Goal: Task Accomplishment & Management: Manage account settings

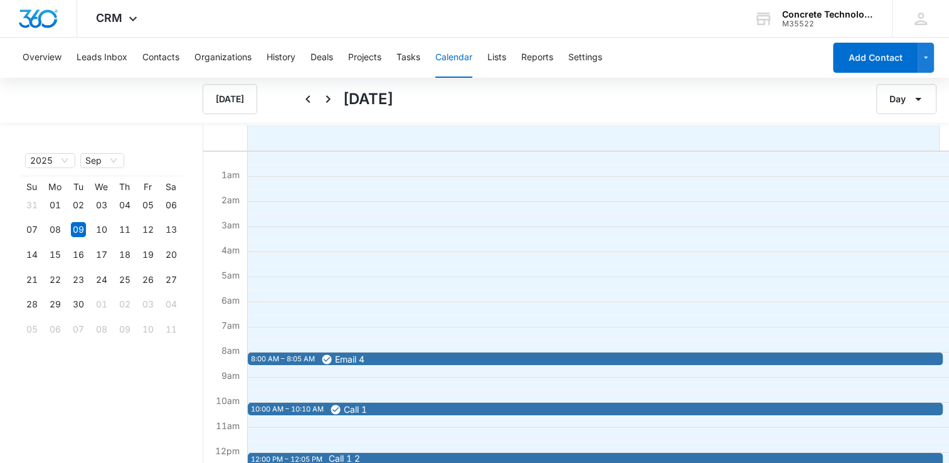
scroll to position [289, 0]
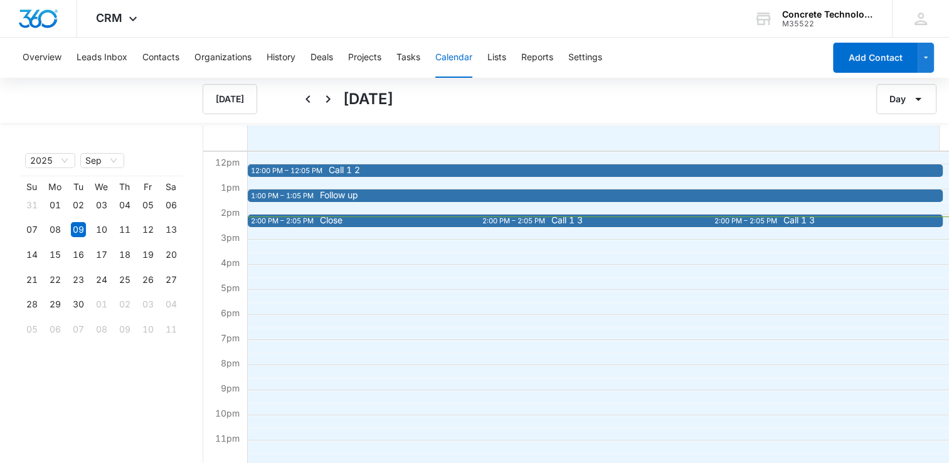
click at [368, 193] on span "Follow up" at bounding box center [663, 195] width 686 height 9
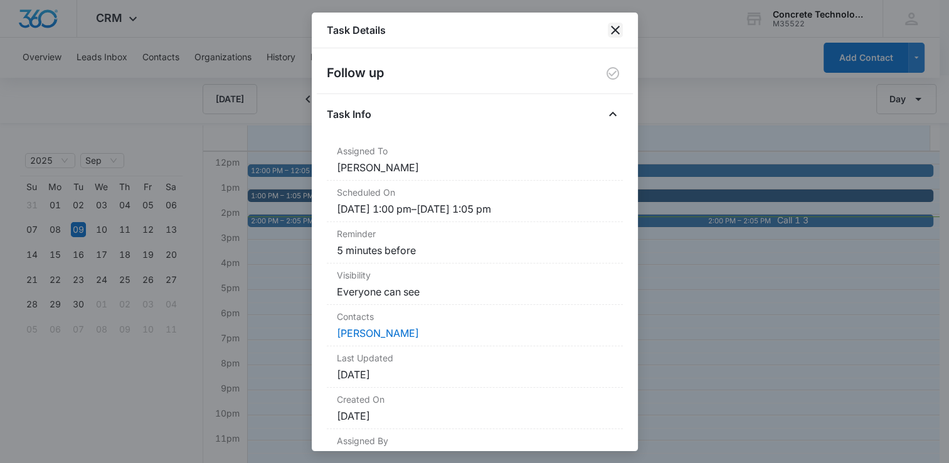
click at [613, 31] on icon "close" at bounding box center [615, 30] width 9 height 9
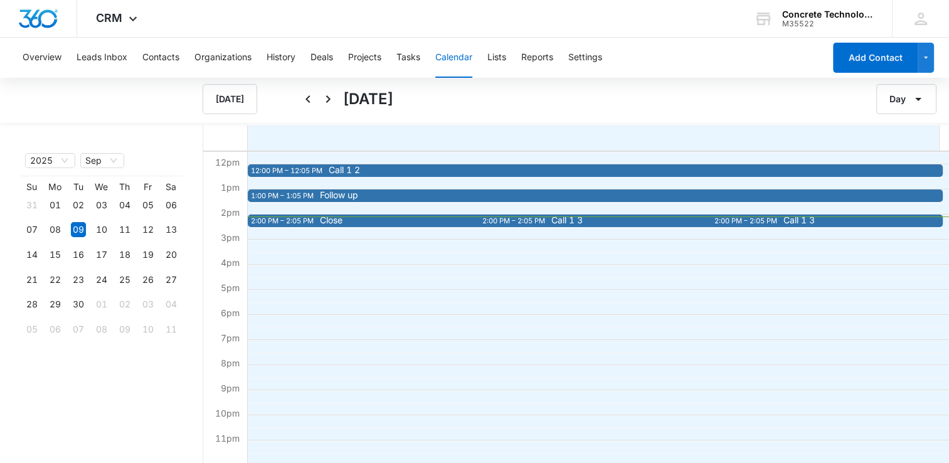
click at [352, 197] on span "Follow up" at bounding box center [339, 195] width 38 height 9
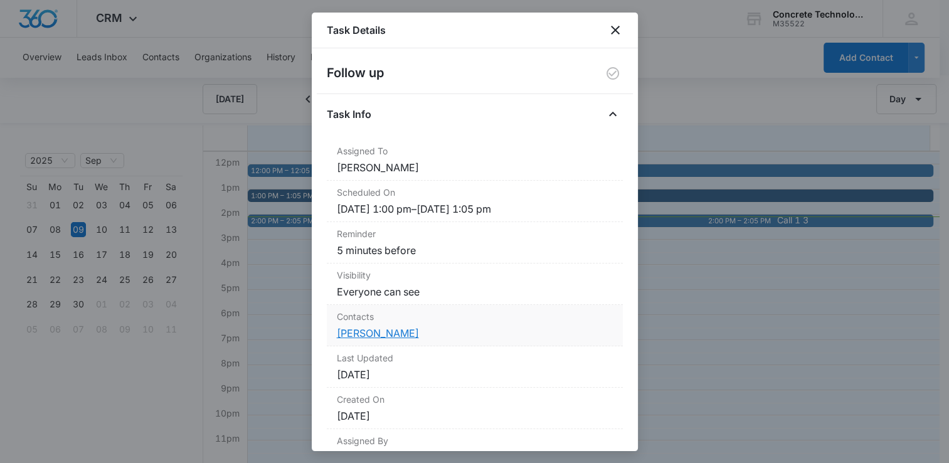
click at [372, 334] on link "[PERSON_NAME]" at bounding box center [378, 333] width 82 height 13
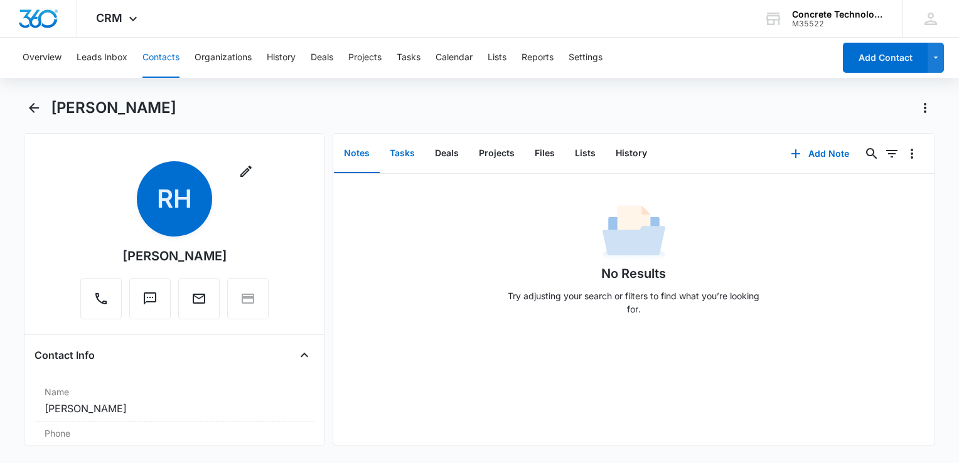
click at [397, 154] on button "Tasks" at bounding box center [402, 153] width 45 height 39
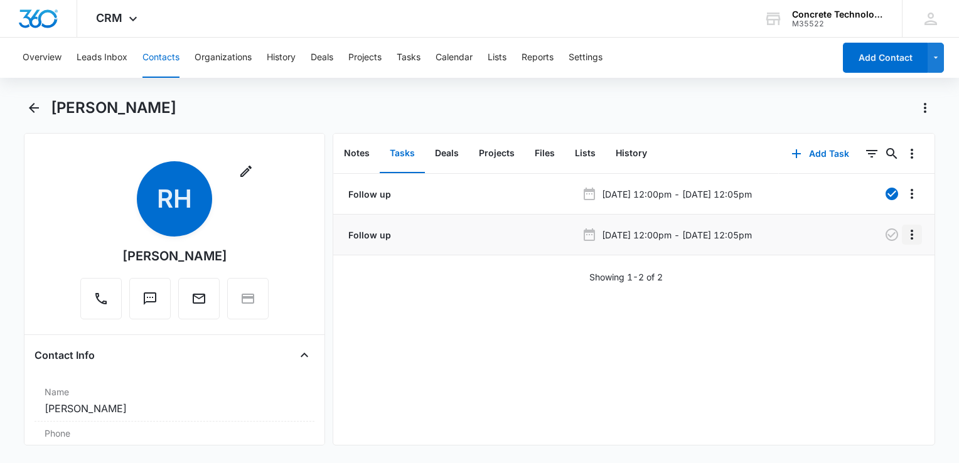
click at [904, 236] on icon "Overflow Menu" at bounding box center [911, 234] width 15 height 15
click at [874, 265] on button "Edit" at bounding box center [876, 269] width 72 height 19
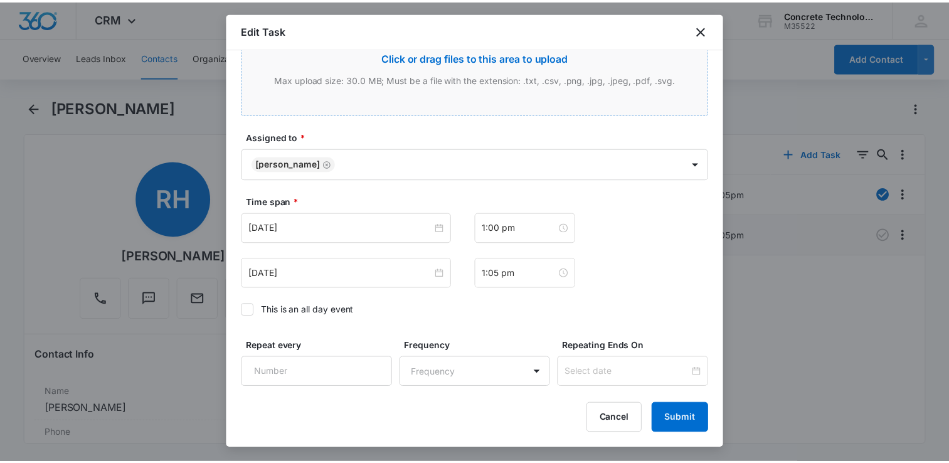
scroll to position [723, 0]
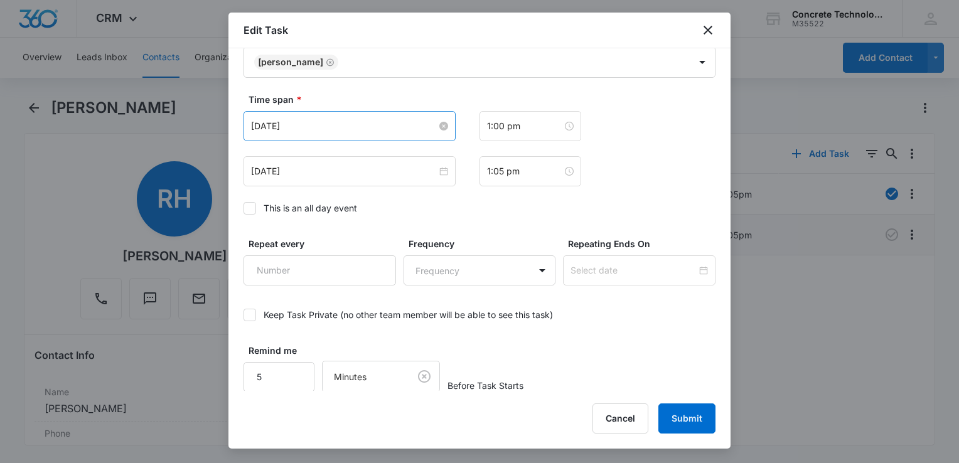
click at [396, 129] on input "[DATE]" at bounding box center [344, 126] width 186 height 14
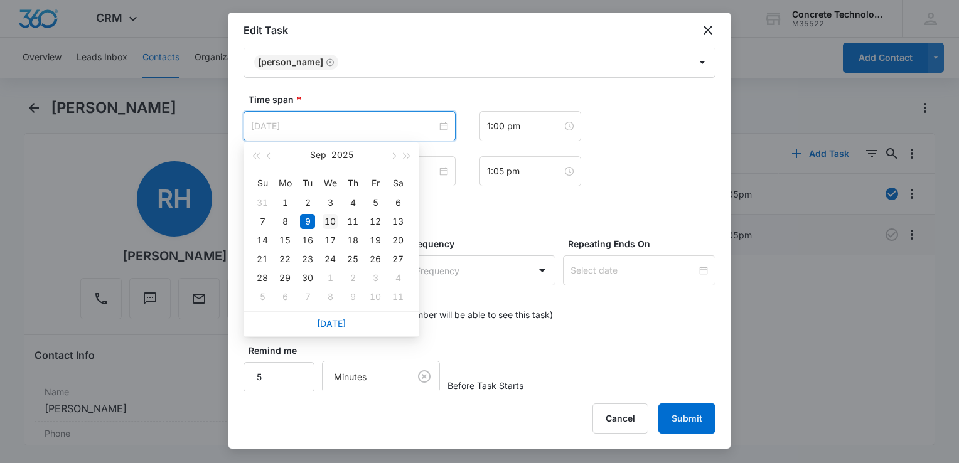
type input "[DATE]"
click at [326, 216] on div "10" at bounding box center [329, 221] width 15 height 15
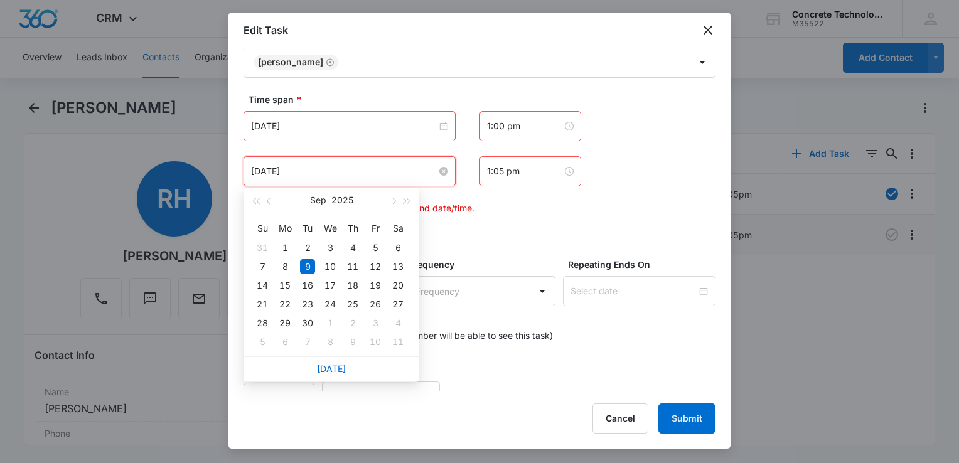
click at [322, 174] on input "[DATE]" at bounding box center [344, 171] width 186 height 14
type input "[DATE]"
click at [332, 265] on div "10" at bounding box center [329, 266] width 15 height 15
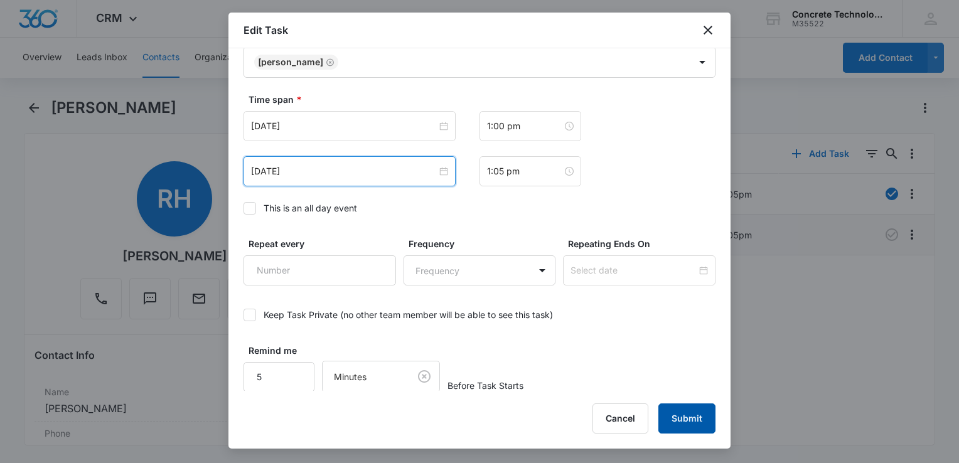
click at [699, 420] on button "Submit" at bounding box center [686, 418] width 57 height 30
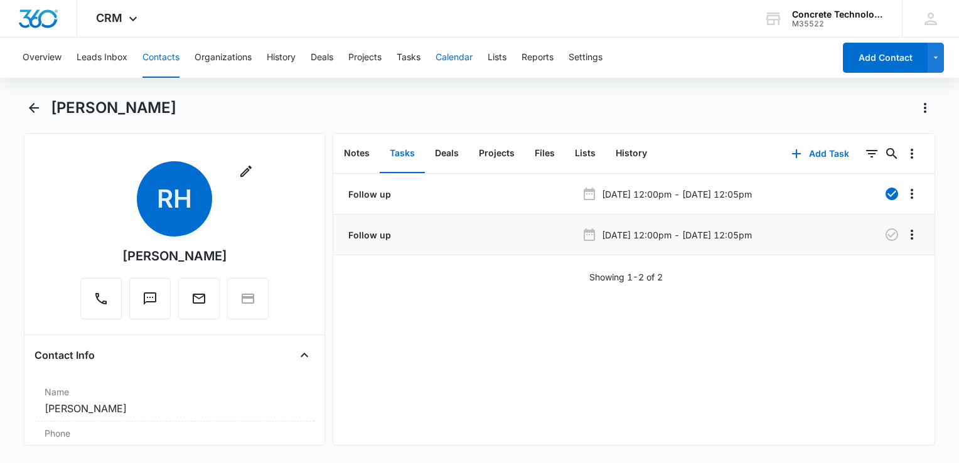
click at [447, 61] on button "Calendar" at bounding box center [453, 58] width 37 height 40
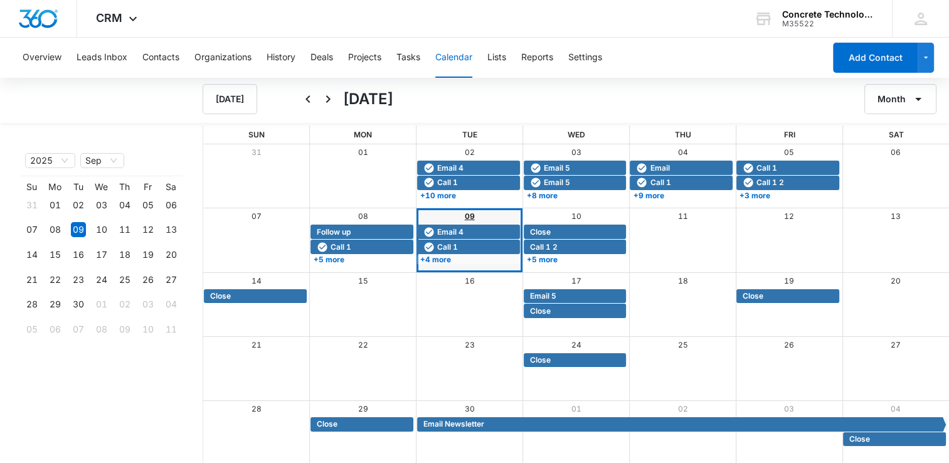
click at [468, 212] on link "09" at bounding box center [470, 215] width 10 height 9
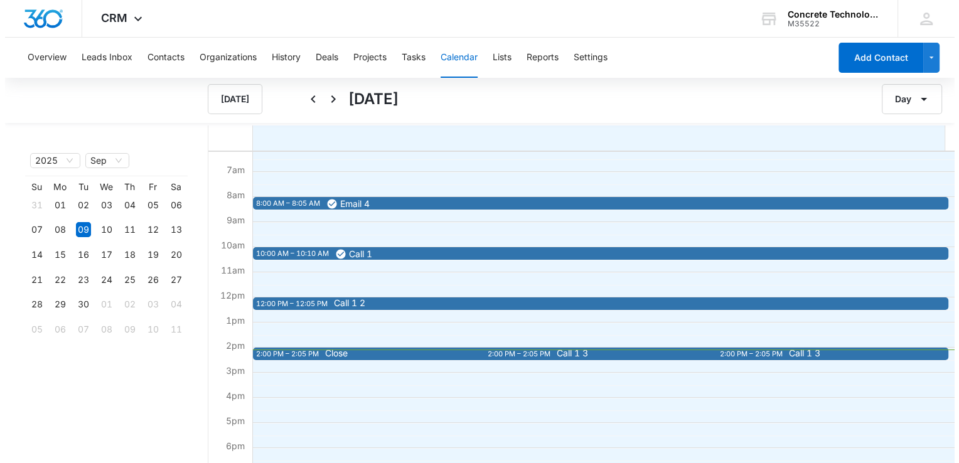
scroll to position [188, 0]
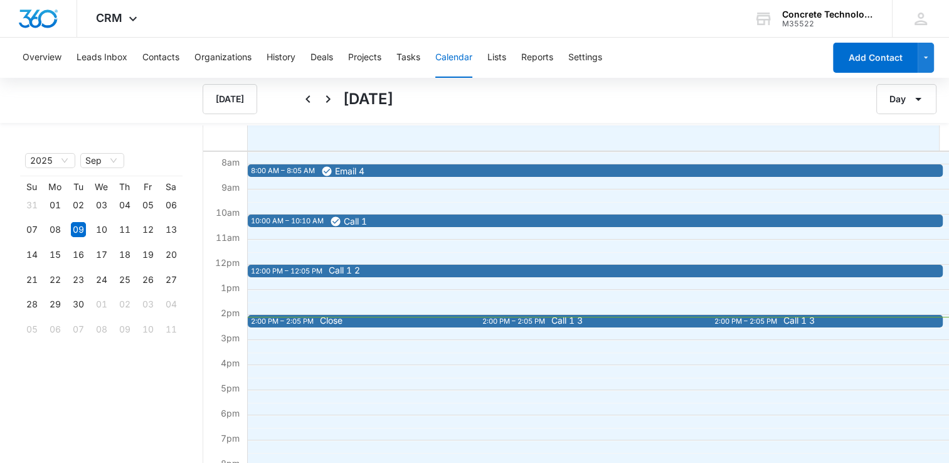
click at [319, 322] on div "Close" at bounding box center [511, 321] width 388 height 10
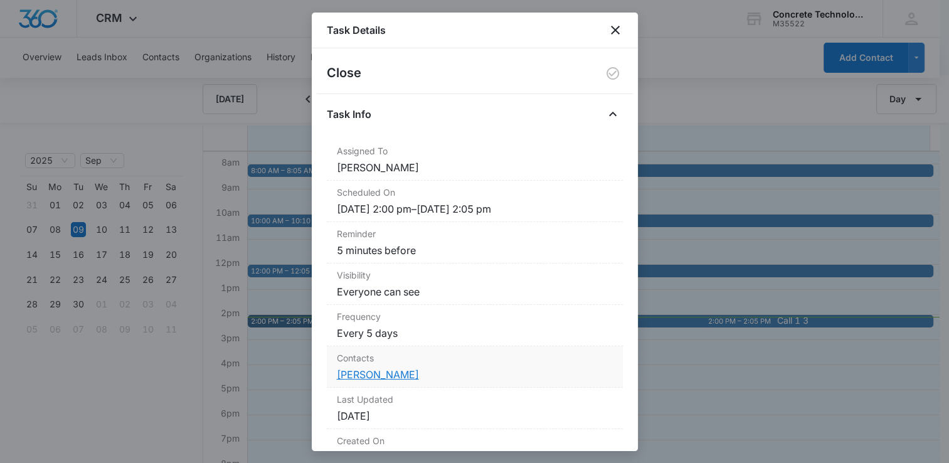
click at [396, 371] on link "[PERSON_NAME]" at bounding box center [378, 374] width 82 height 13
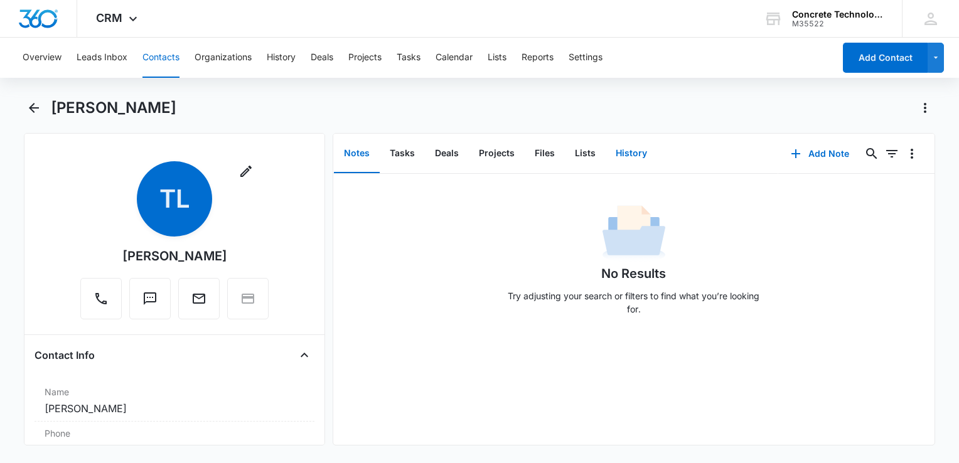
click at [630, 147] on button "History" at bounding box center [630, 153] width 51 height 39
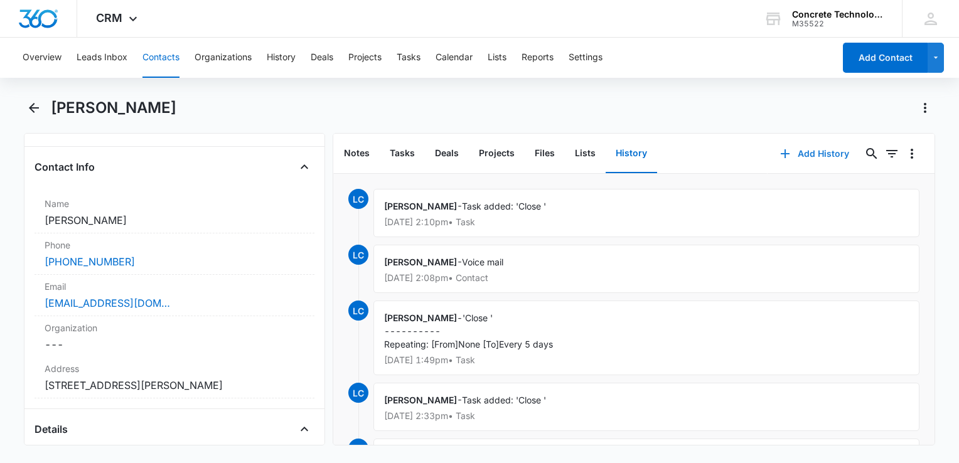
click at [777, 151] on icon "button" at bounding box center [784, 153] width 15 height 15
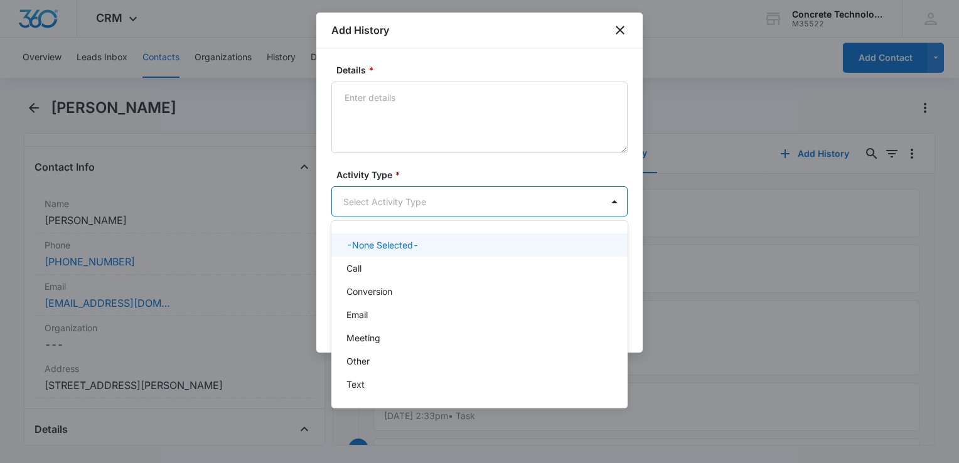
click at [399, 193] on body "CRM Apps Reputation Websites Forms CRM Email Social Content Ads Intelligence Fi…" at bounding box center [479, 231] width 959 height 463
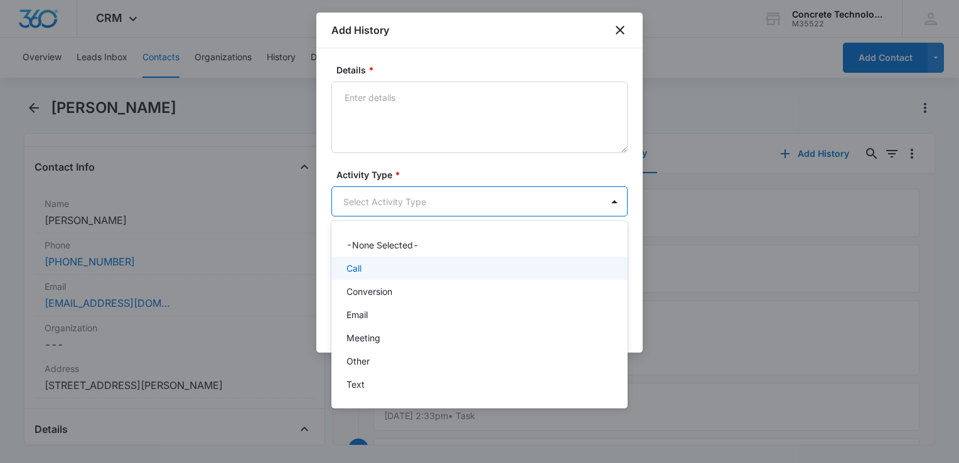
click at [381, 258] on div "Call" at bounding box center [479, 268] width 296 height 23
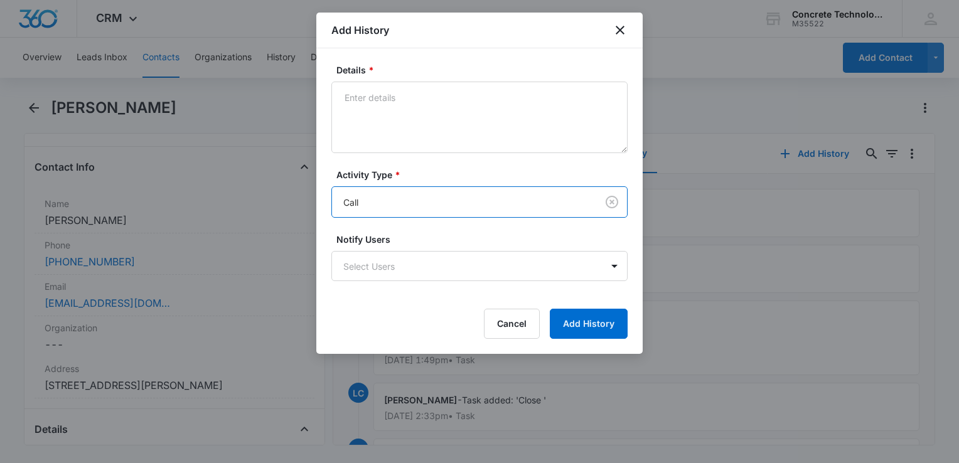
click at [381, 258] on body "CRM Apps Reputation Websites Forms CRM Email Social Content Ads Intelligence Fi…" at bounding box center [479, 231] width 959 height 463
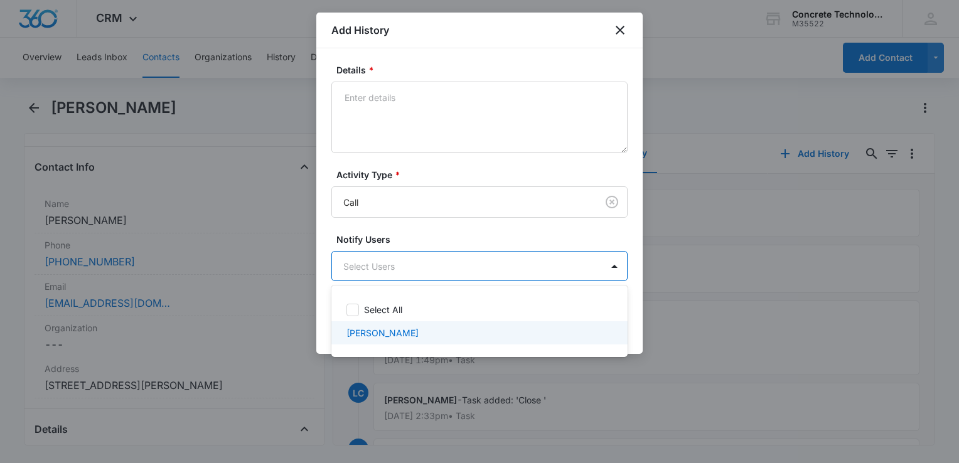
click at [379, 331] on p "[PERSON_NAME]" at bounding box center [382, 332] width 72 height 13
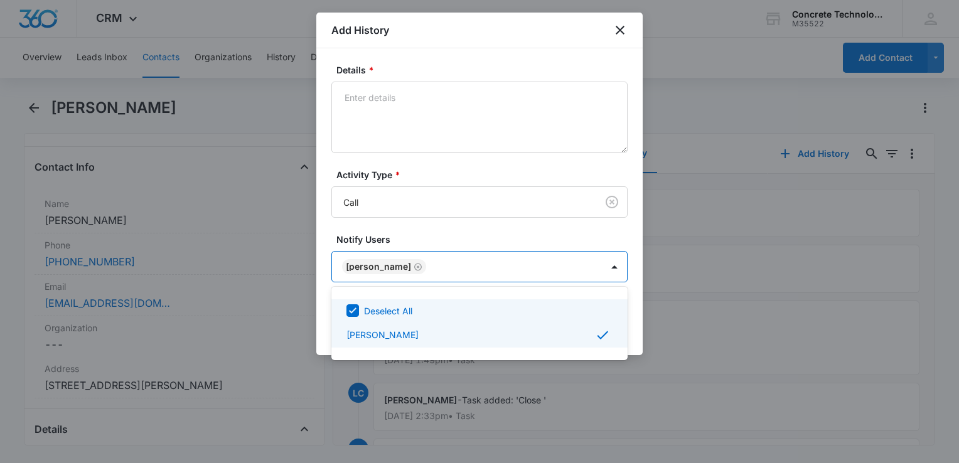
click at [635, 313] on div at bounding box center [479, 231] width 959 height 463
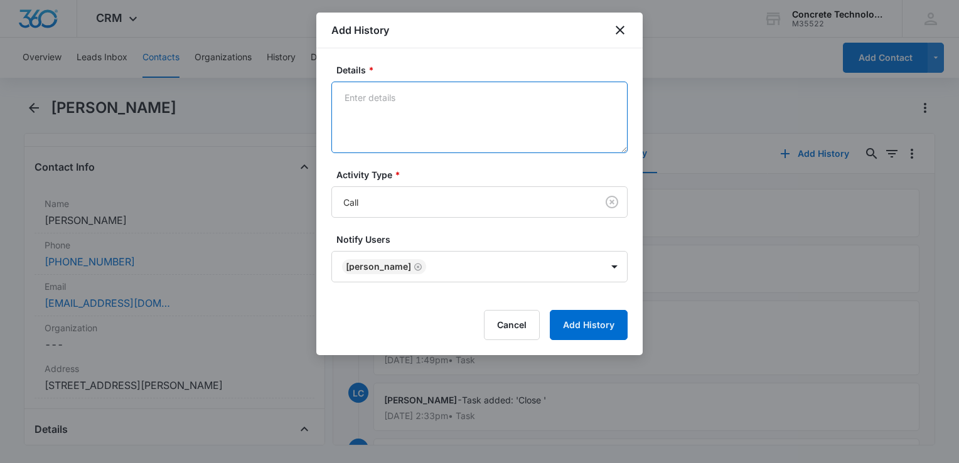
click at [487, 114] on textarea "Details *" at bounding box center [479, 118] width 296 height 72
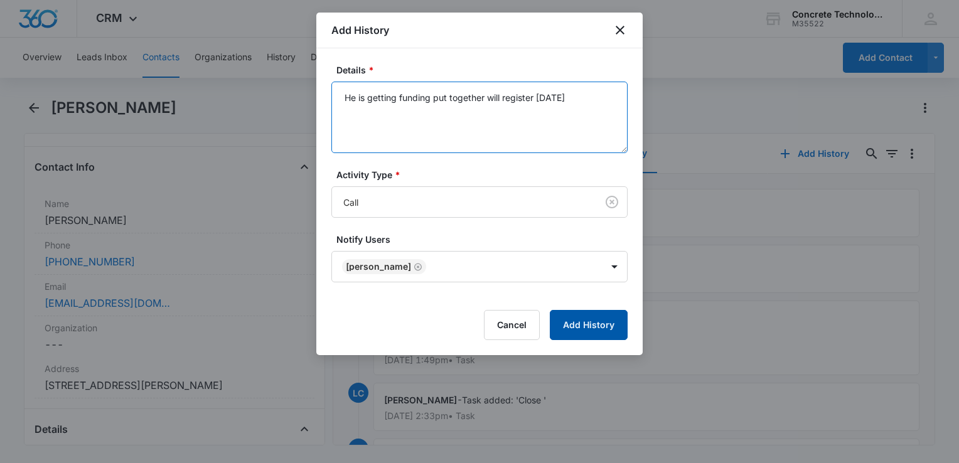
type textarea "He is getting funding put together will register [DATE]"
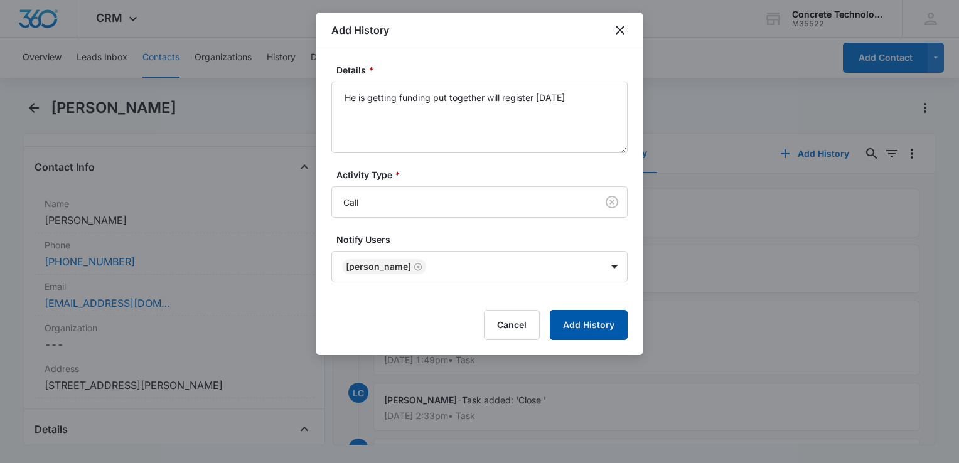
click at [579, 331] on button "Add History" at bounding box center [589, 325] width 78 height 30
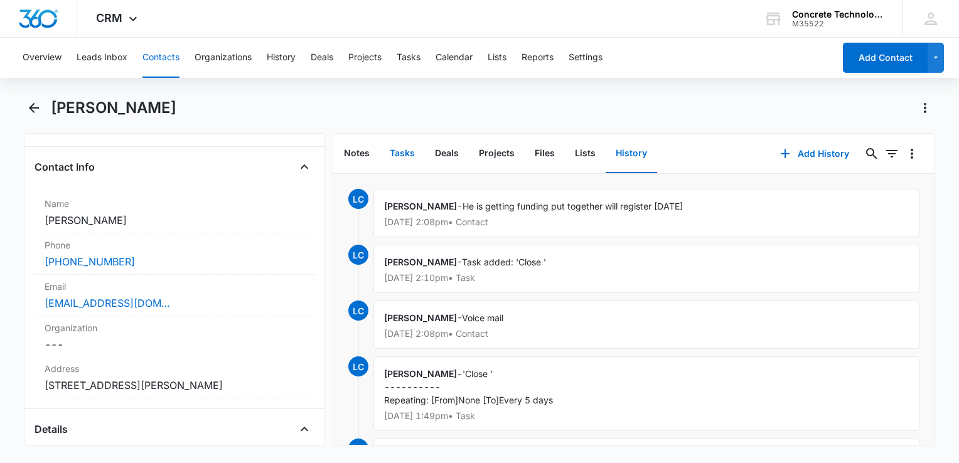
click at [405, 157] on button "Tasks" at bounding box center [402, 153] width 45 height 39
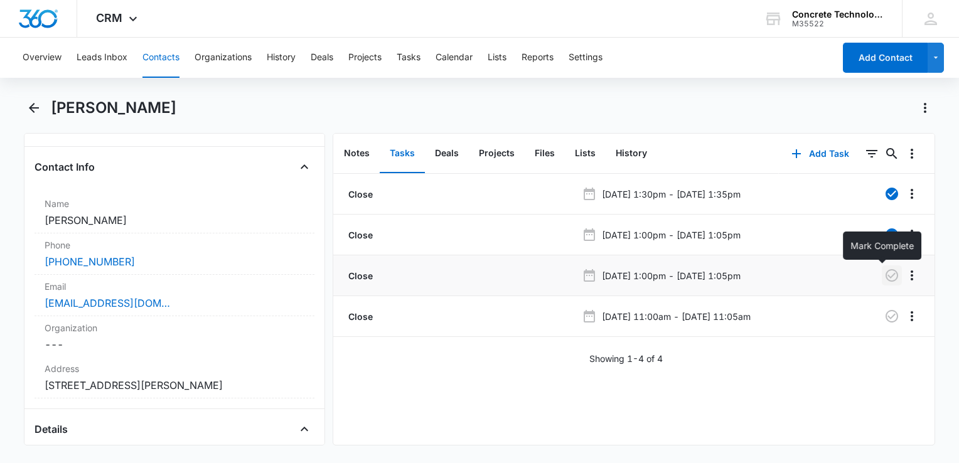
click at [884, 281] on icon "button" at bounding box center [891, 275] width 15 height 15
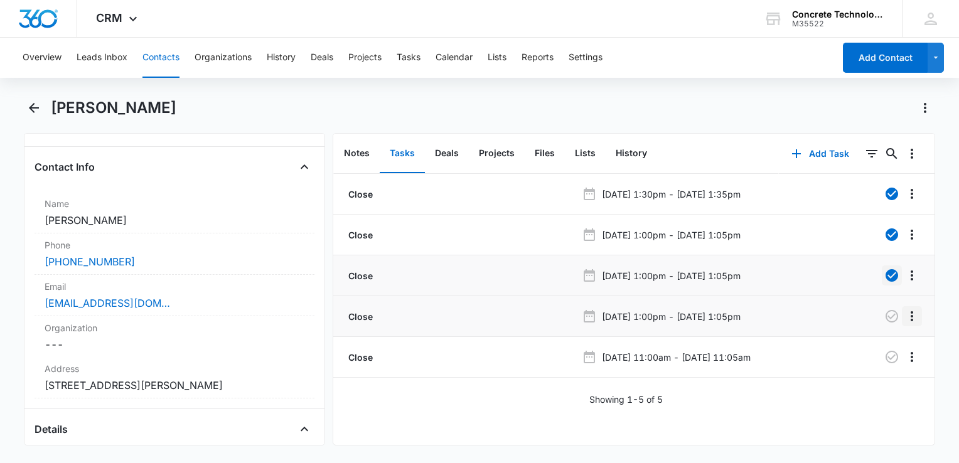
click at [904, 317] on icon "Overflow Menu" at bounding box center [911, 316] width 15 height 15
click at [878, 373] on div "Delete" at bounding box center [868, 369] width 26 height 9
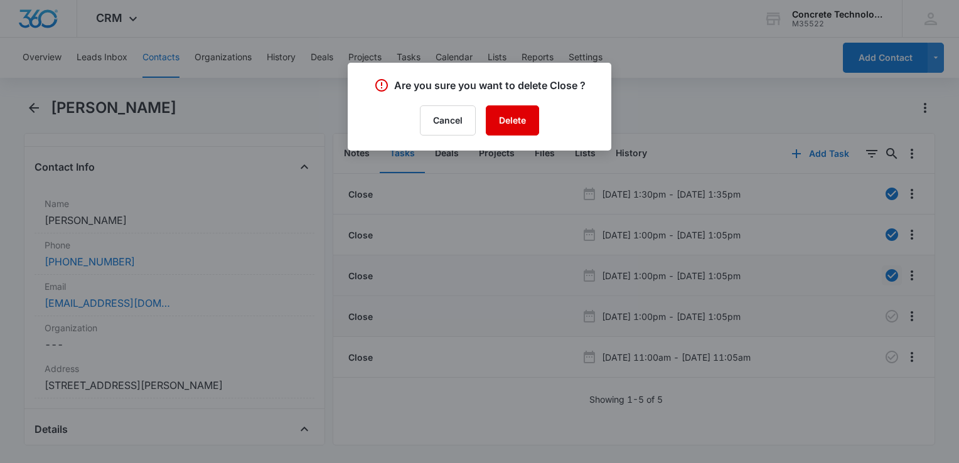
click at [509, 131] on button "Delete" at bounding box center [512, 120] width 53 height 30
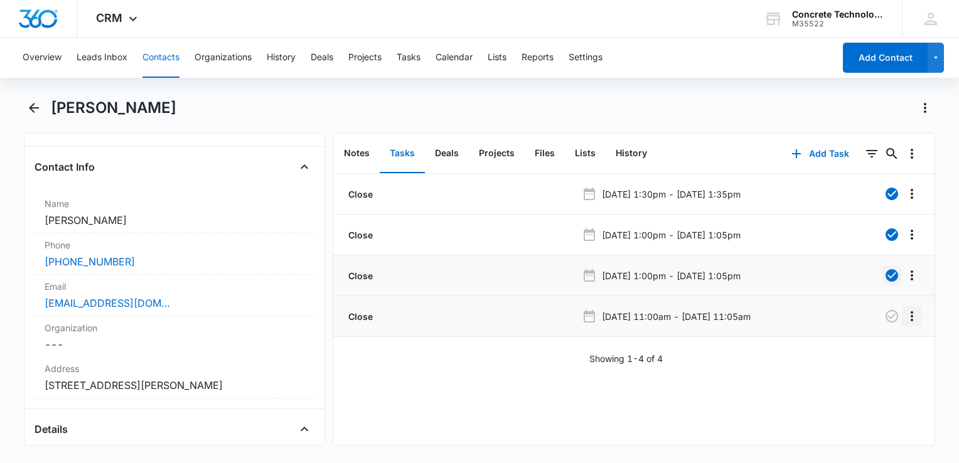
click at [910, 319] on icon "Overflow Menu" at bounding box center [911, 316] width 3 height 10
click at [866, 351] on div "Edit" at bounding box center [868, 350] width 26 height 9
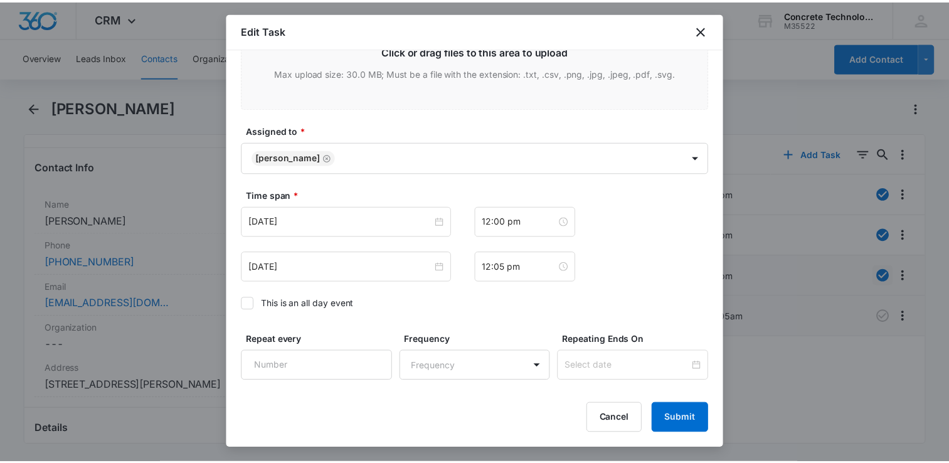
scroll to position [723, 0]
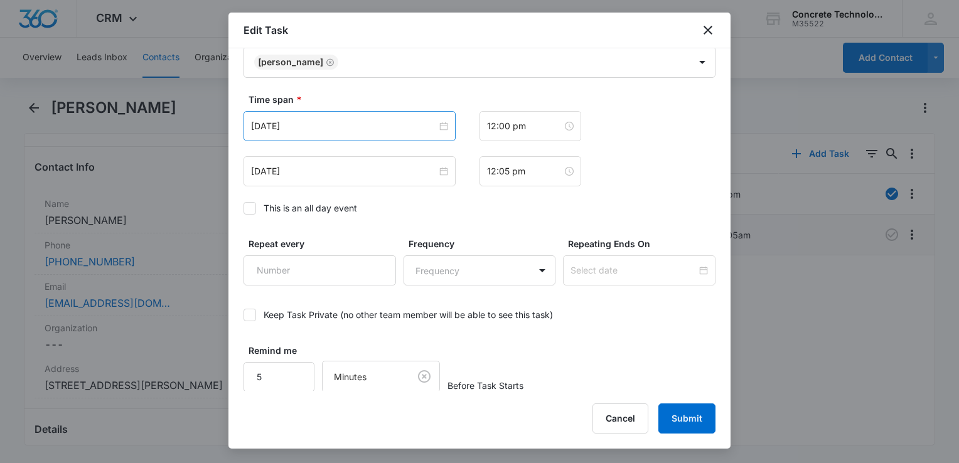
click at [385, 132] on div "[DATE]" at bounding box center [349, 126] width 212 height 30
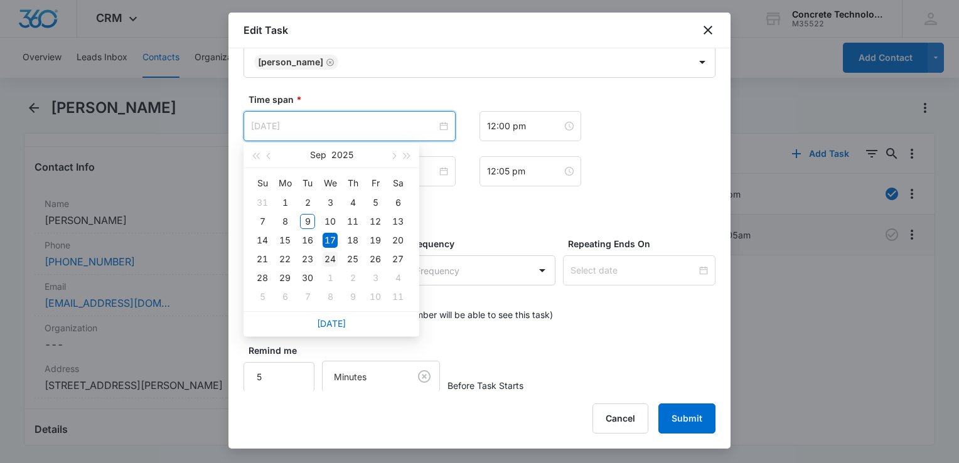
type input "[DATE]"
click at [329, 256] on div "24" at bounding box center [329, 259] width 15 height 15
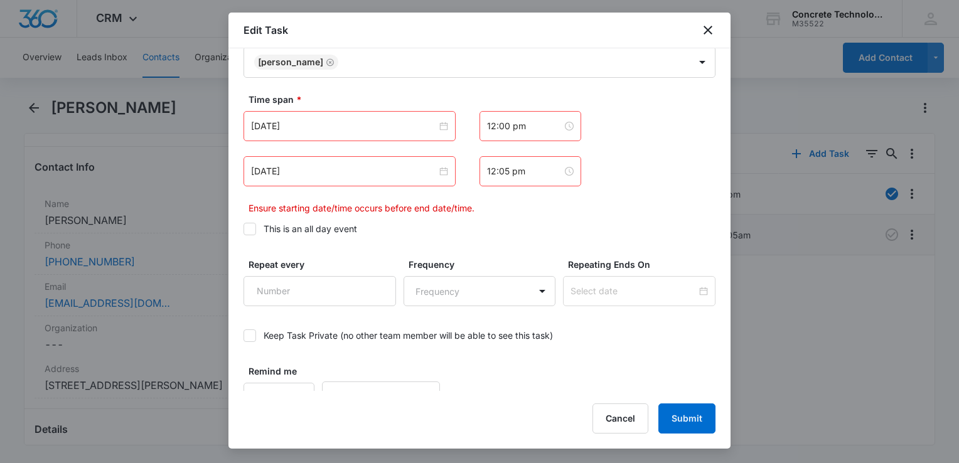
click at [365, 159] on div "[DATE]" at bounding box center [349, 171] width 212 height 30
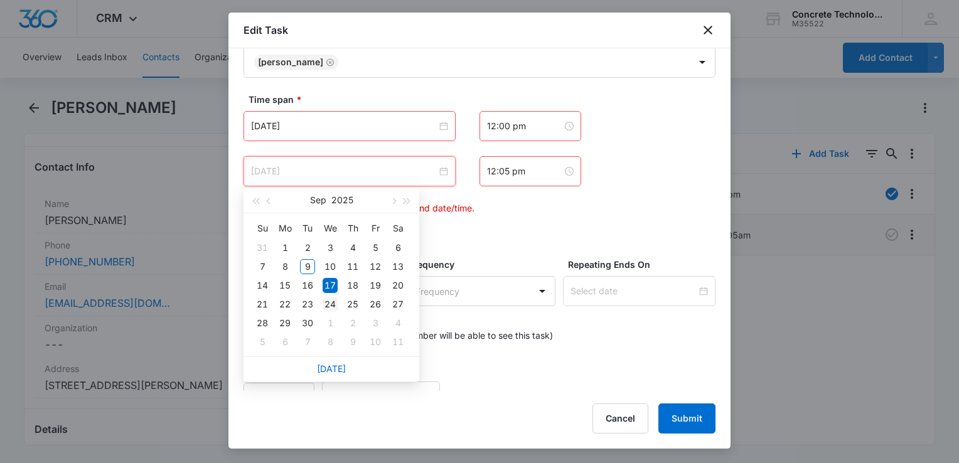
type input "[DATE]"
click at [332, 302] on div "24" at bounding box center [329, 304] width 15 height 15
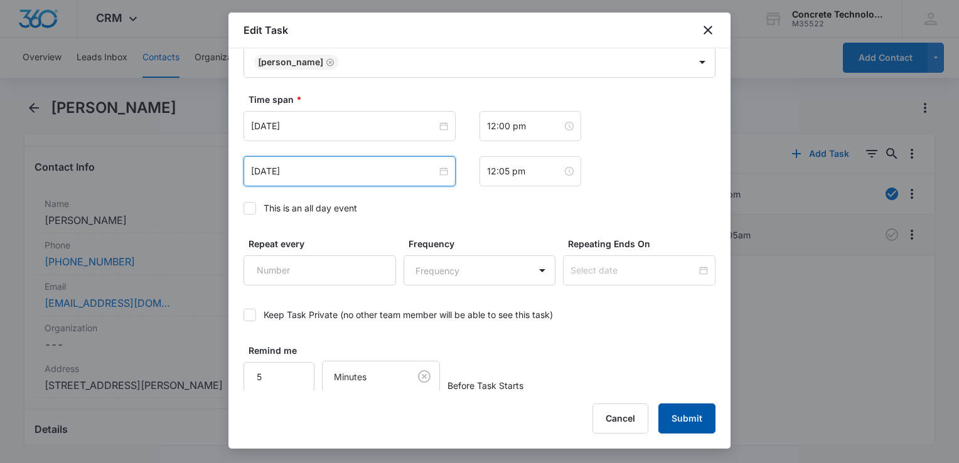
click at [695, 422] on button "Submit" at bounding box center [686, 418] width 57 height 30
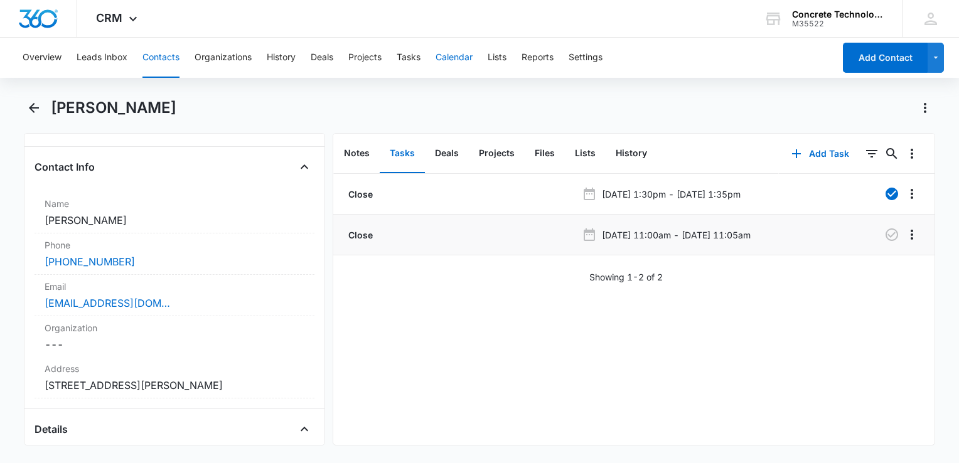
click at [459, 61] on button "Calendar" at bounding box center [453, 58] width 37 height 40
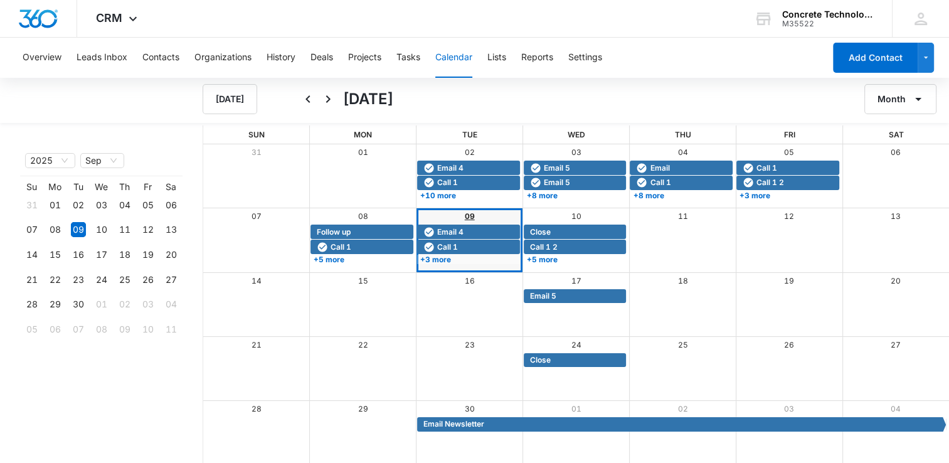
click at [467, 217] on link "09" at bounding box center [470, 215] width 10 height 9
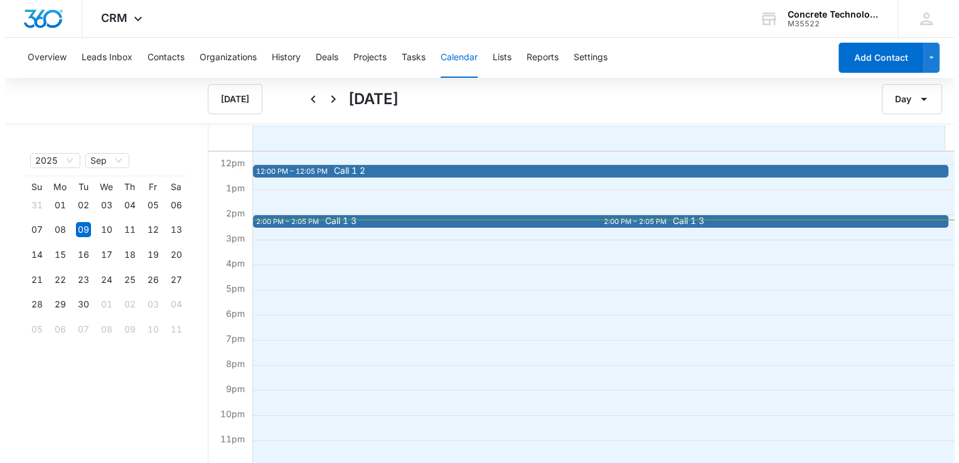
scroll to position [289, 0]
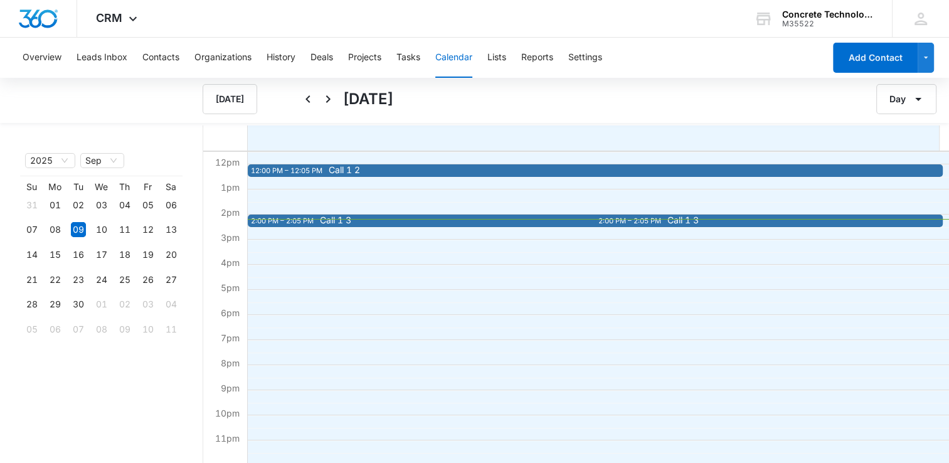
click at [316, 220] on div "2:00 PM – 2:05 PM" at bounding box center [284, 221] width 66 height 11
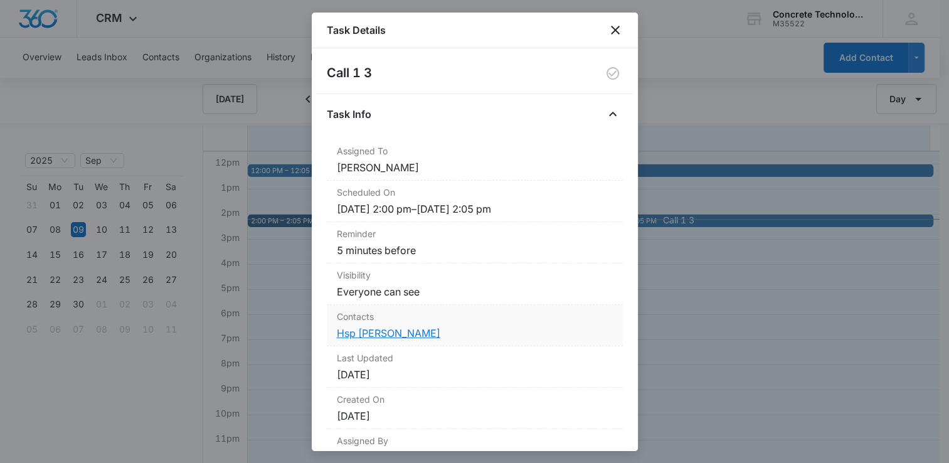
click at [356, 327] on link "Hsp [PERSON_NAME]" at bounding box center [389, 333] width 104 height 13
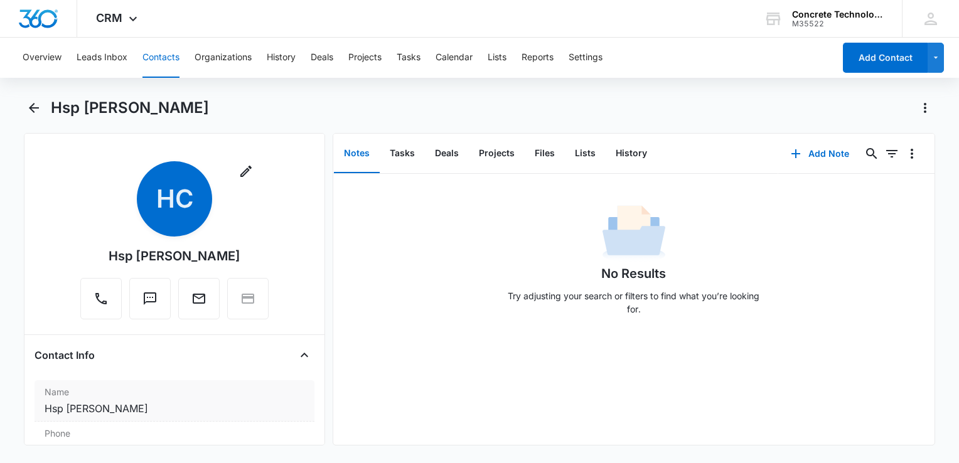
scroll to position [251, 0]
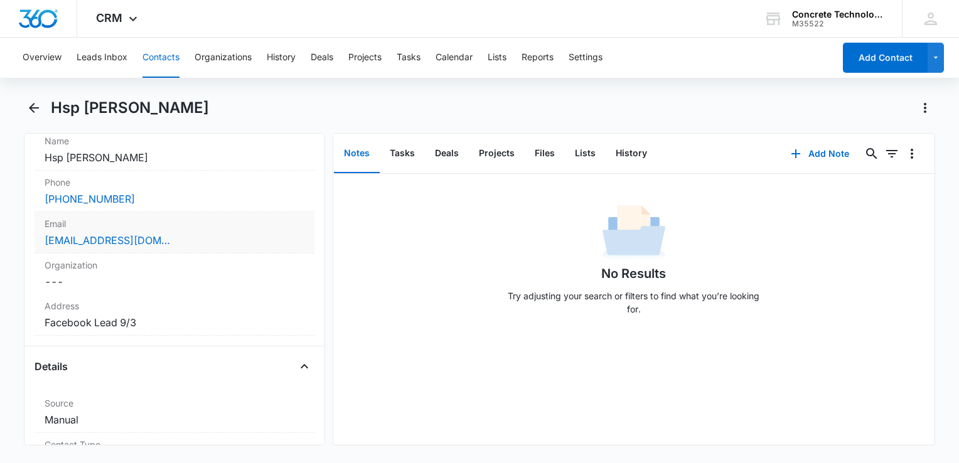
click at [202, 245] on div "[EMAIL_ADDRESS][DOMAIN_NAME]" at bounding box center [175, 240] width 260 height 15
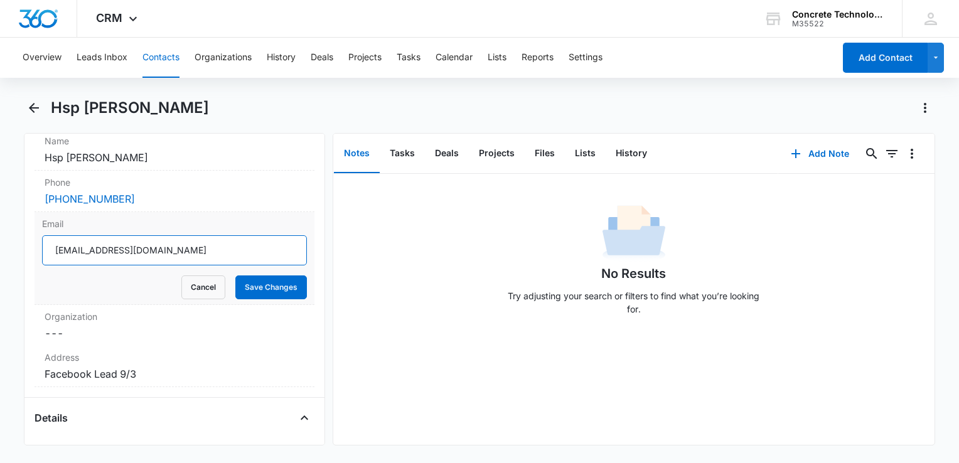
drag, startPoint x: 202, startPoint y: 245, endPoint x: -3, endPoint y: 221, distance: 205.8
click at [0, 221] on html "CRM Apps Reputation Websites Forms CRM Email Social Content Ads Intelligence Fi…" at bounding box center [479, 231] width 959 height 463
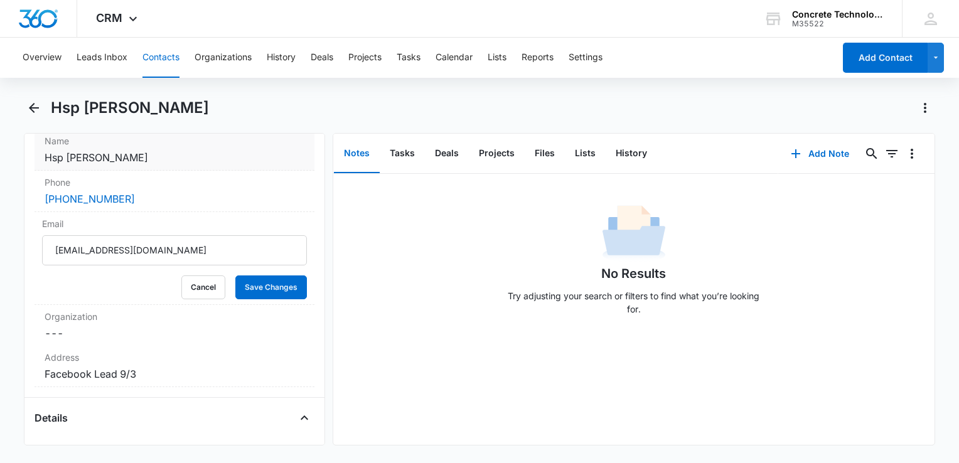
click at [223, 159] on dd "Cancel Save Changes Hsp [PERSON_NAME]" at bounding box center [175, 157] width 260 height 15
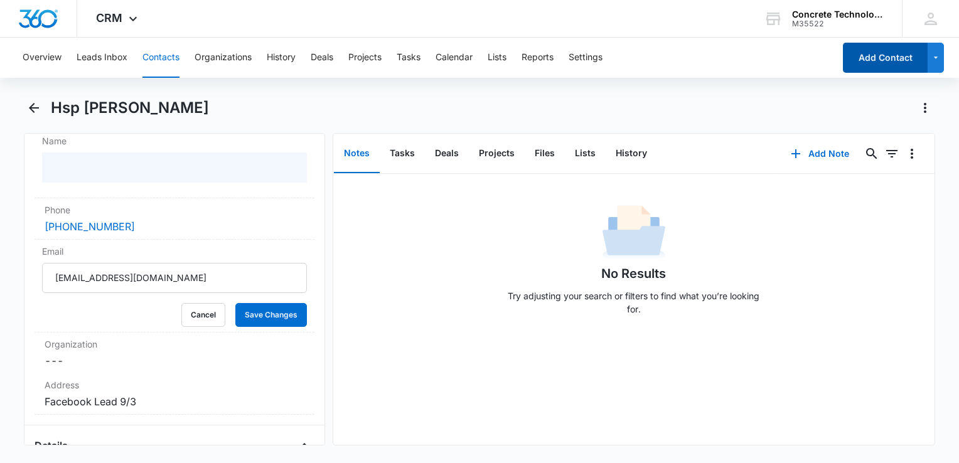
click at [855, 58] on button "Add Contact" at bounding box center [884, 58] width 85 height 30
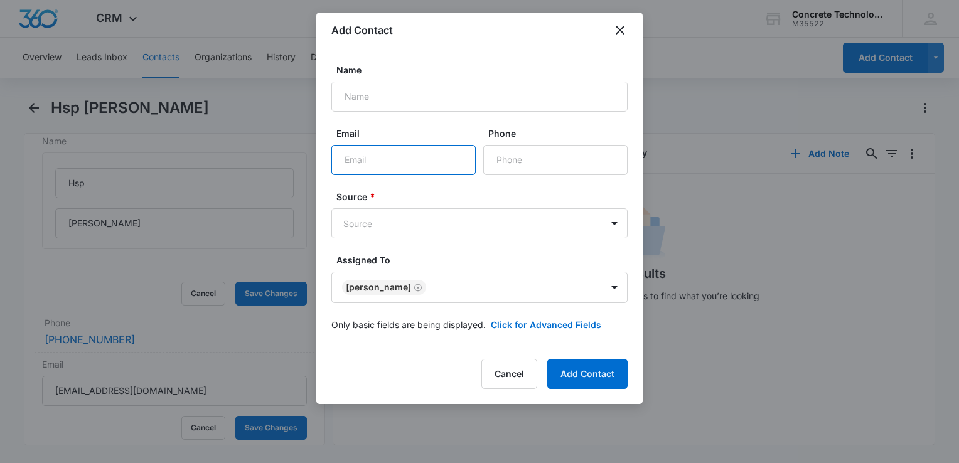
paste input "[EMAIL_ADDRESS][DOMAIN_NAME]"
type input "[EMAIL_ADDRESS][DOMAIN_NAME]"
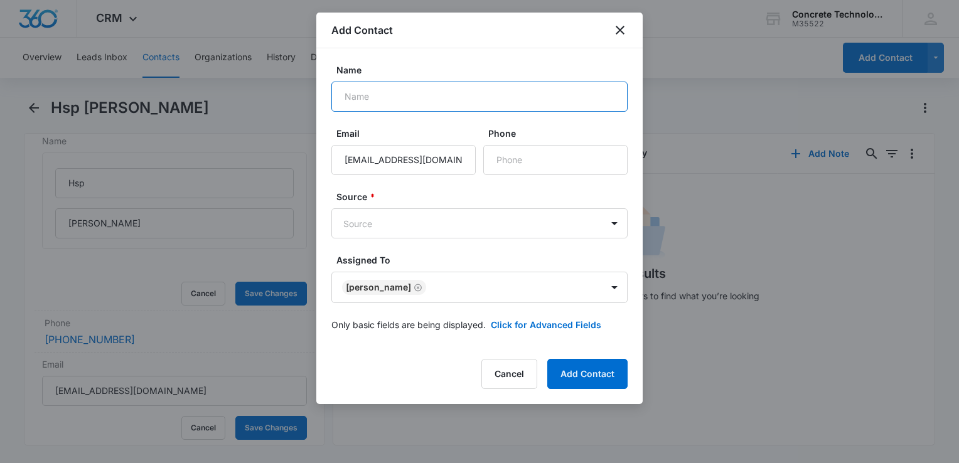
click at [414, 108] on input "Name" at bounding box center [479, 97] width 296 height 30
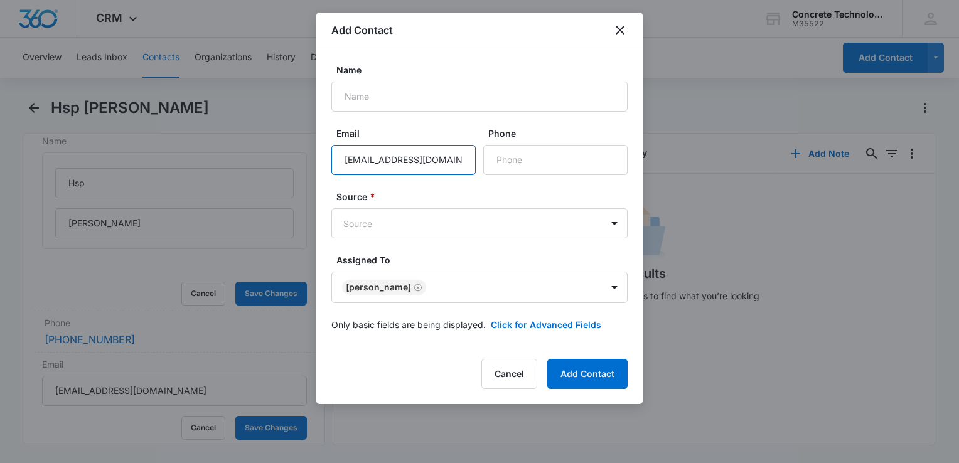
drag, startPoint x: 455, startPoint y: 161, endPoint x: 253, endPoint y: 161, distance: 201.4
click at [256, 161] on body "CRM Apps Reputation Websites Forms CRM Email Social Content Ads Intelligence Fi…" at bounding box center [479, 231] width 959 height 463
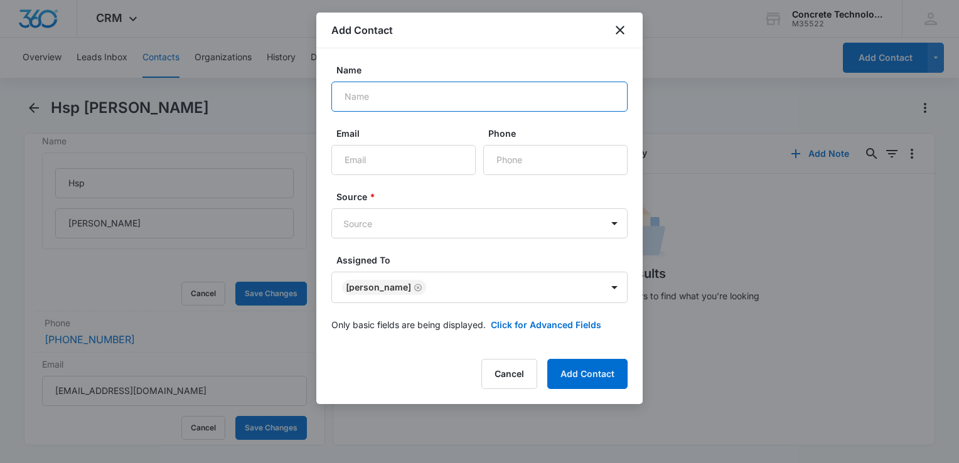
click at [422, 100] on input "Name" at bounding box center [479, 97] width 296 height 30
type input "[PERSON_NAME]"
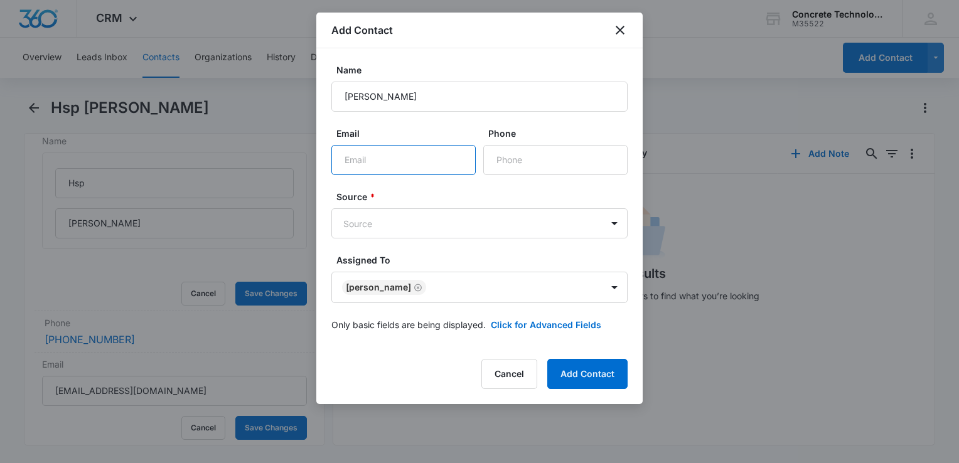
paste input "[EMAIL_ADDRESS][DOMAIN_NAME]"
click at [346, 162] on input "[EMAIL_ADDRESS][DOMAIN_NAME]" at bounding box center [403, 160] width 144 height 30
type input "[EMAIL_ADDRESS][DOMAIN_NAME]"
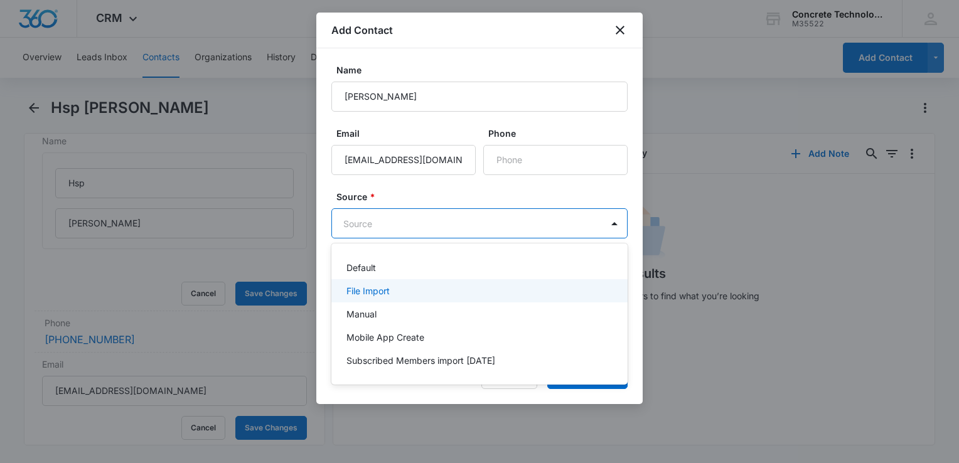
drag, startPoint x: 415, startPoint y: 232, endPoint x: 402, endPoint y: 287, distance: 56.8
click at [402, 287] on div "File Import" at bounding box center [477, 290] width 263 height 13
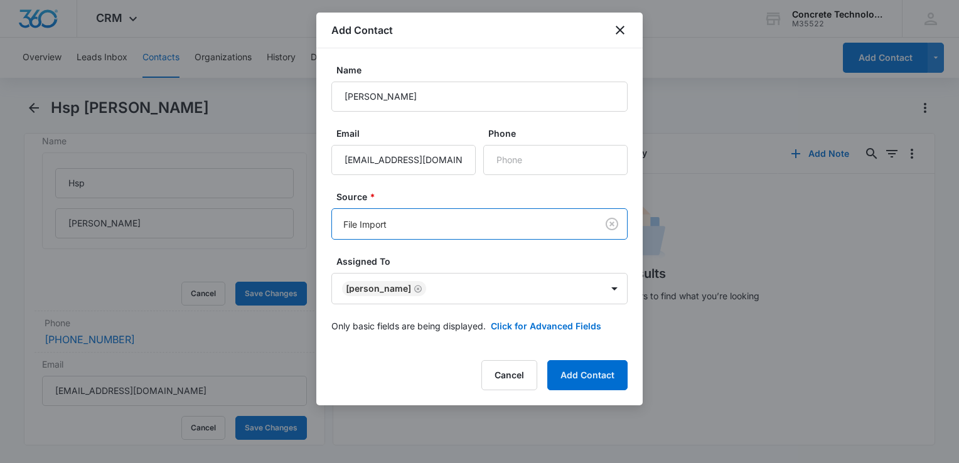
click at [407, 234] on body "CRM Apps Reputation Websites Forms CRM Email Social Content Ads Intelligence Fi…" at bounding box center [479, 231] width 959 height 463
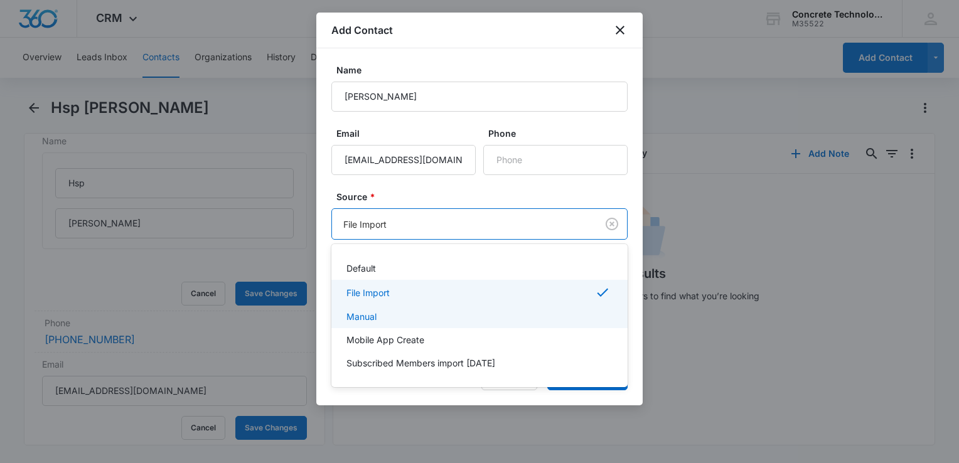
drag, startPoint x: 386, startPoint y: 309, endPoint x: 394, endPoint y: 293, distance: 17.4
click at [386, 307] on div "Manual" at bounding box center [479, 316] width 296 height 23
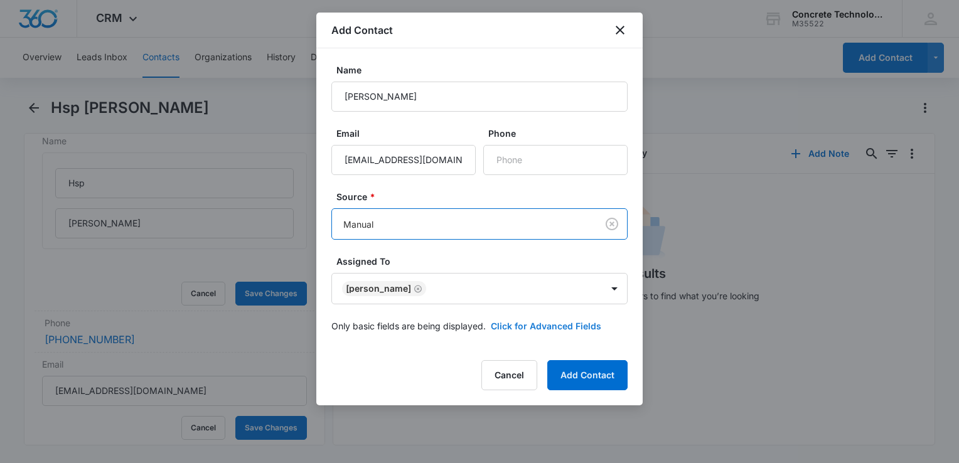
click at [562, 325] on button "Click for Advanced Fields" at bounding box center [546, 325] width 110 height 13
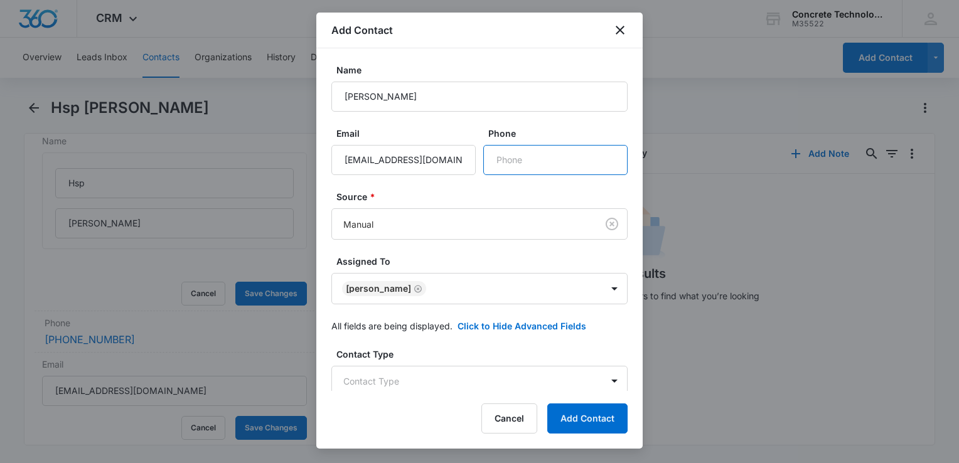
paste input "[PHONE_NUMBER]"
type input "[PHONE_NUMBER]"
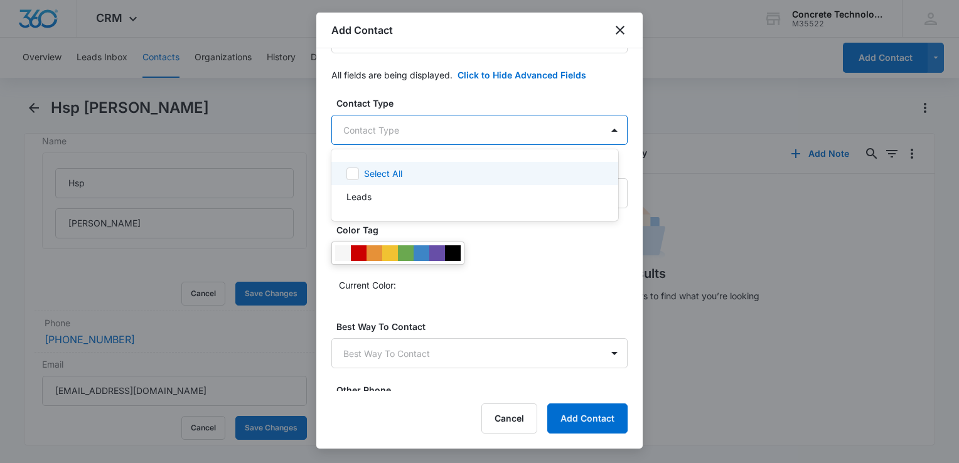
click at [418, 135] on body "CRM Apps Reputation Websites Forms CRM Email Social Content Ads Intelligence Fi…" at bounding box center [479, 231] width 959 height 463
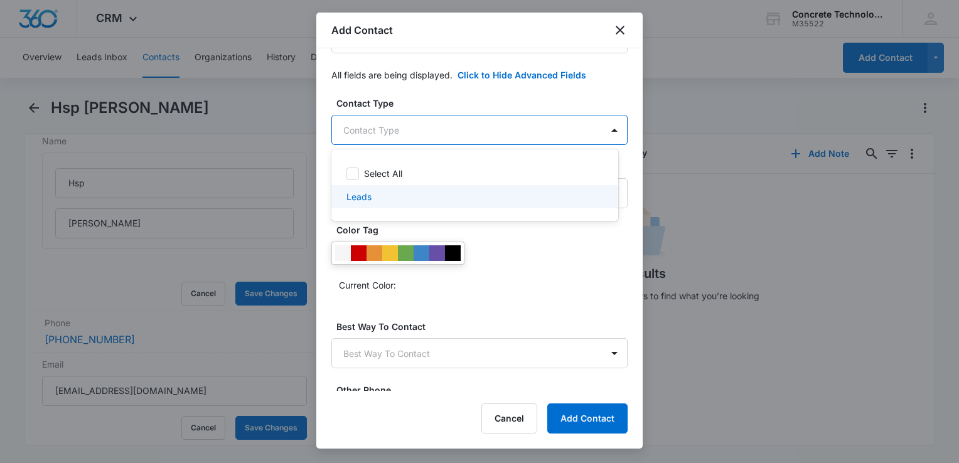
click at [371, 197] on div "Leads" at bounding box center [473, 196] width 254 height 13
click at [398, 194] on div "Leads" at bounding box center [473, 198] width 254 height 15
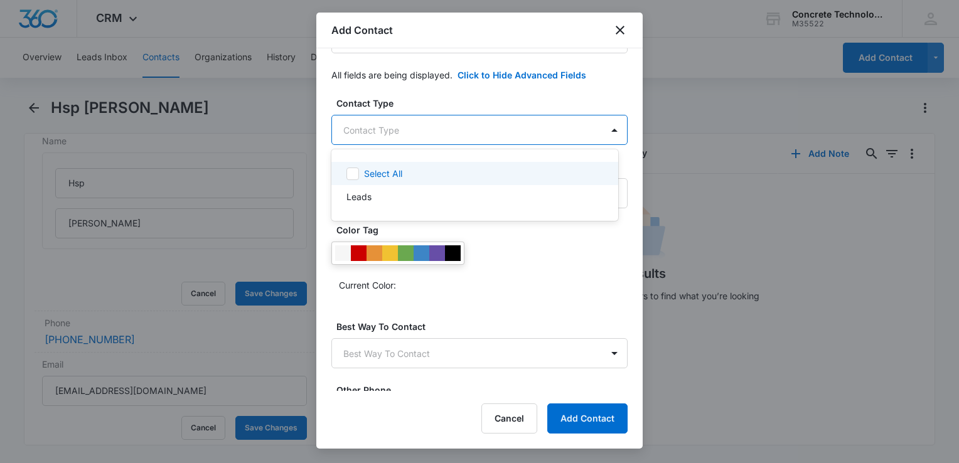
click at [402, 143] on div at bounding box center [479, 231] width 959 height 463
click at [391, 138] on body "CRM Apps Reputation Websites Forms CRM Email Social Content Ads Intelligence Fi…" at bounding box center [479, 231] width 959 height 463
click at [375, 186] on div "Leads" at bounding box center [474, 196] width 287 height 23
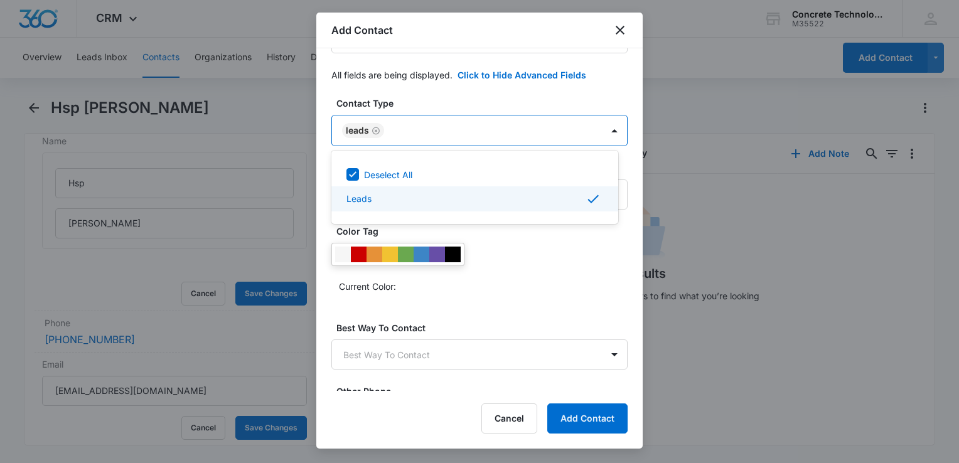
click at [509, 253] on div at bounding box center [479, 231] width 959 height 463
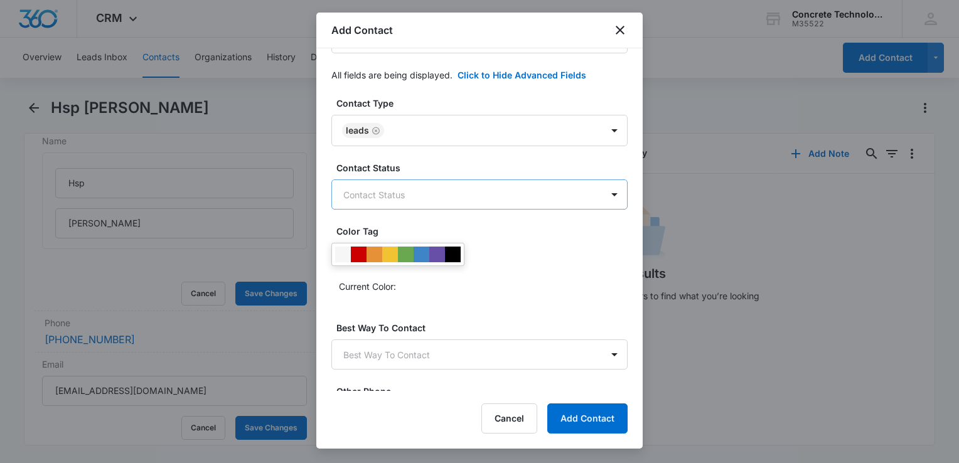
click at [482, 202] on body "CRM Apps Reputation Websites Forms CRM Email Social Content Ads Intelligence Fi…" at bounding box center [479, 231] width 959 height 463
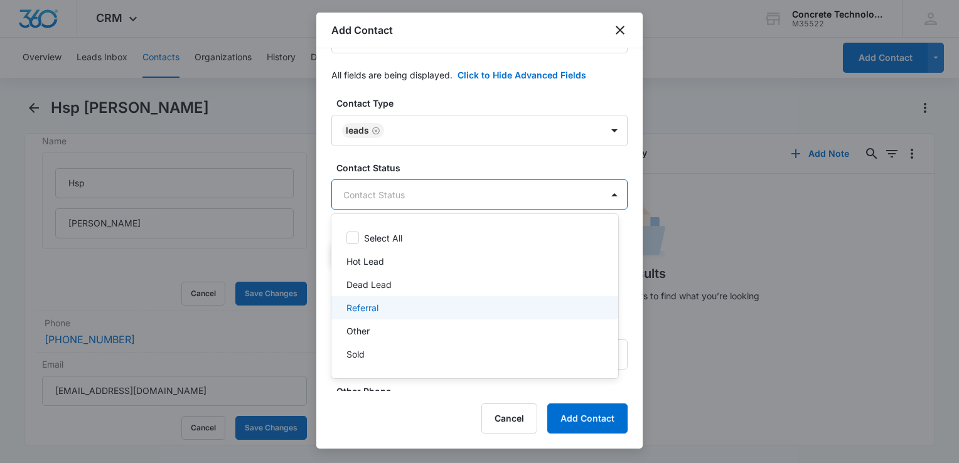
click at [383, 310] on div "Referral" at bounding box center [473, 307] width 254 height 13
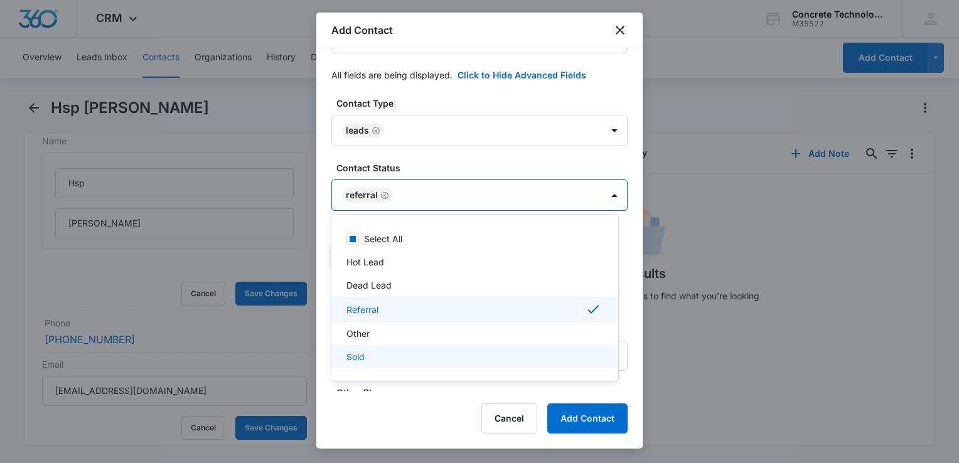
click at [437, 412] on div at bounding box center [479, 231] width 959 height 463
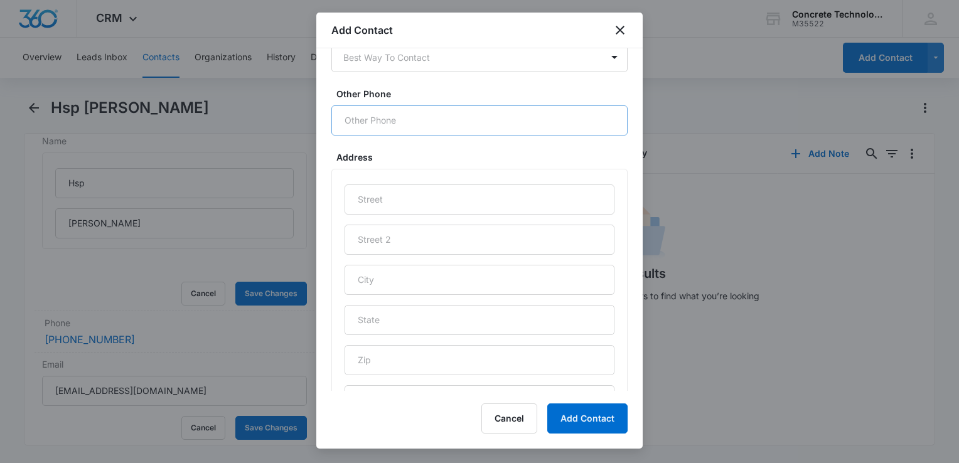
scroll to position [605, 0]
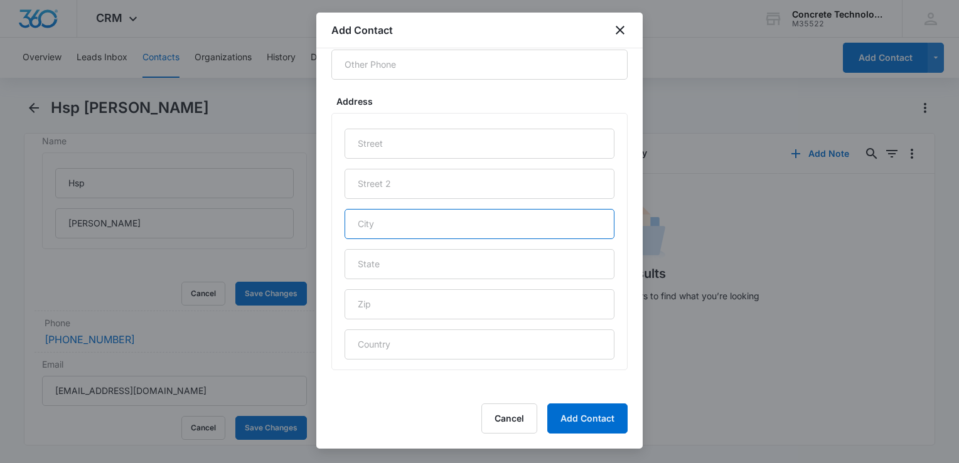
click at [428, 229] on input "text" at bounding box center [479, 224] width 270 height 30
type input "Moline"
type input "IL"
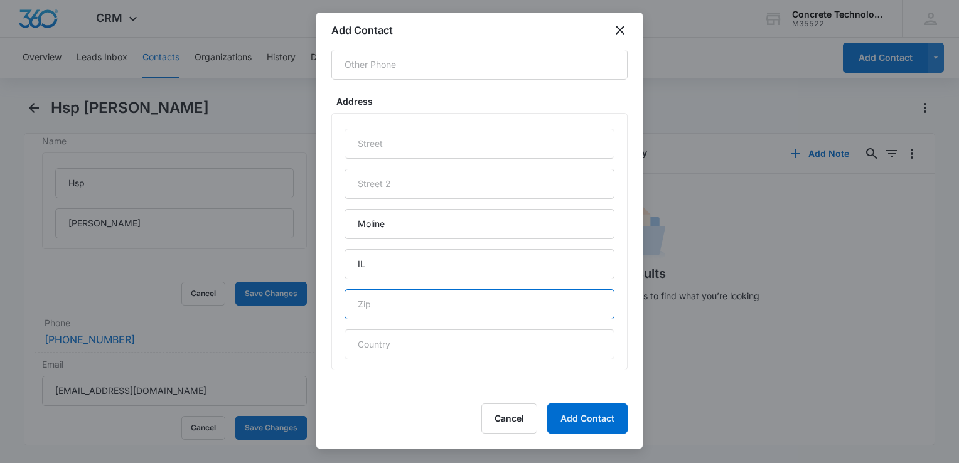
paste input "61265"
type input "61265"
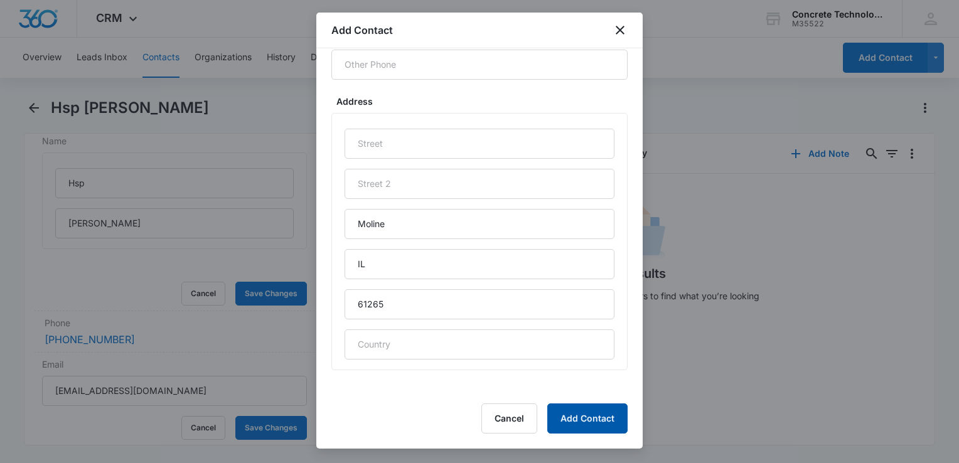
click at [583, 427] on button "Add Contact" at bounding box center [587, 418] width 80 height 30
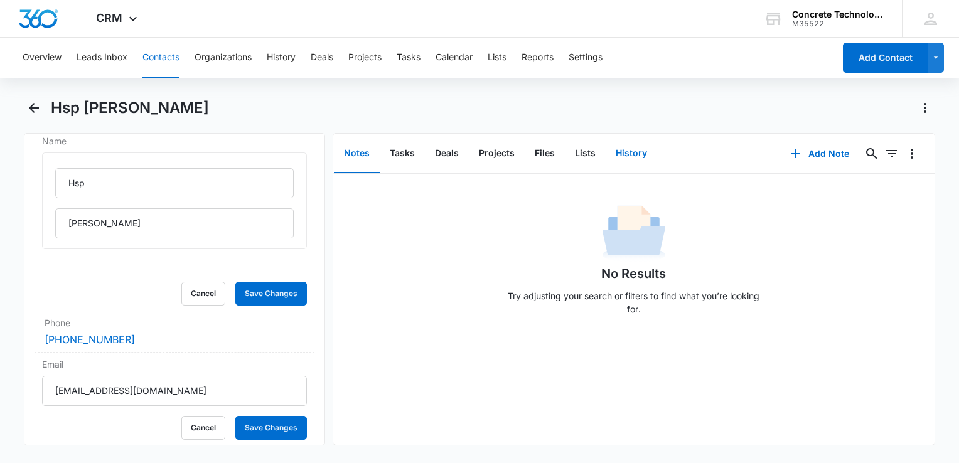
click at [624, 151] on button "History" at bounding box center [630, 153] width 51 height 39
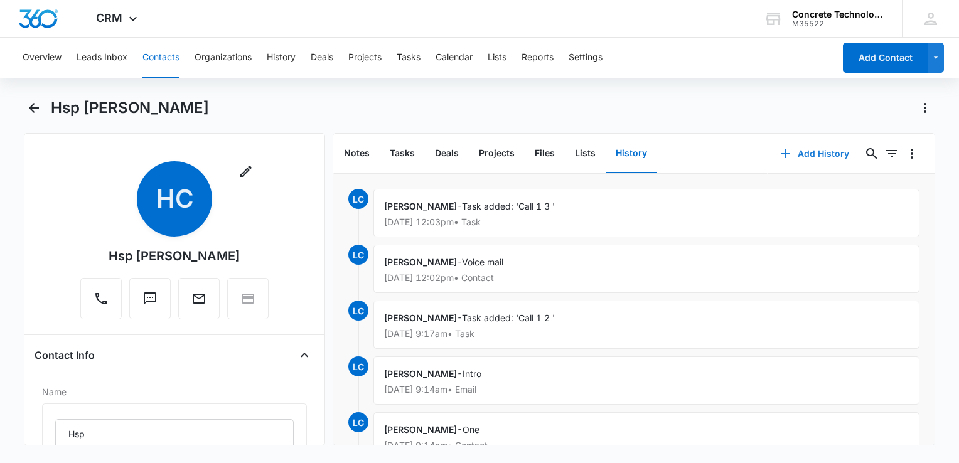
click at [797, 156] on button "Add History" at bounding box center [814, 154] width 94 height 30
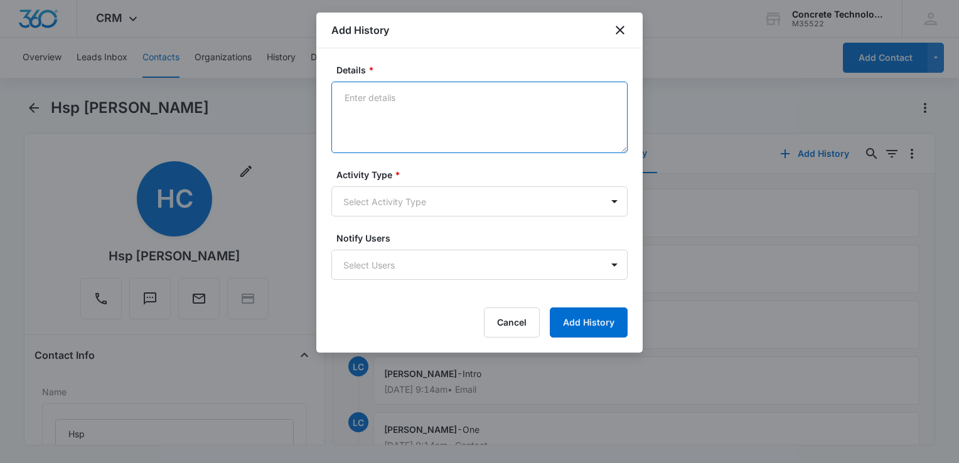
click at [424, 131] on textarea "Details *" at bounding box center [479, 118] width 296 height 72
type textarea "Voice mail"
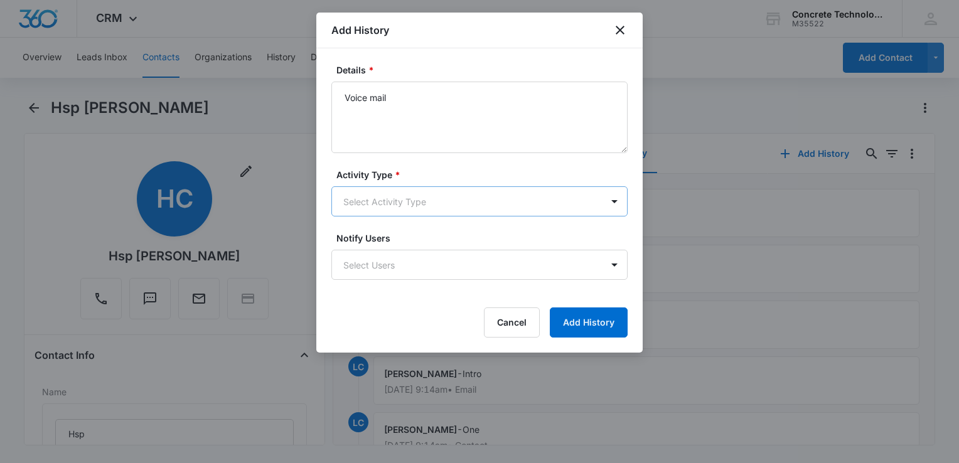
click at [427, 201] on body "CRM Apps Reputation Websites Forms CRM Email Social Content Ads Intelligence Fi…" at bounding box center [479, 231] width 959 height 463
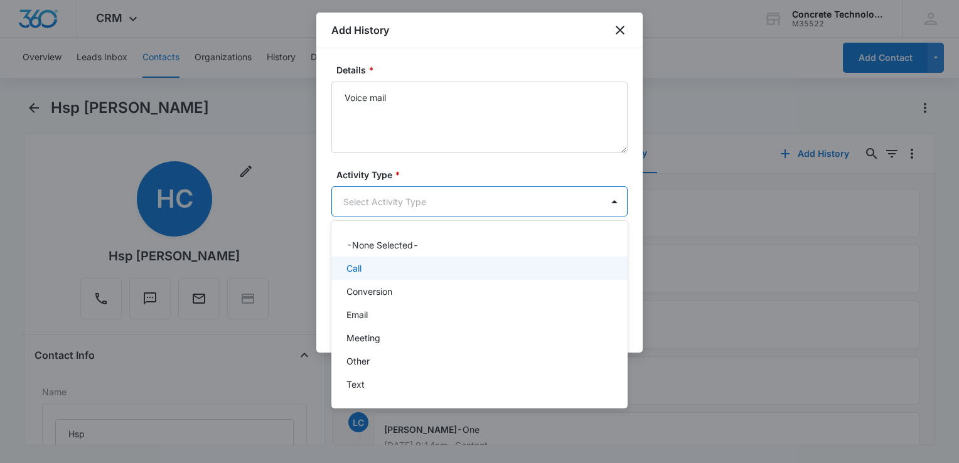
click at [395, 274] on div "Call" at bounding box center [477, 268] width 263 height 13
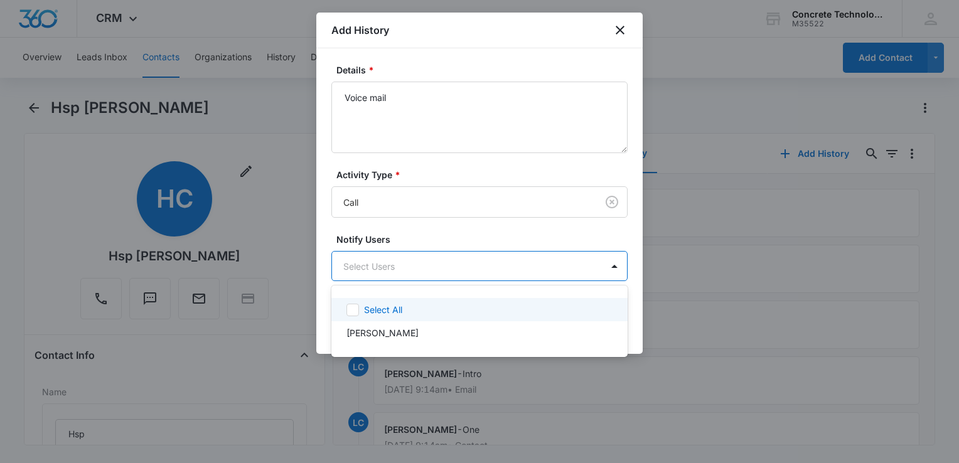
click at [395, 274] on body "CRM Apps Reputation Websites Forms CRM Email Social Content Ads Intelligence Fi…" at bounding box center [479, 231] width 959 height 463
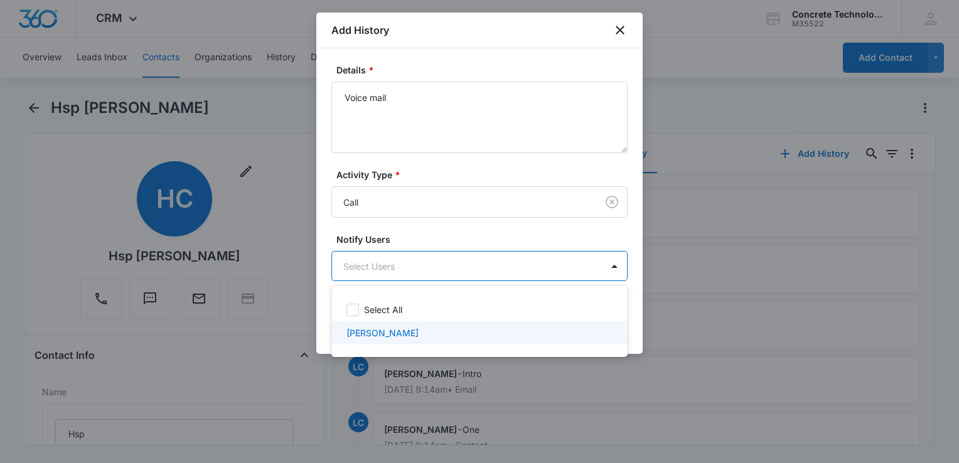
click at [383, 334] on p "[PERSON_NAME]" at bounding box center [382, 332] width 72 height 13
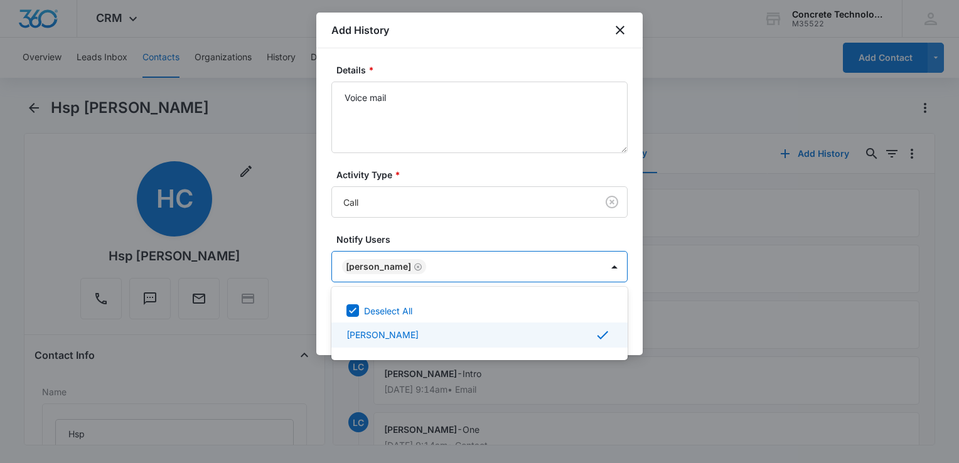
click at [627, 322] on div at bounding box center [479, 231] width 959 height 463
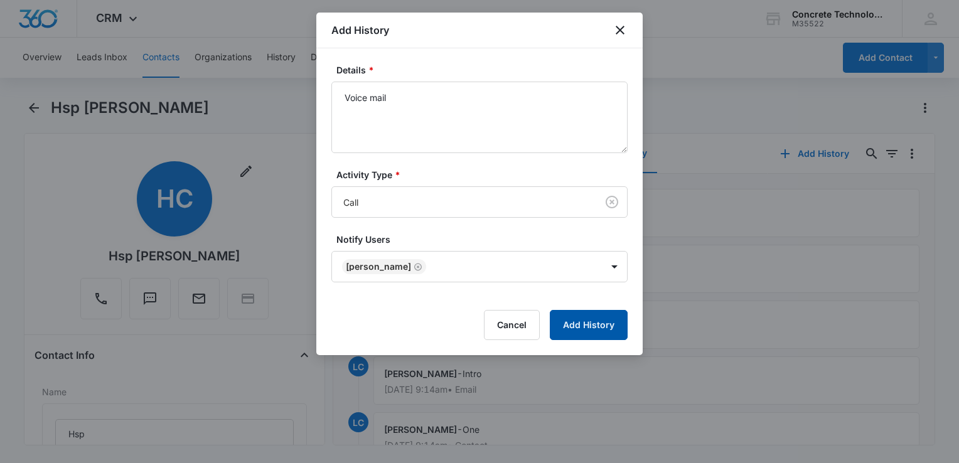
click at [588, 323] on button "Add History" at bounding box center [589, 325] width 78 height 30
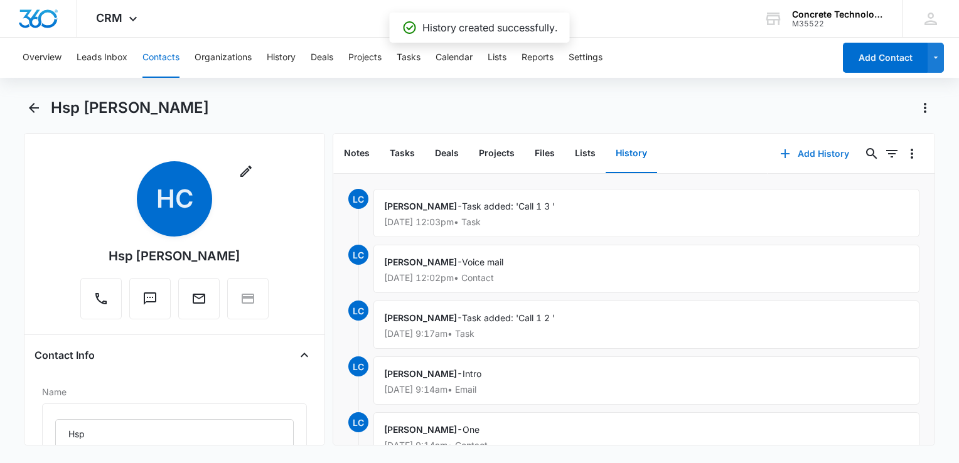
click at [788, 151] on button "Add History" at bounding box center [814, 154] width 94 height 30
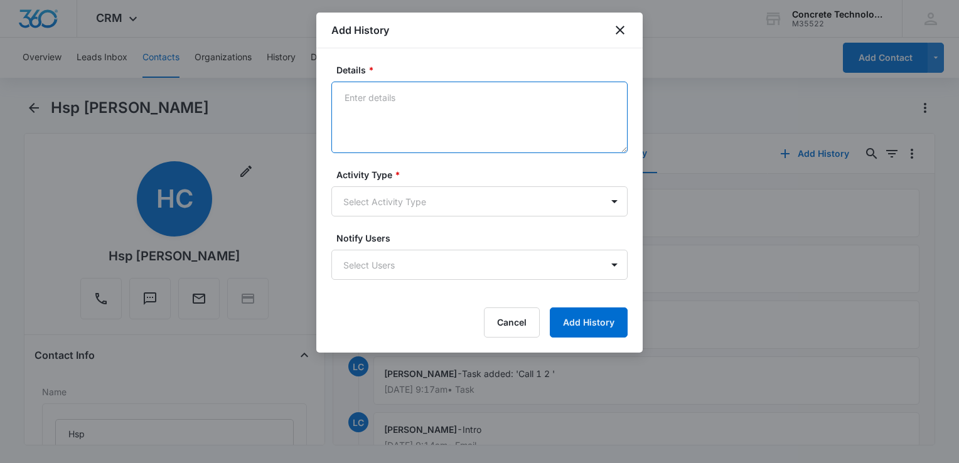
click at [403, 110] on textarea "Details *" at bounding box center [479, 118] width 296 height 72
type textarea "Next step"
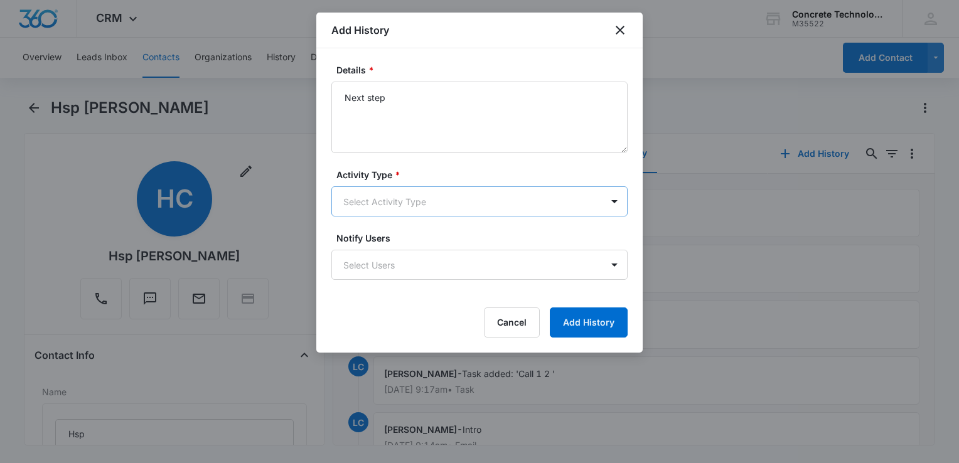
click at [423, 199] on body "CRM Apps Reputation Websites Forms CRM Email Social Content Ads Intelligence Fi…" at bounding box center [479, 231] width 959 height 463
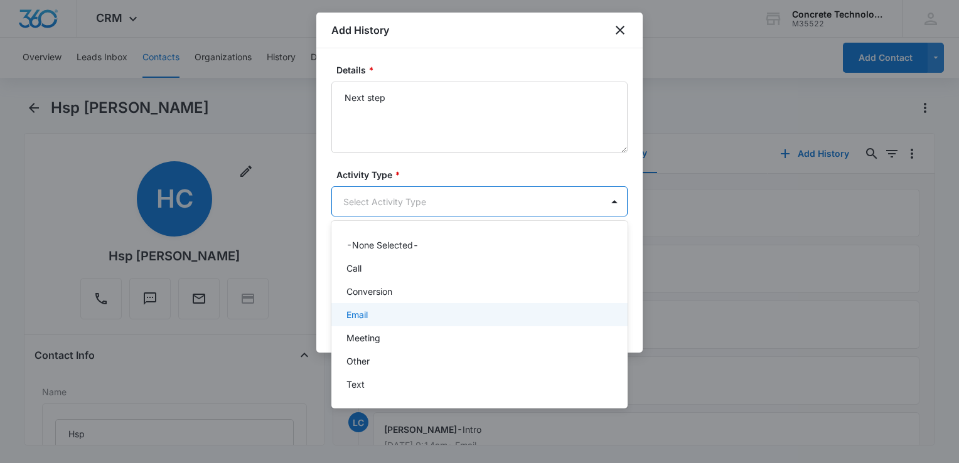
click at [371, 312] on div "Email" at bounding box center [477, 314] width 263 height 13
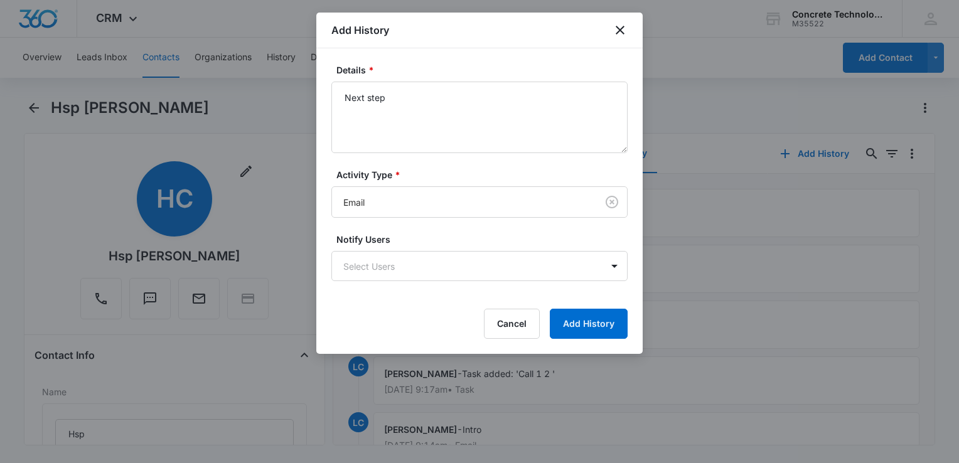
click at [386, 282] on form "Details * Next step Activity Type * Email Notify Users Select Users Cancel Add …" at bounding box center [479, 200] width 296 height 275
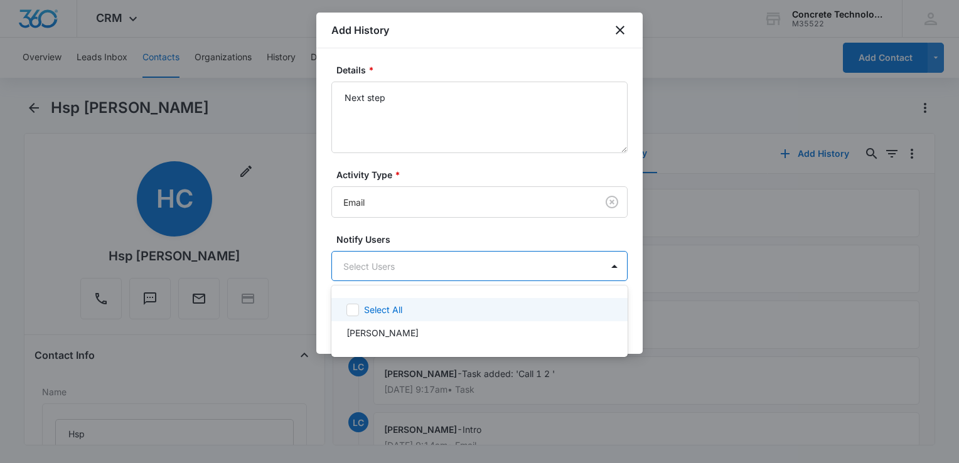
click at [389, 277] on body "CRM Apps Reputation Websites Forms CRM Email Social Content Ads Intelligence Fi…" at bounding box center [479, 231] width 959 height 463
click at [380, 317] on div "Select All" at bounding box center [479, 309] width 296 height 23
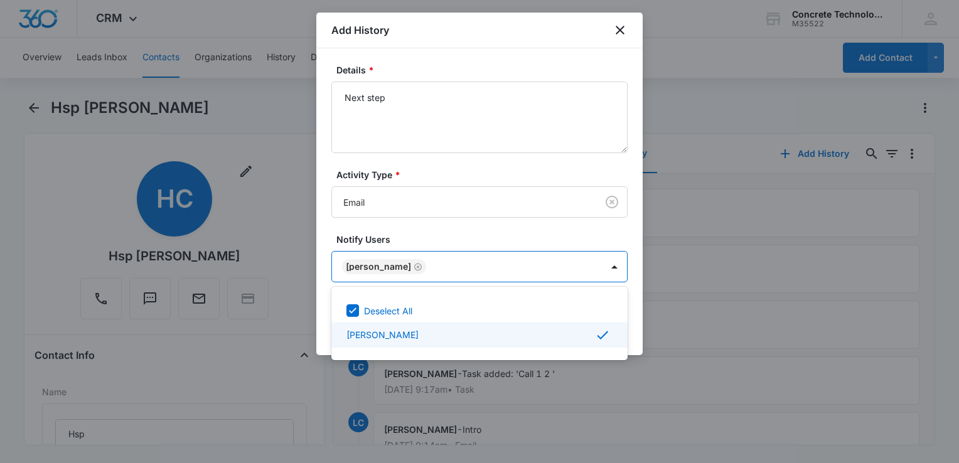
click at [627, 329] on div at bounding box center [479, 231] width 959 height 463
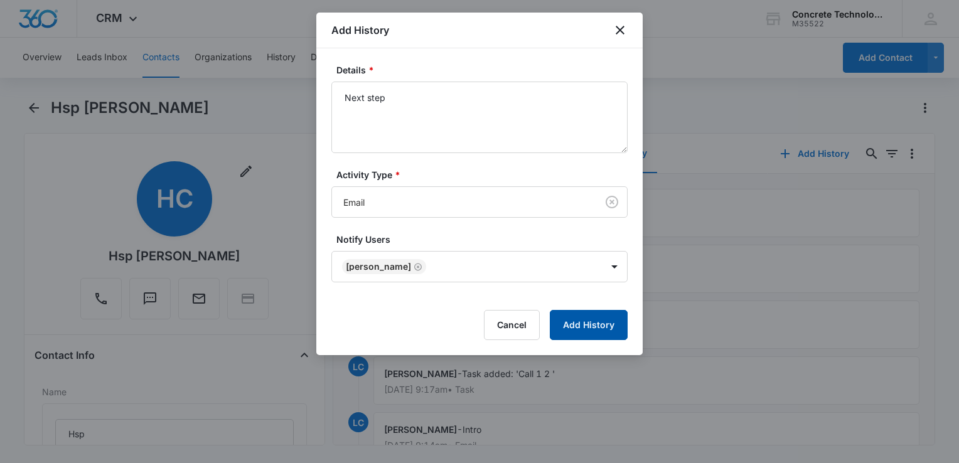
click at [610, 331] on button "Add History" at bounding box center [589, 325] width 78 height 30
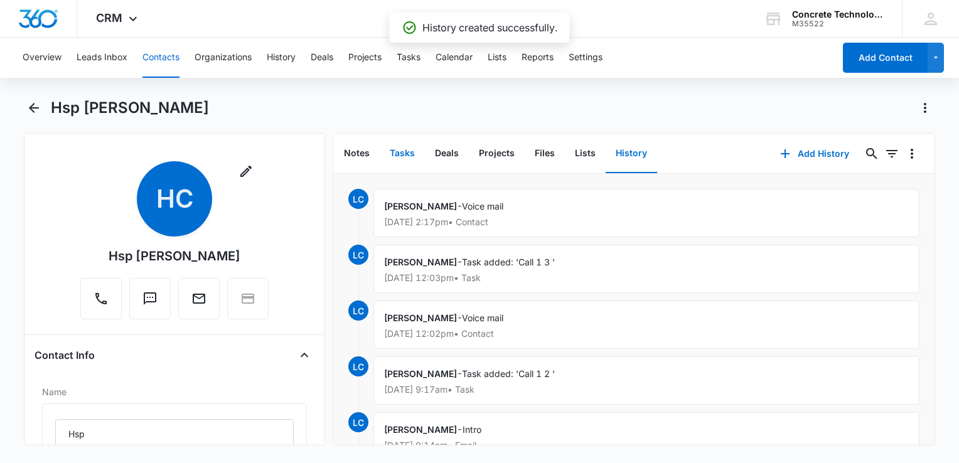
click at [399, 154] on button "Tasks" at bounding box center [402, 153] width 45 height 39
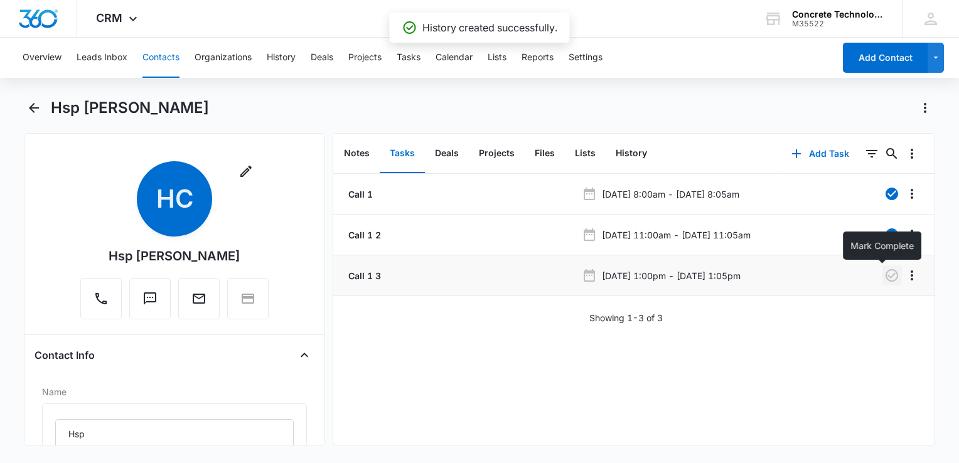
click at [885, 276] on icon "button" at bounding box center [891, 275] width 13 height 13
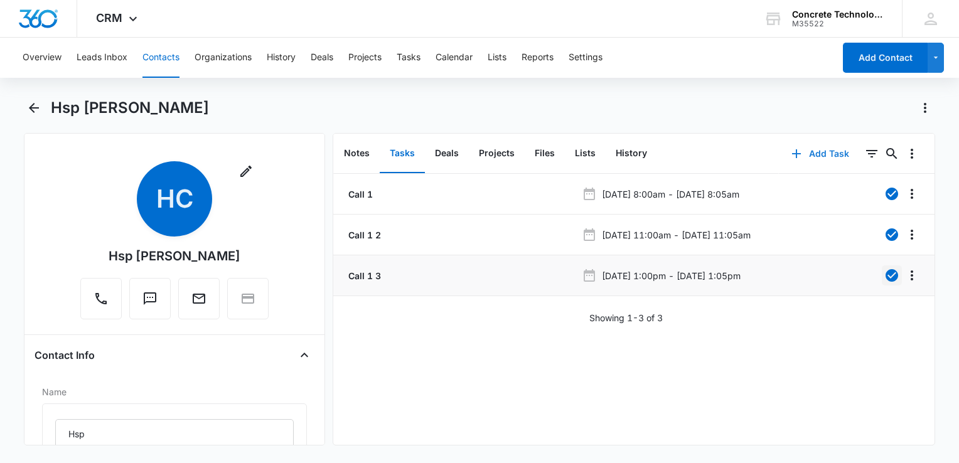
click at [789, 149] on icon "button" at bounding box center [796, 153] width 15 height 15
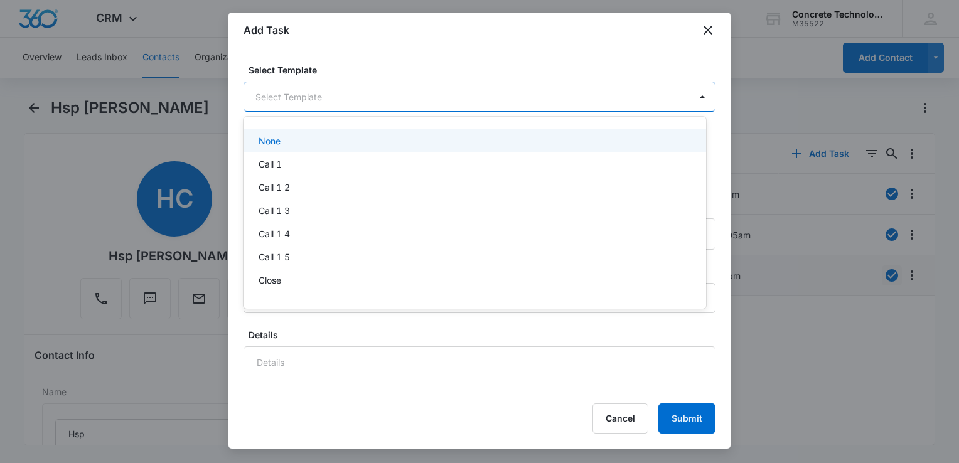
click at [356, 97] on body "CRM Apps Reputation Websites Forms CRM Email Social Content Ads Intelligence Fi…" at bounding box center [479, 231] width 959 height 463
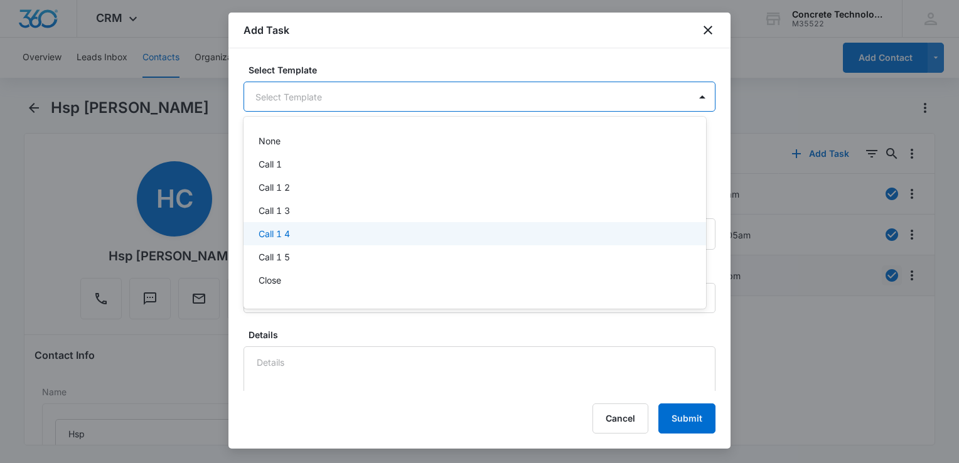
click at [305, 224] on div "Call 1 4" at bounding box center [474, 233] width 462 height 23
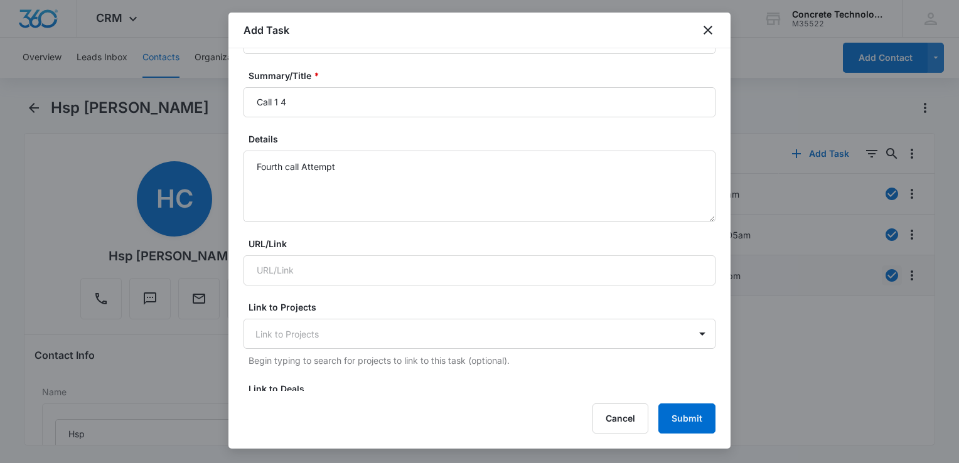
scroll to position [125, 0]
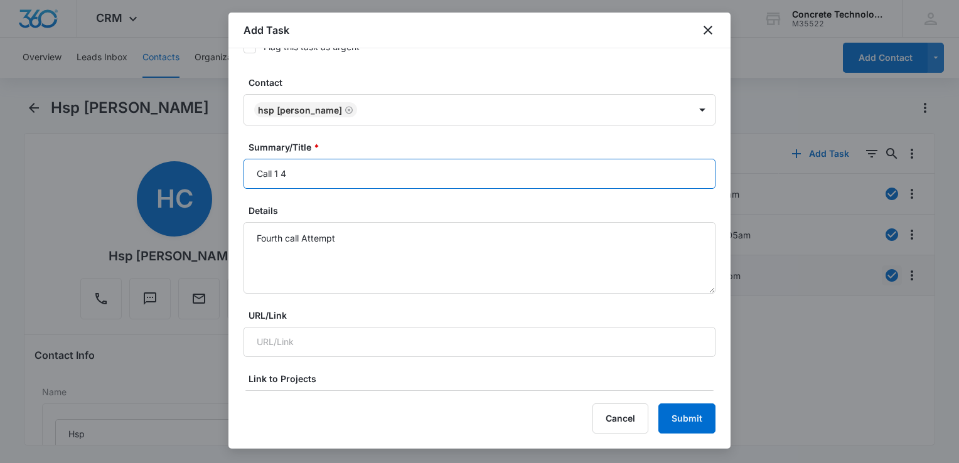
click at [361, 171] on input "Call 1 4" at bounding box center [479, 174] width 472 height 30
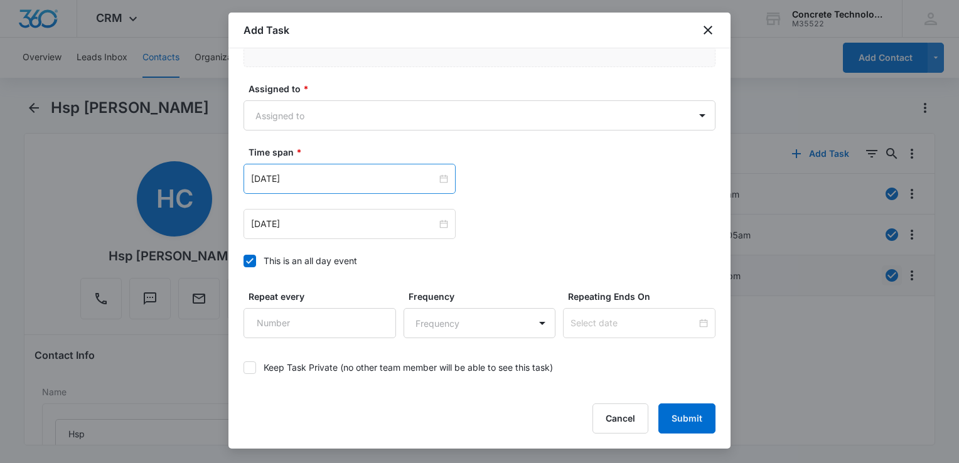
scroll to position [897, 0]
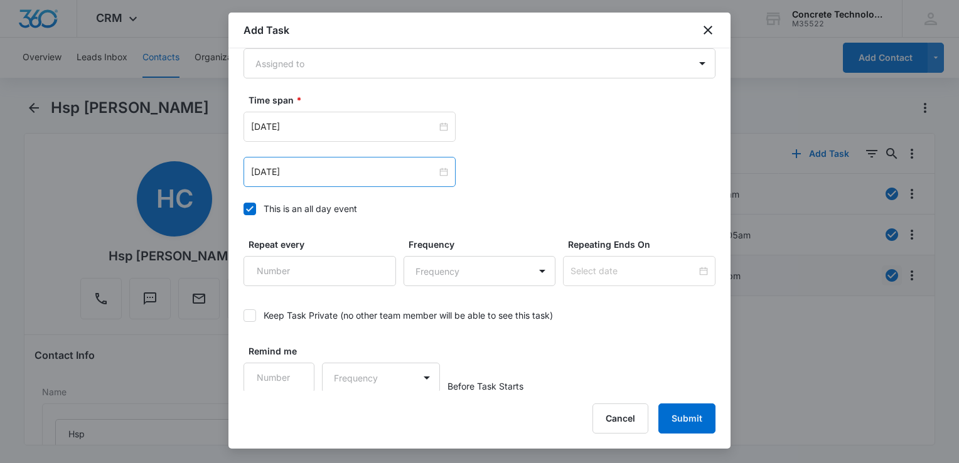
type input "Call 1 4"
click at [361, 181] on div "[DATE]" at bounding box center [349, 172] width 212 height 30
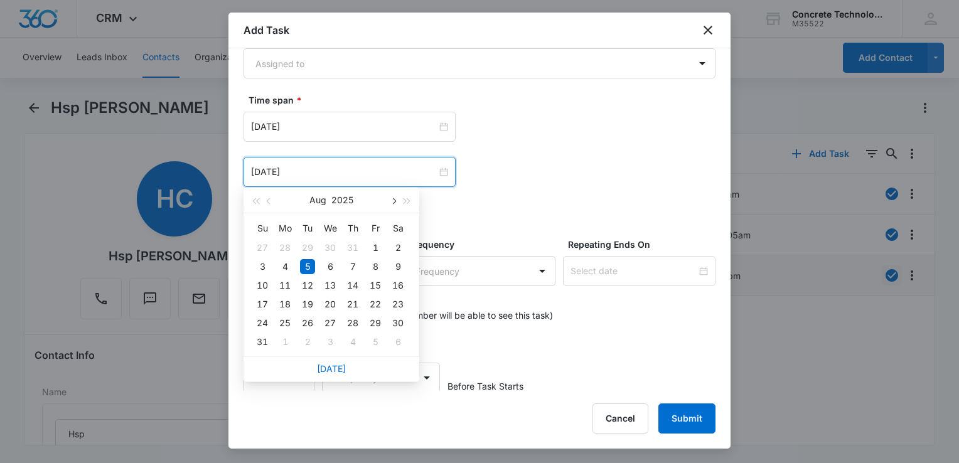
click at [395, 202] on button "button" at bounding box center [393, 200] width 14 height 25
type input "[DATE]"
click at [356, 265] on div "11" at bounding box center [352, 266] width 15 height 15
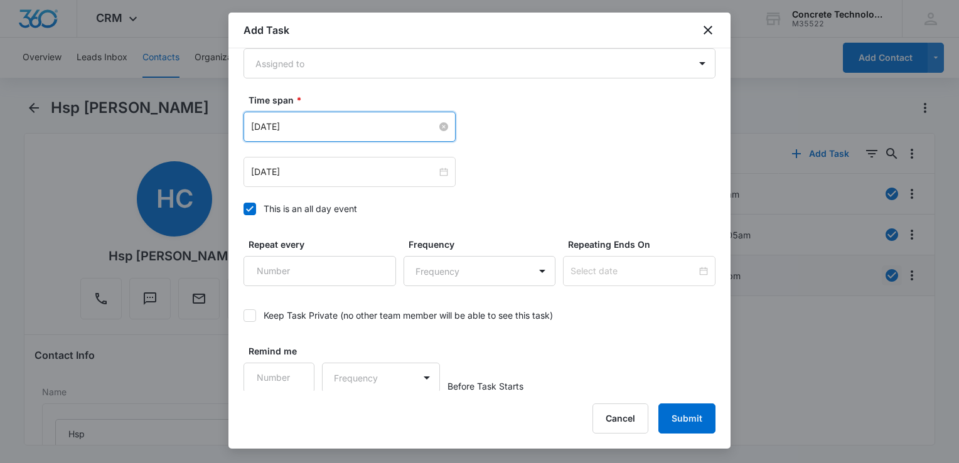
click at [372, 125] on input "[DATE]" at bounding box center [344, 127] width 186 height 14
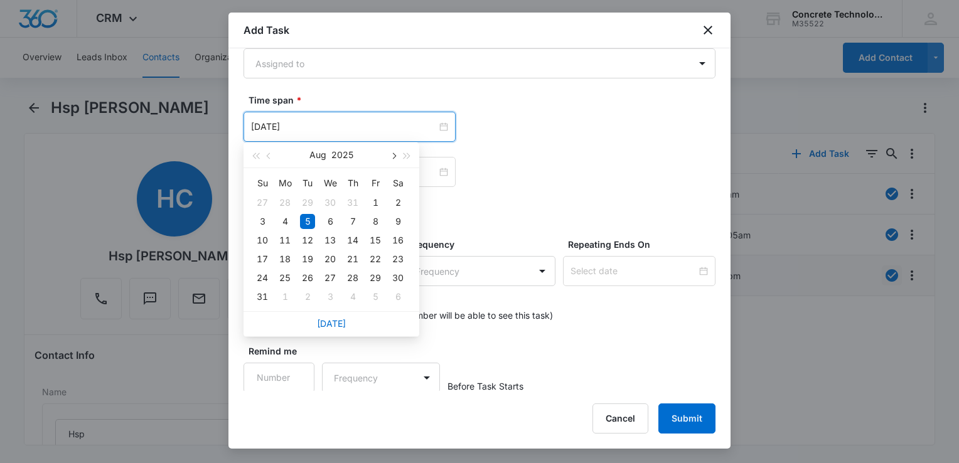
click at [391, 157] on button "button" at bounding box center [393, 154] width 14 height 25
type input "[DATE]"
click at [354, 222] on div "11" at bounding box center [352, 221] width 15 height 15
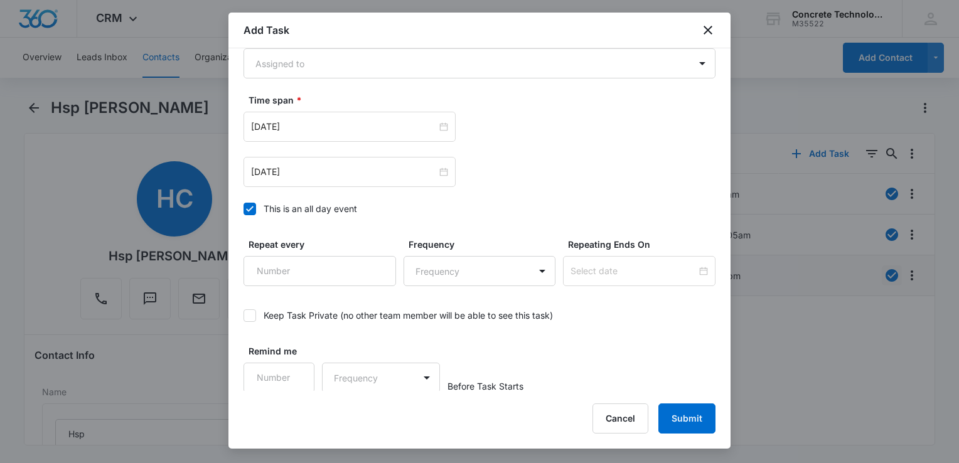
click at [256, 208] on label "This is an all day event" at bounding box center [479, 208] width 472 height 13
click at [243, 209] on input "This is an all day event" at bounding box center [243, 209] width 0 height 0
click at [538, 125] on input "12:00 am" at bounding box center [524, 127] width 75 height 14
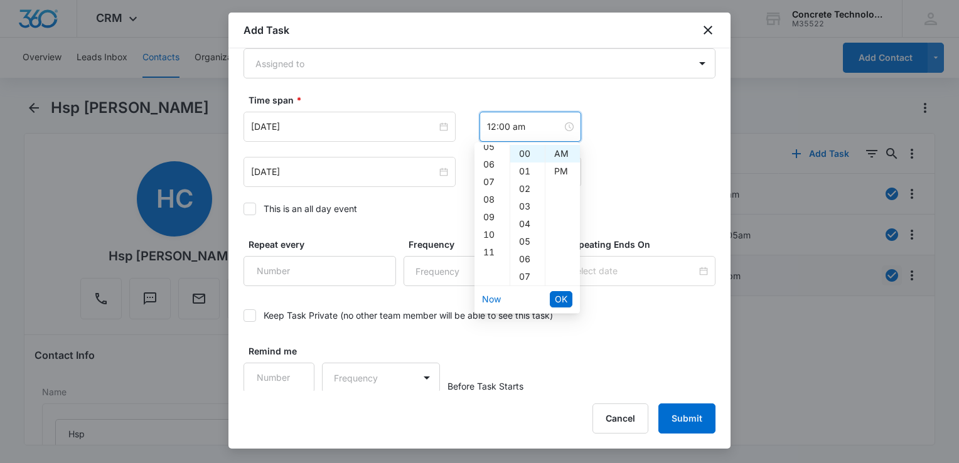
scroll to position [125, 0]
click at [489, 204] on div "10" at bounding box center [491, 204] width 35 height 18
click at [526, 240] on div "30" at bounding box center [527, 242] width 35 height 18
type input "10:30 am"
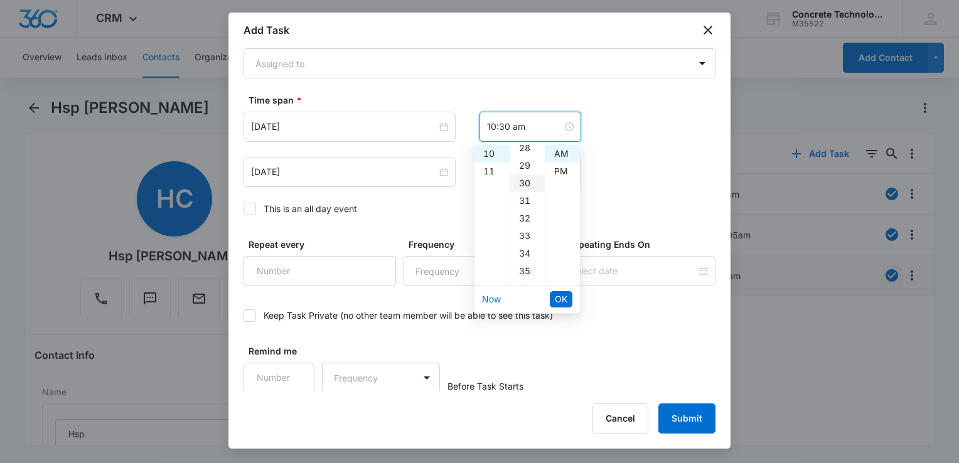
scroll to position [527, 0]
click at [561, 295] on span "OK" at bounding box center [561, 299] width 13 height 14
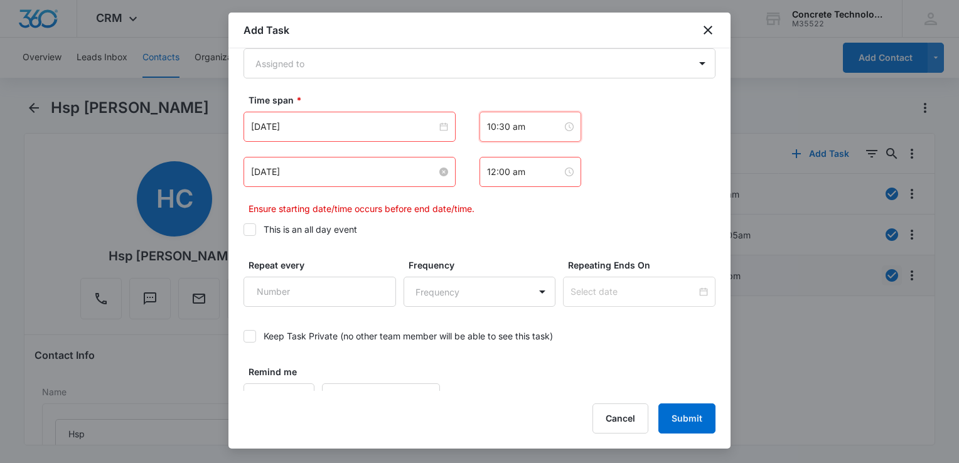
click at [379, 176] on input "[DATE]" at bounding box center [344, 172] width 186 height 14
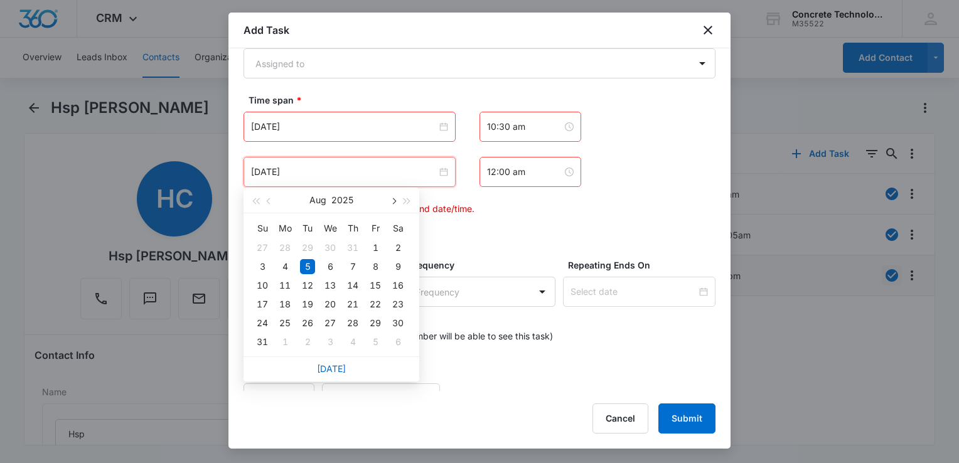
click at [392, 197] on button "button" at bounding box center [393, 200] width 14 height 25
type input "[DATE]"
click at [353, 269] on div "11" at bounding box center [352, 266] width 15 height 15
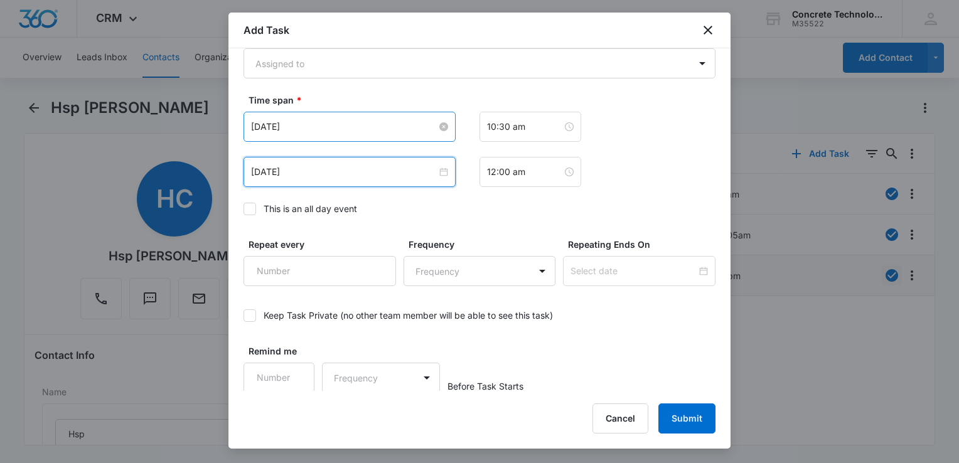
click at [376, 123] on input "[DATE]" at bounding box center [344, 127] width 186 height 14
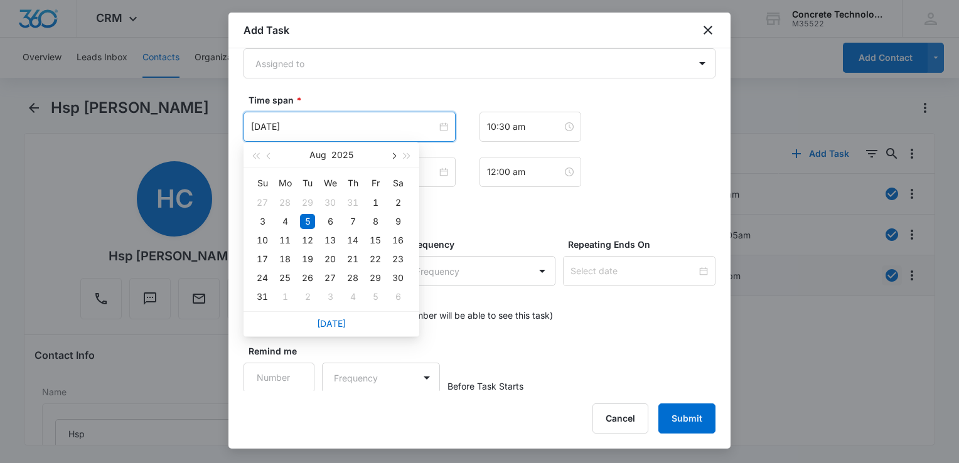
click at [391, 157] on span "button" at bounding box center [393, 156] width 6 height 6
type input "[DATE]"
click at [354, 218] on div "11" at bounding box center [352, 221] width 15 height 15
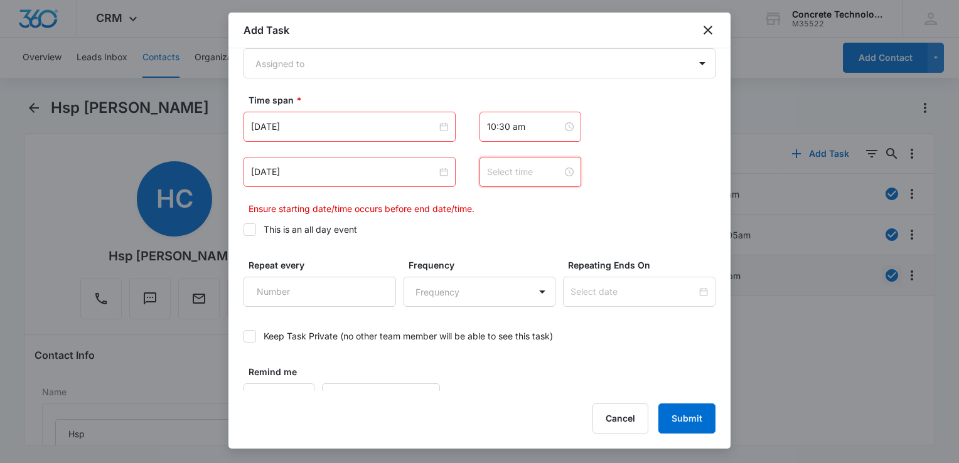
click at [544, 169] on input at bounding box center [524, 172] width 75 height 14
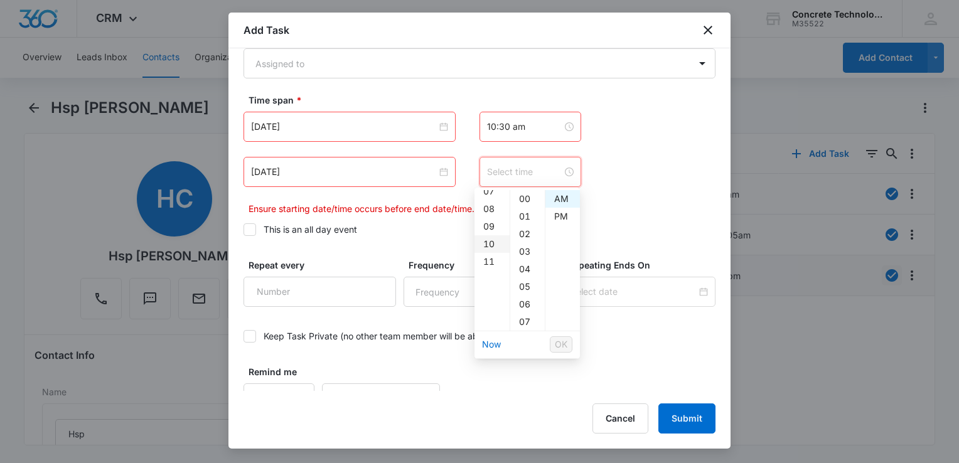
click at [489, 243] on div "10" at bounding box center [491, 244] width 35 height 18
click at [527, 249] on div "35" at bounding box center [527, 249] width 35 height 18
click at [557, 215] on div "PM" at bounding box center [562, 217] width 35 height 18
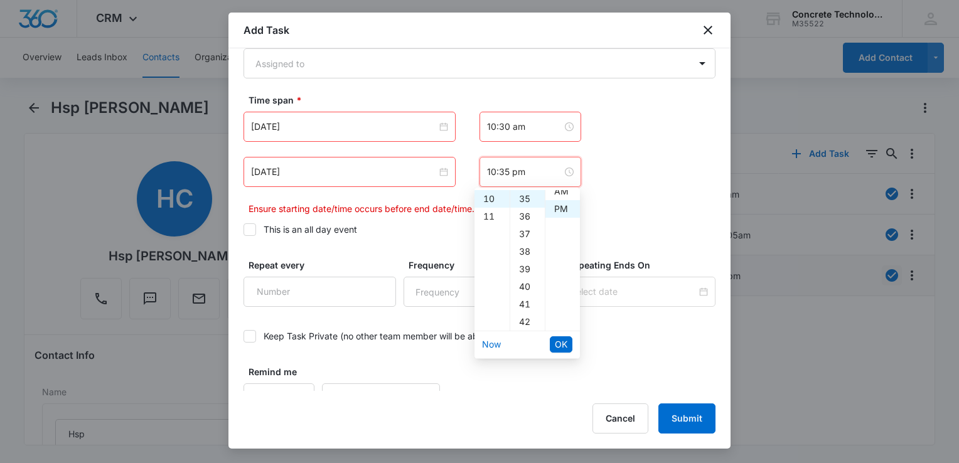
scroll to position [0, 0]
click at [561, 202] on div "AM" at bounding box center [562, 199] width 35 height 18
type input "10:35 am"
click at [557, 345] on span "OK" at bounding box center [561, 344] width 13 height 14
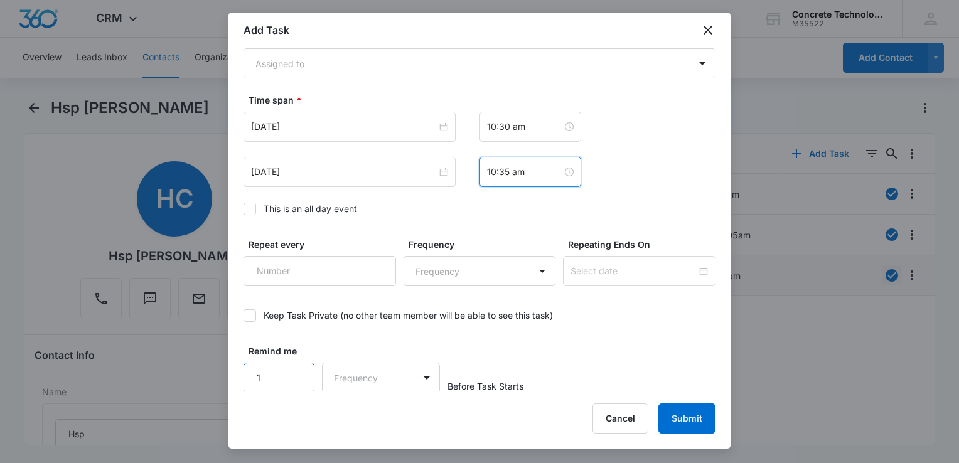
click at [299, 374] on input "1" at bounding box center [278, 378] width 71 height 30
click at [299, 372] on input "2" at bounding box center [278, 378] width 71 height 30
click at [299, 372] on input "3" at bounding box center [278, 378] width 71 height 30
click at [299, 372] on input "4" at bounding box center [278, 378] width 71 height 30
type input "5"
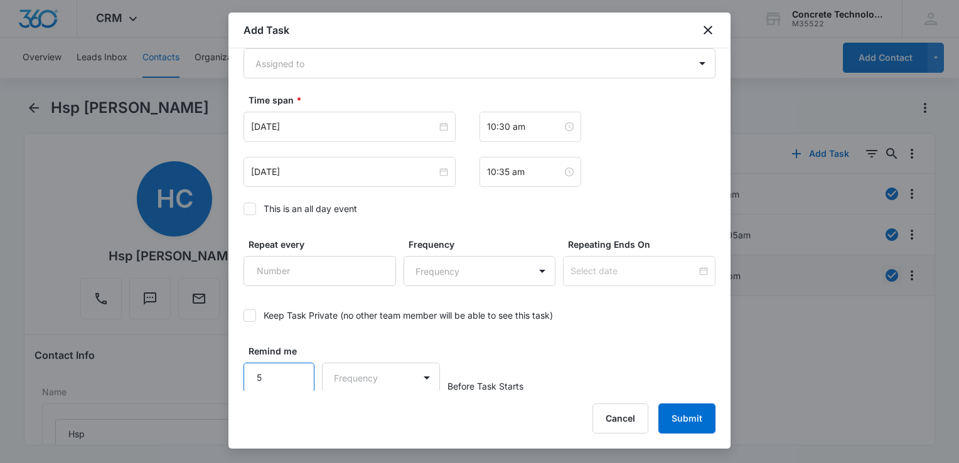
click at [295, 367] on input "5" at bounding box center [278, 378] width 71 height 30
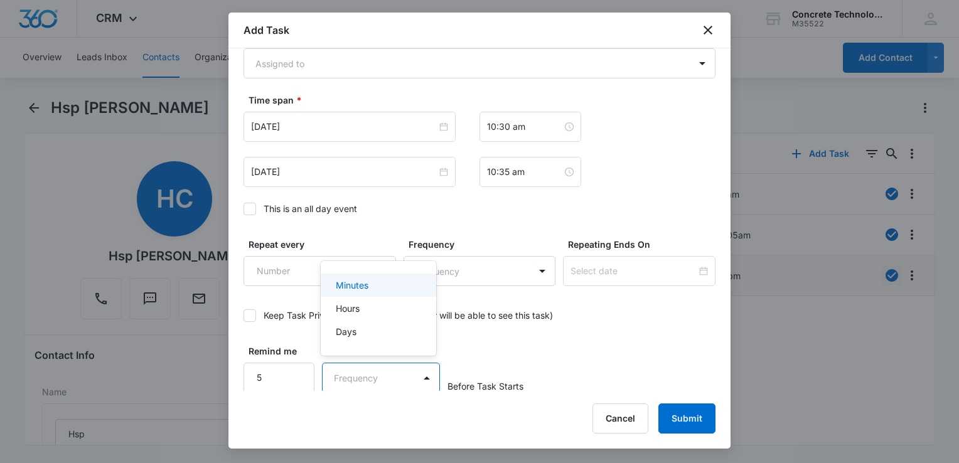
click at [364, 380] on body "CRM Apps Reputation Websites Forms CRM Email Social Content Ads Intelligence Fi…" at bounding box center [479, 231] width 959 height 463
click at [364, 280] on p "Minutes" at bounding box center [352, 285] width 33 height 13
click at [487, 58] on body "CRM Apps Reputation Websites Forms CRM Email Social Content Ads Intelligence Fi…" at bounding box center [479, 231] width 959 height 463
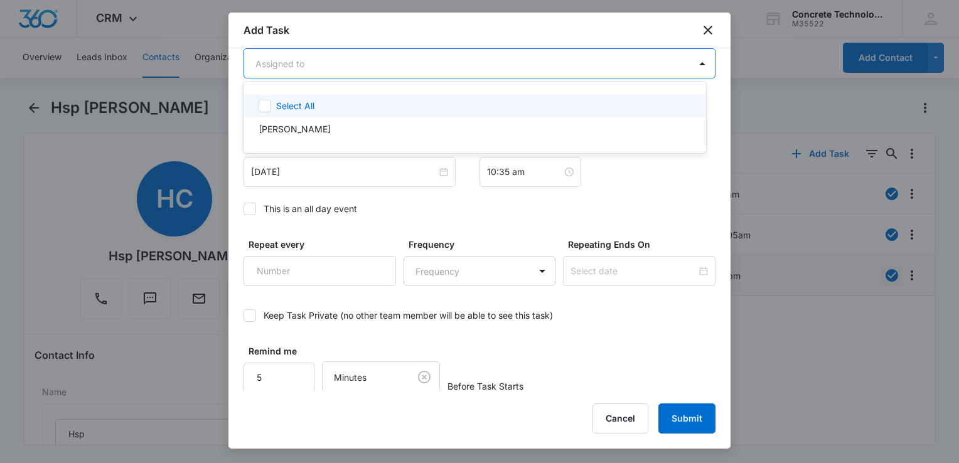
click at [391, 102] on div "Select All" at bounding box center [482, 105] width 412 height 13
checkbox input "true"
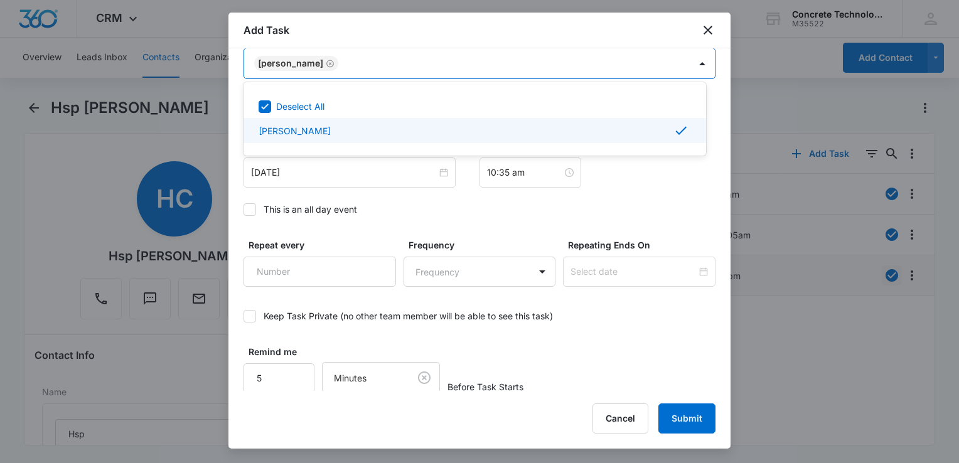
click at [682, 415] on div at bounding box center [479, 231] width 959 height 463
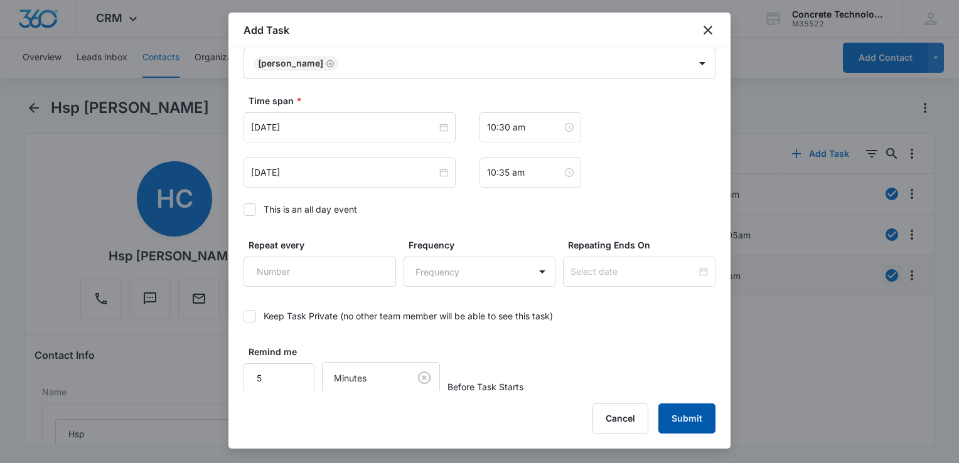
click at [682, 415] on button "Submit" at bounding box center [686, 418] width 57 height 30
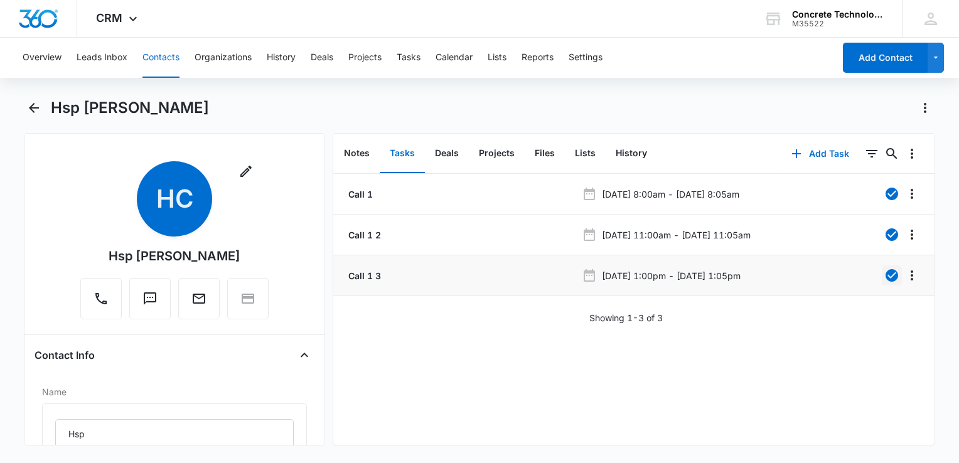
click at [166, 53] on button "Contacts" at bounding box center [160, 58] width 37 height 40
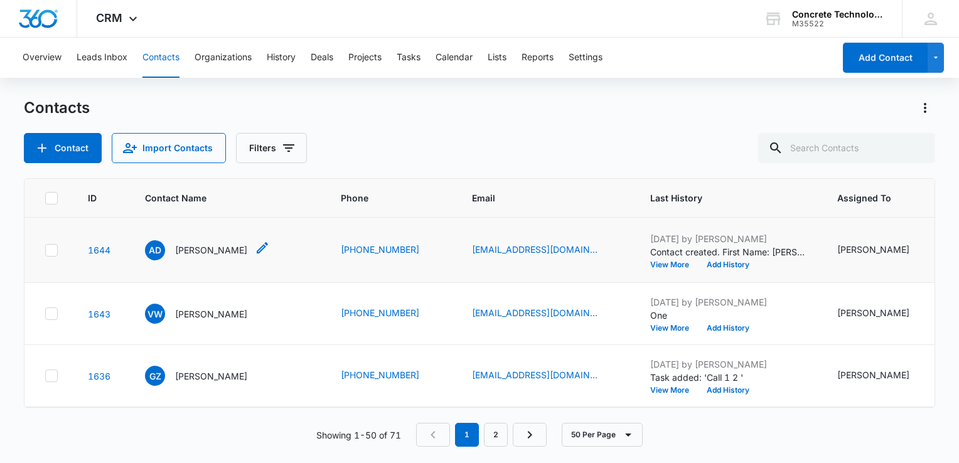
click at [198, 249] on p "[PERSON_NAME]" at bounding box center [211, 249] width 72 height 13
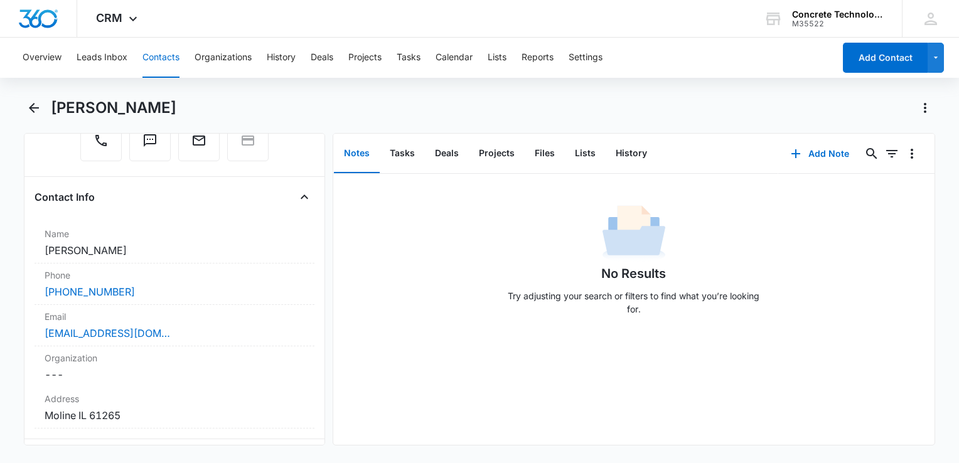
scroll to position [188, 0]
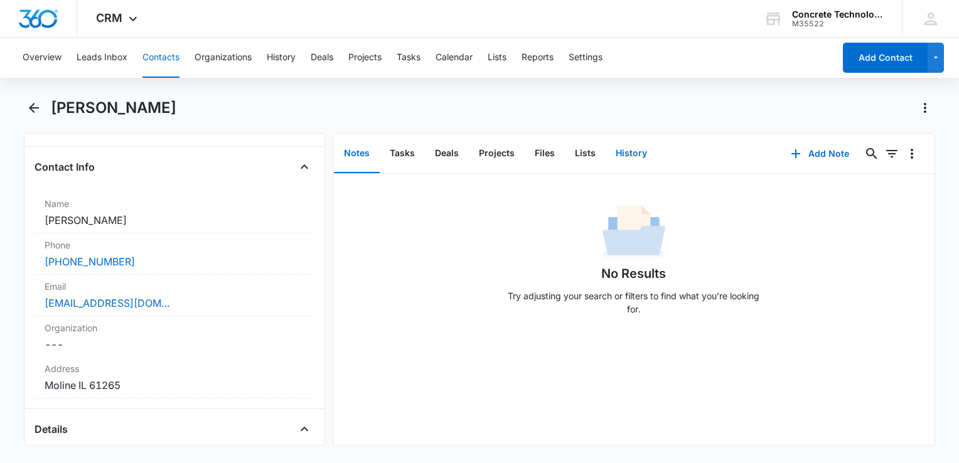
click at [633, 158] on button "History" at bounding box center [630, 153] width 51 height 39
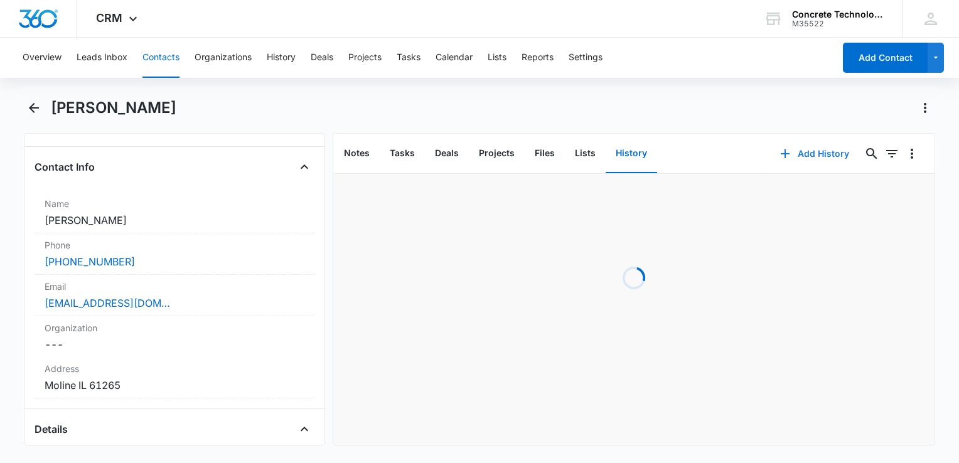
click at [787, 147] on button "Add History" at bounding box center [814, 154] width 94 height 30
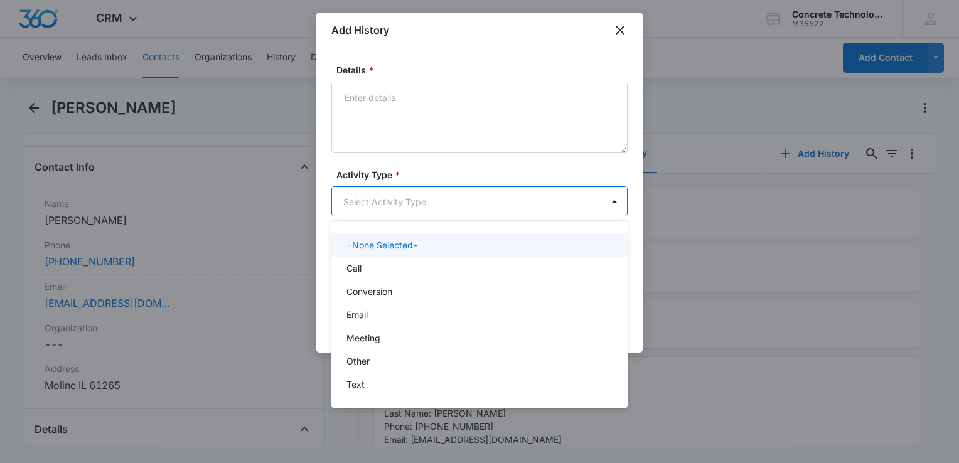
click at [412, 207] on body "CRM Apps Reputation Websites Forms CRM Email Social Content Ads Intelligence Fi…" at bounding box center [479, 231] width 959 height 463
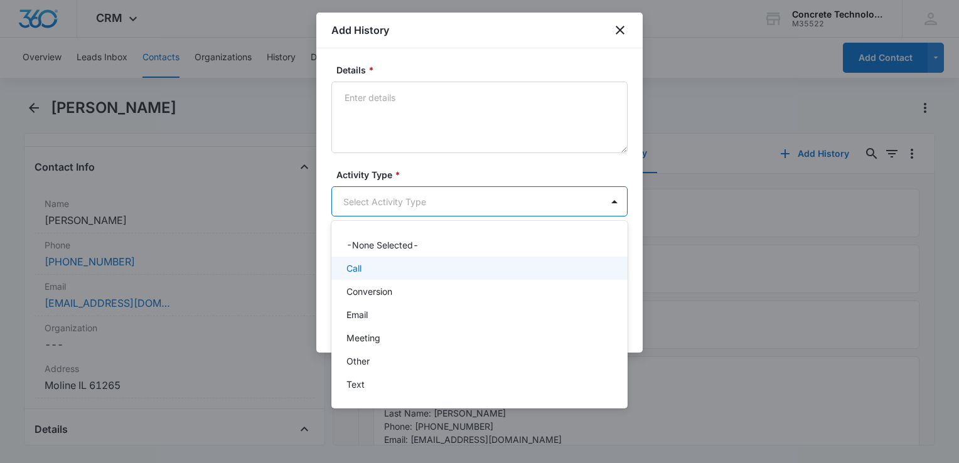
click at [391, 260] on div "Call" at bounding box center [479, 268] width 296 height 23
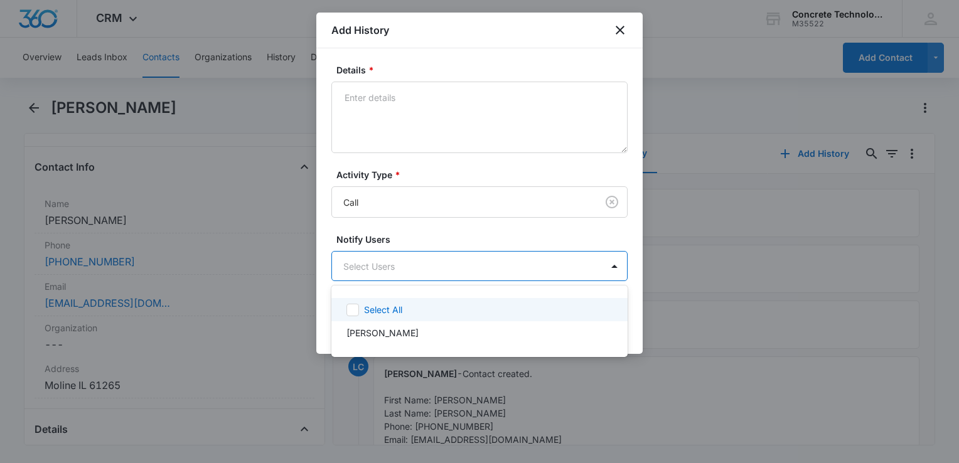
click at [391, 260] on body "CRM Apps Reputation Websites Forms CRM Email Social Content Ads Intelligence Fi…" at bounding box center [479, 231] width 959 height 463
click at [393, 300] on div "Select All" at bounding box center [479, 309] width 296 height 23
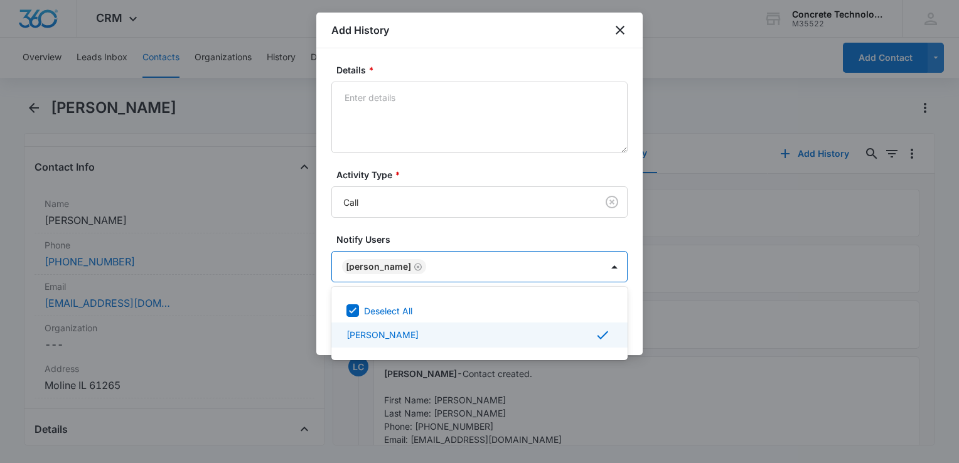
click at [634, 332] on div at bounding box center [479, 231] width 959 height 463
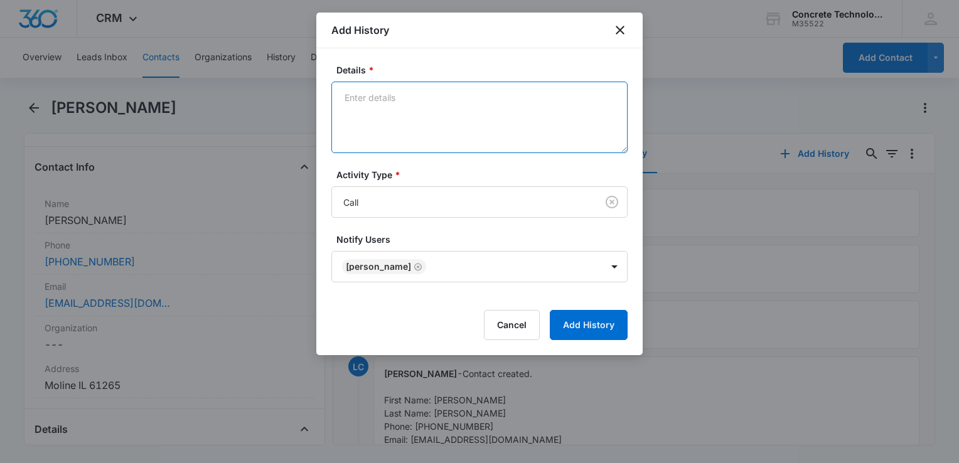
click at [422, 106] on textarea "Details *" at bounding box center [479, 118] width 296 height 72
click at [421, 105] on textarea "Details *" at bounding box center [479, 118] width 296 height 72
type textarea "Voice mail"
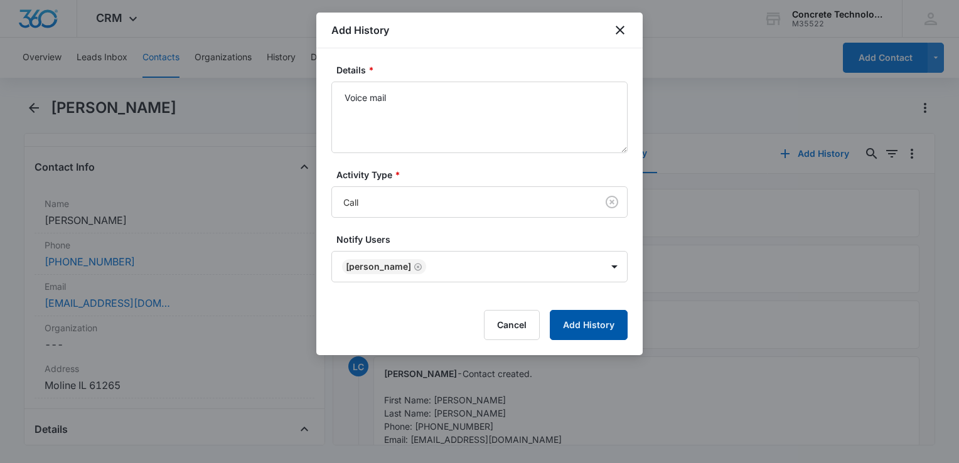
click at [593, 332] on button "Add History" at bounding box center [589, 325] width 78 height 30
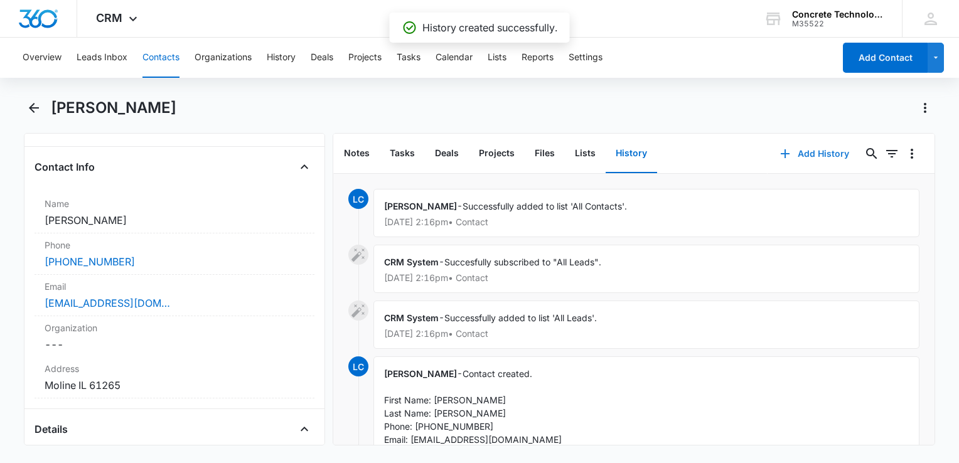
click at [792, 152] on button "Add History" at bounding box center [814, 154] width 94 height 30
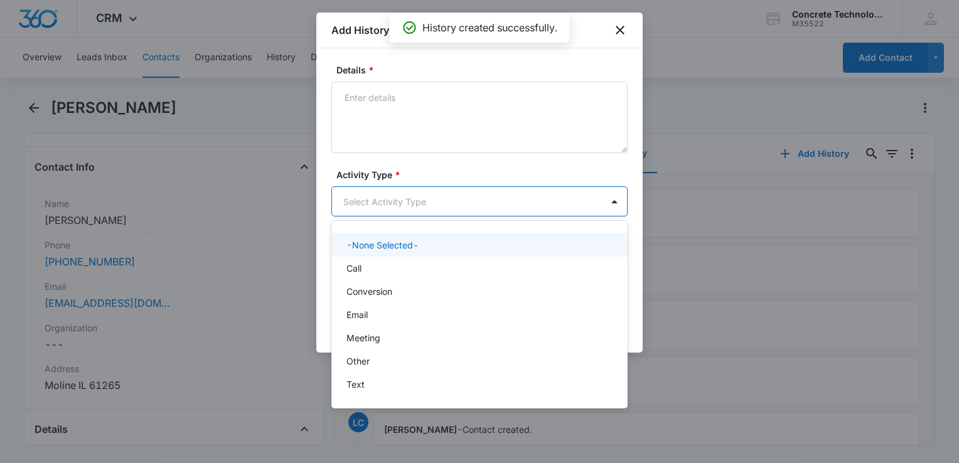
click at [412, 204] on body "CRM Apps Reputation Websites Forms CRM Email Social Content Ads Intelligence Fi…" at bounding box center [479, 231] width 959 height 463
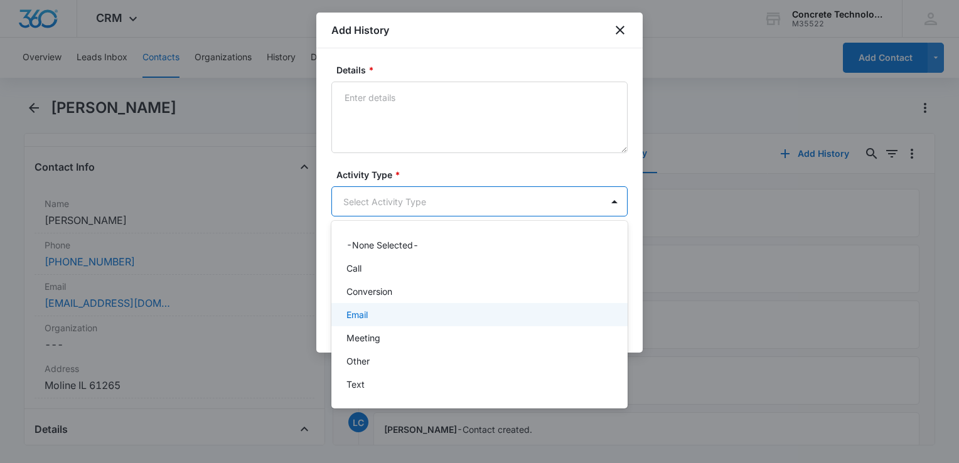
click at [375, 313] on div "Email" at bounding box center [477, 314] width 263 height 13
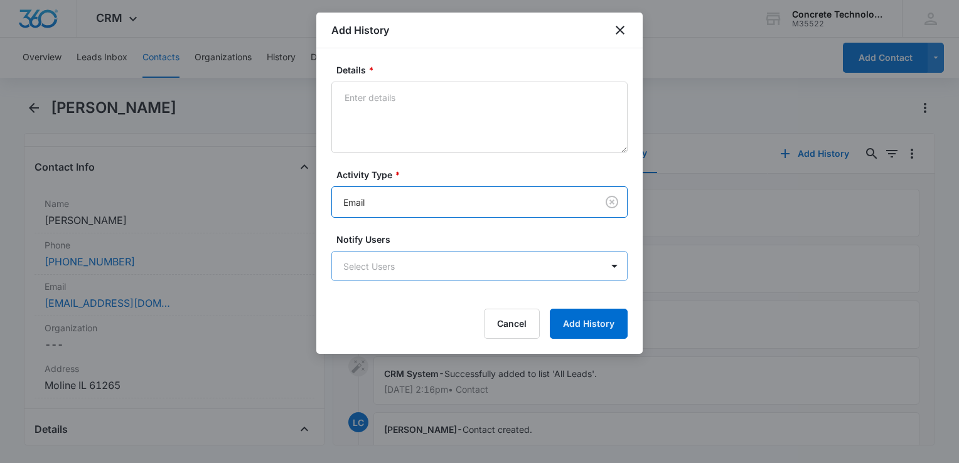
click at [398, 262] on body "CRM Apps Reputation Websites Forms CRM Email Social Content Ads Intelligence Fi…" at bounding box center [479, 231] width 959 height 463
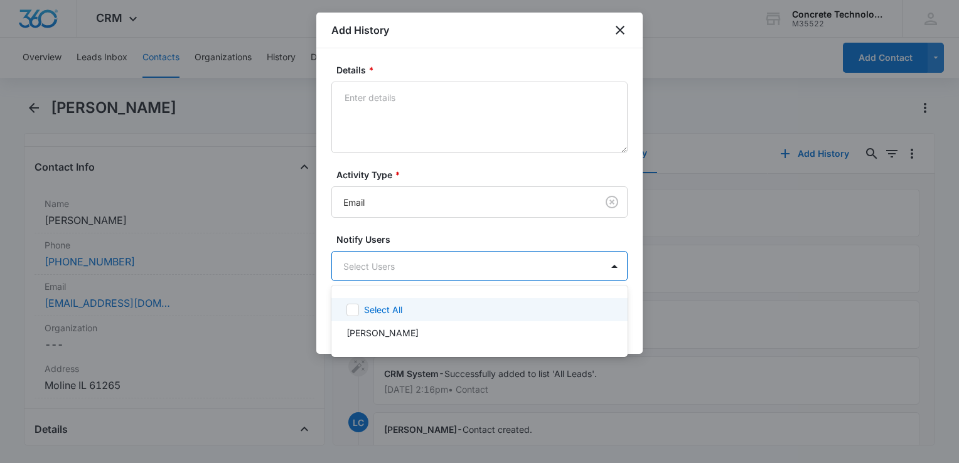
click at [364, 319] on div "Select All" at bounding box center [479, 309] width 296 height 23
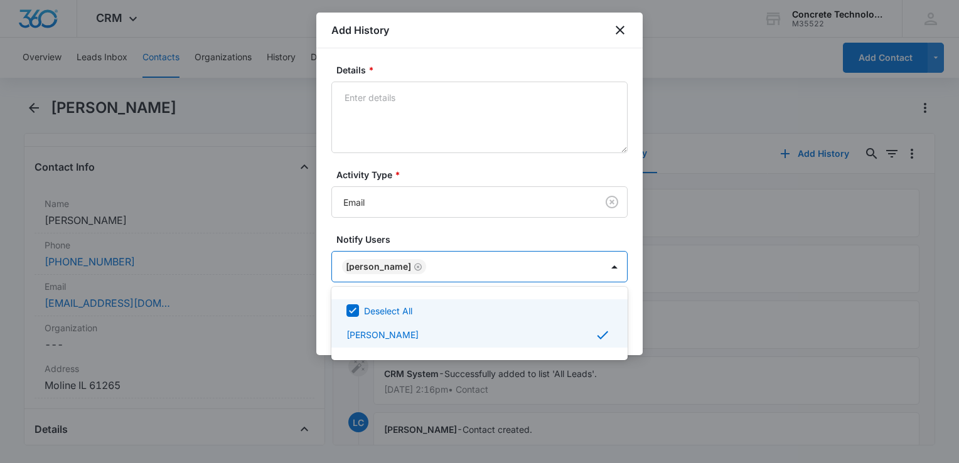
click at [430, 111] on div at bounding box center [479, 231] width 959 height 463
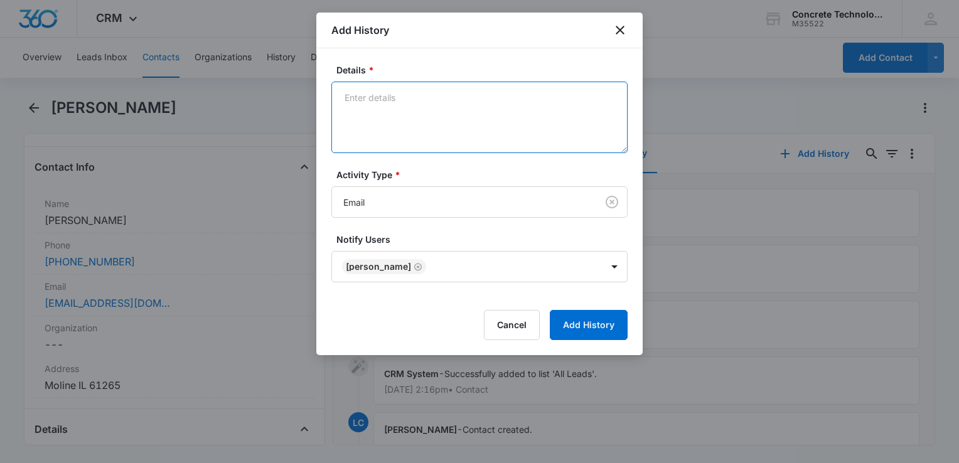
click at [430, 111] on textarea "Details *" at bounding box center [479, 118] width 296 height 72
type textarea "Intro"
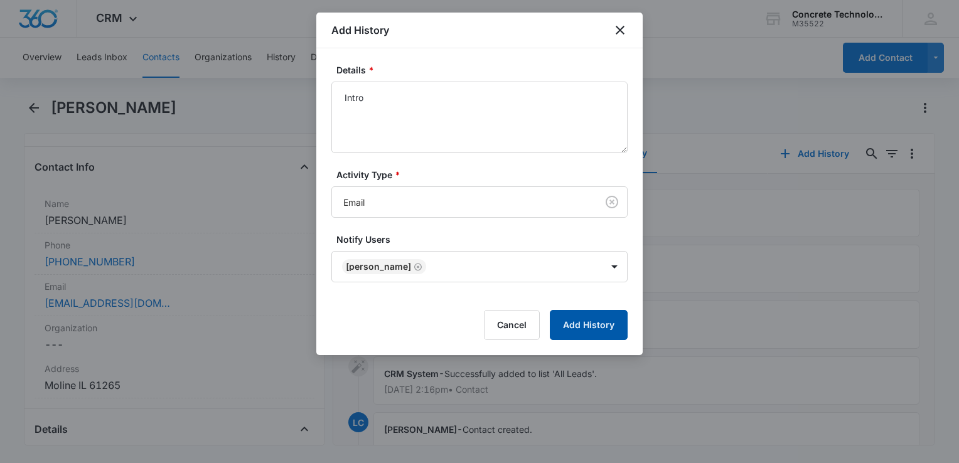
click at [595, 335] on button "Add History" at bounding box center [589, 325] width 78 height 30
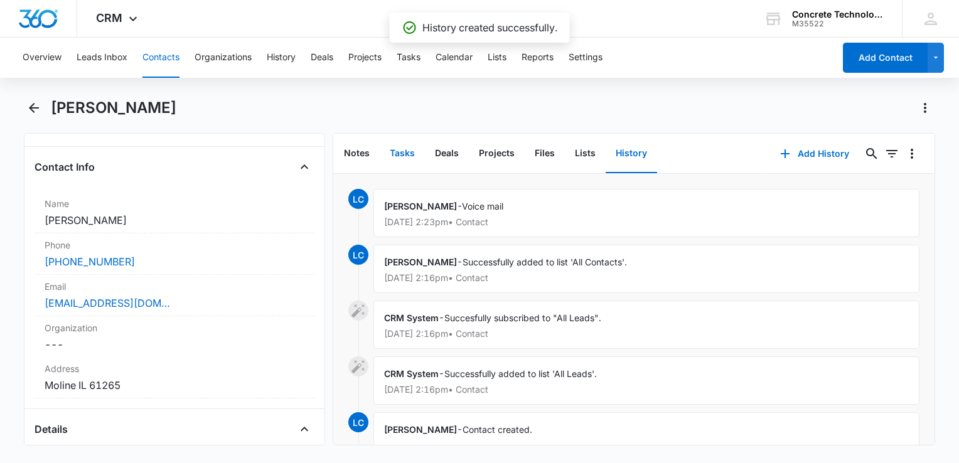
click at [401, 152] on button "Tasks" at bounding box center [402, 153] width 45 height 39
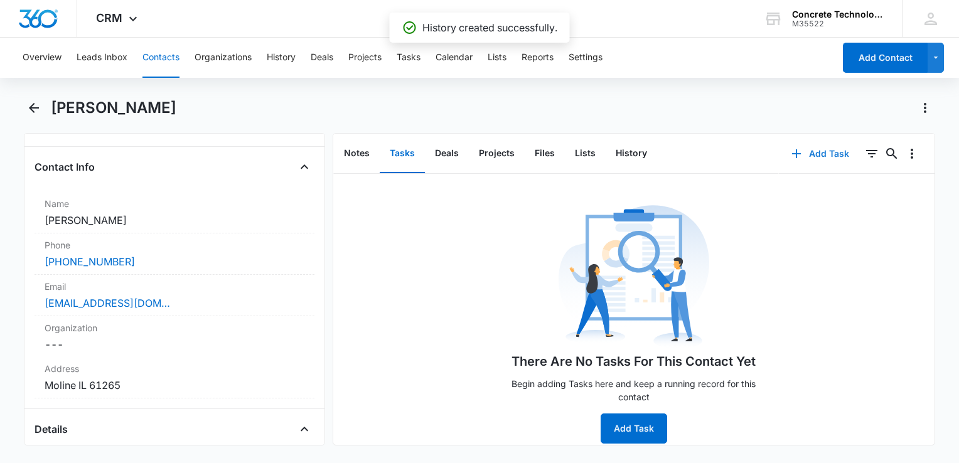
click at [805, 157] on button "Add Task" at bounding box center [819, 154] width 83 height 30
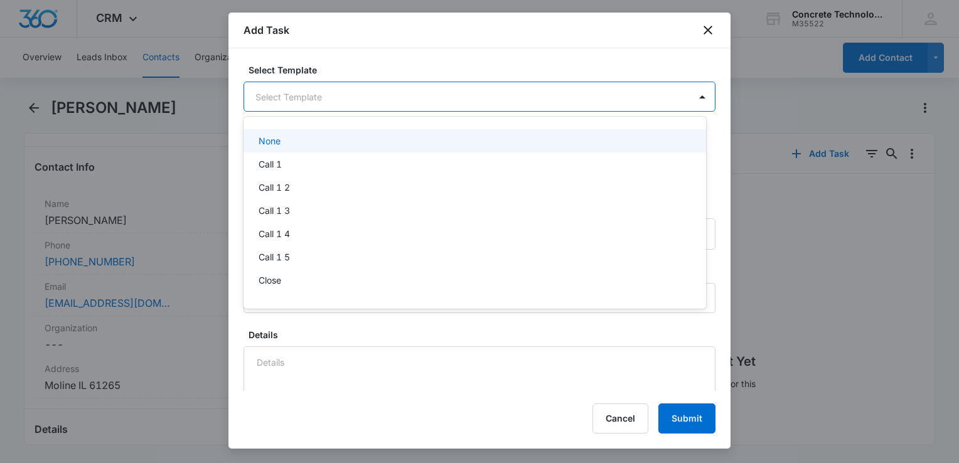
click at [352, 90] on body "CRM Apps Reputation Websites Forms CRM Email Social Content Ads Intelligence Fi…" at bounding box center [479, 231] width 959 height 463
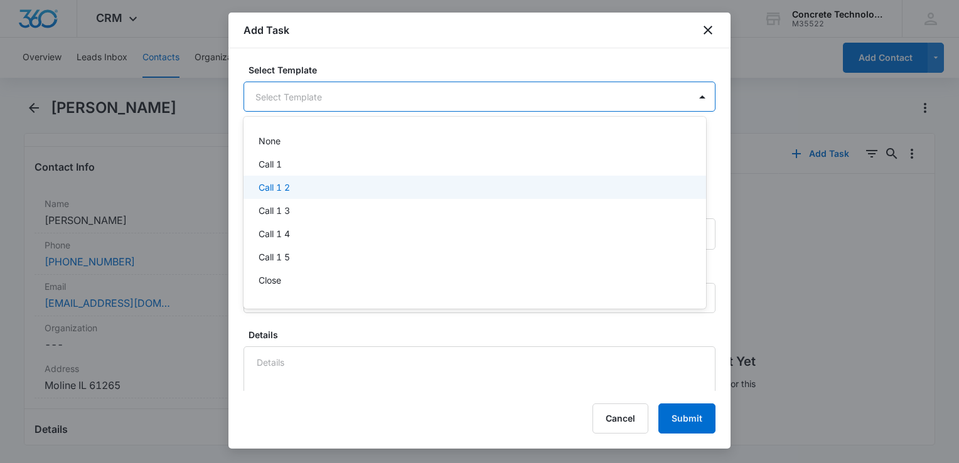
click at [291, 181] on div "Call 1 2" at bounding box center [473, 187] width 430 height 13
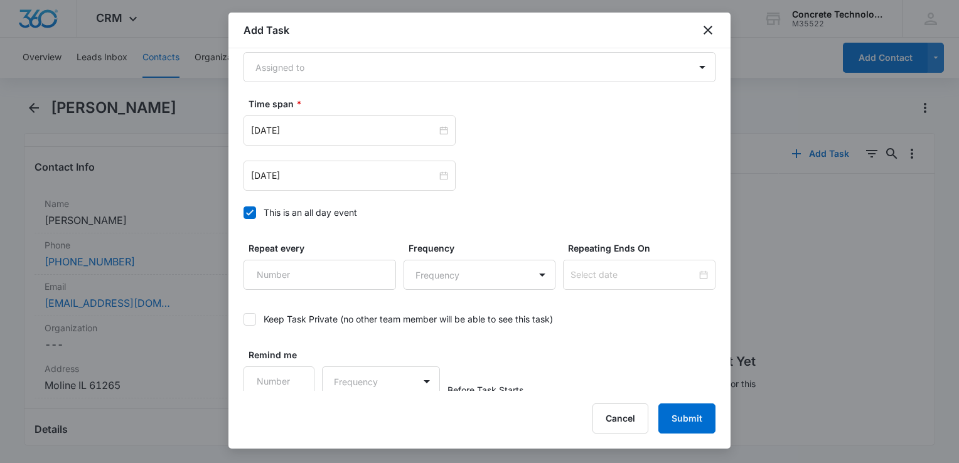
scroll to position [815, 0]
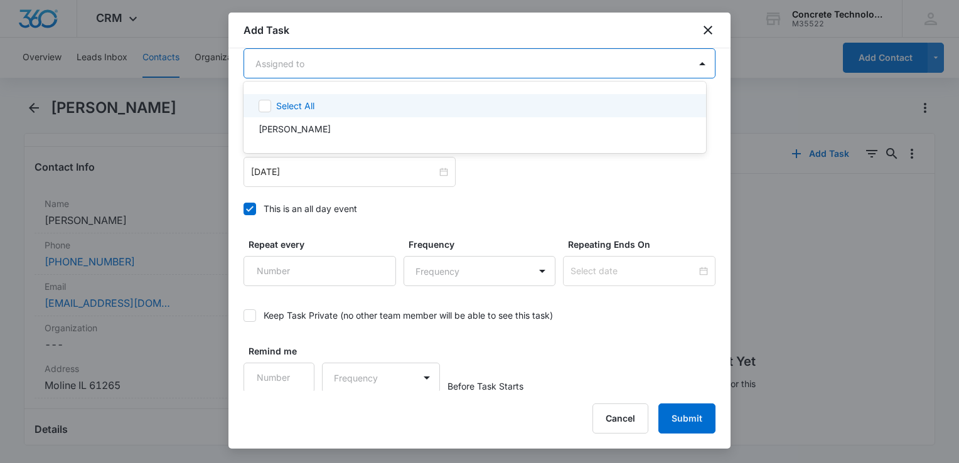
click at [358, 75] on body "CRM Apps Reputation Websites Forms CRM Email Social Content Ads Intelligence Fi…" at bounding box center [479, 231] width 959 height 463
click at [334, 114] on div "Select All" at bounding box center [474, 105] width 462 height 23
checkbox input "true"
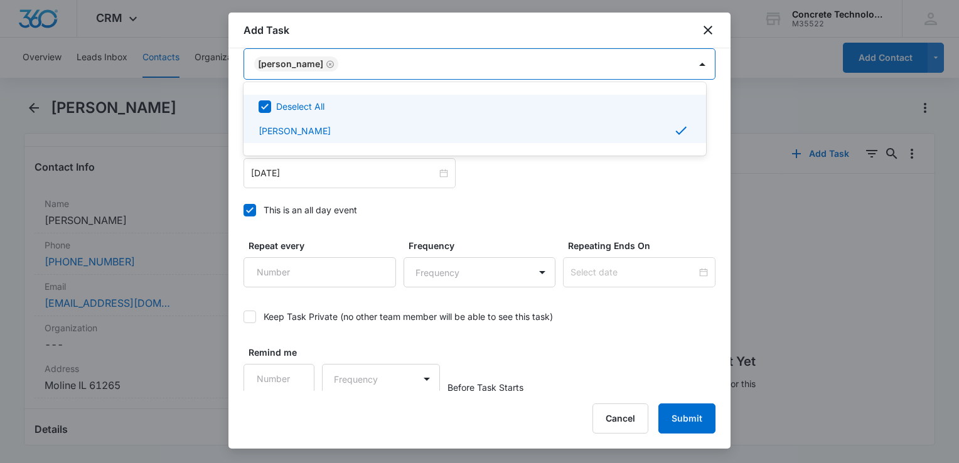
scroll to position [816, 0]
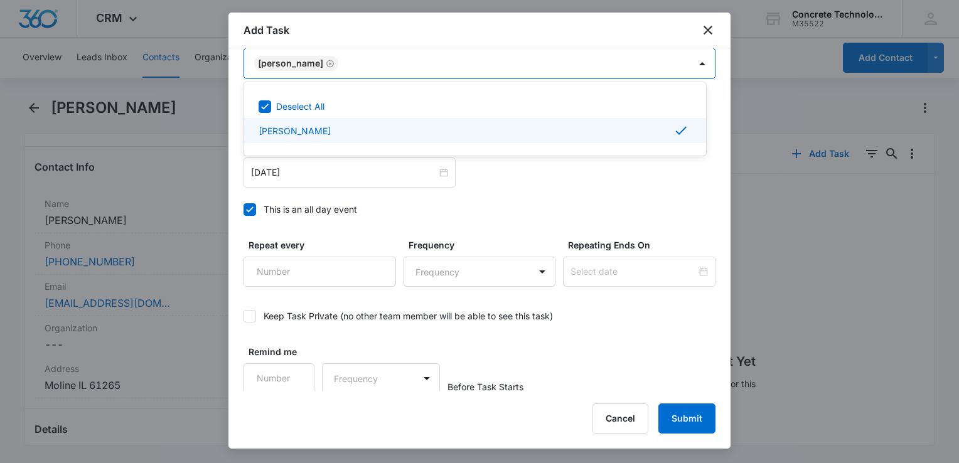
click at [319, 176] on div at bounding box center [479, 231] width 959 height 463
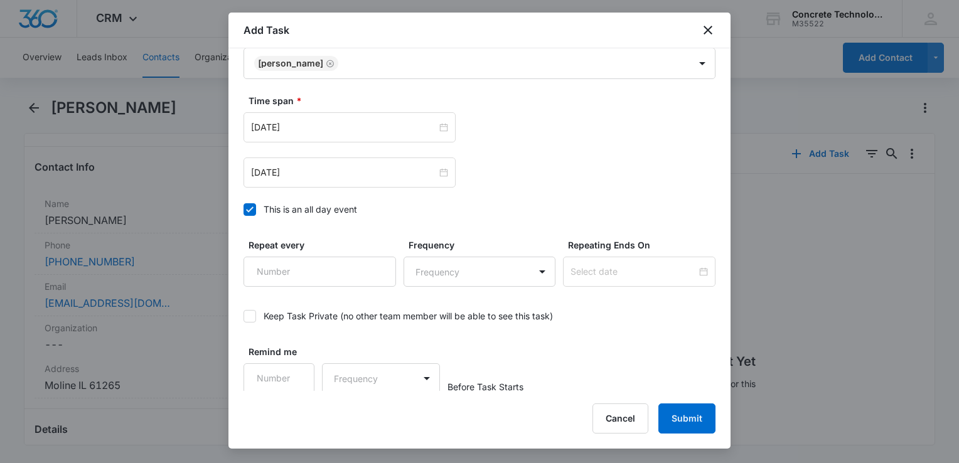
click at [319, 176] on input "[DATE]" at bounding box center [344, 173] width 186 height 14
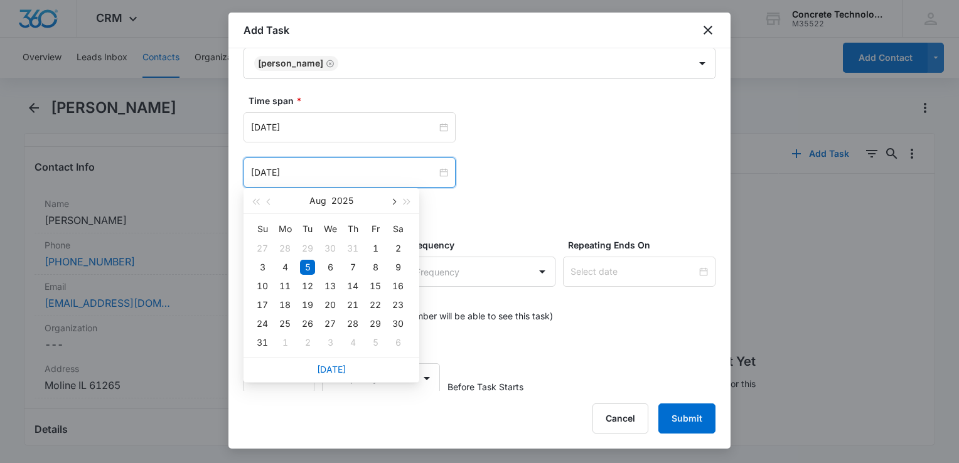
click at [394, 201] on span "button" at bounding box center [393, 202] width 6 height 6
type input "[DATE]"
click at [326, 269] on div "10" at bounding box center [329, 267] width 15 height 15
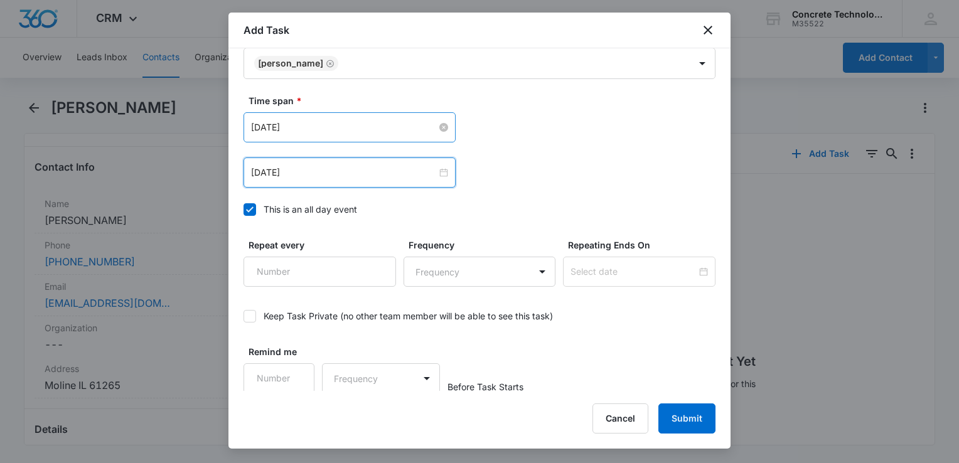
click at [351, 127] on input "[DATE]" at bounding box center [344, 127] width 186 height 14
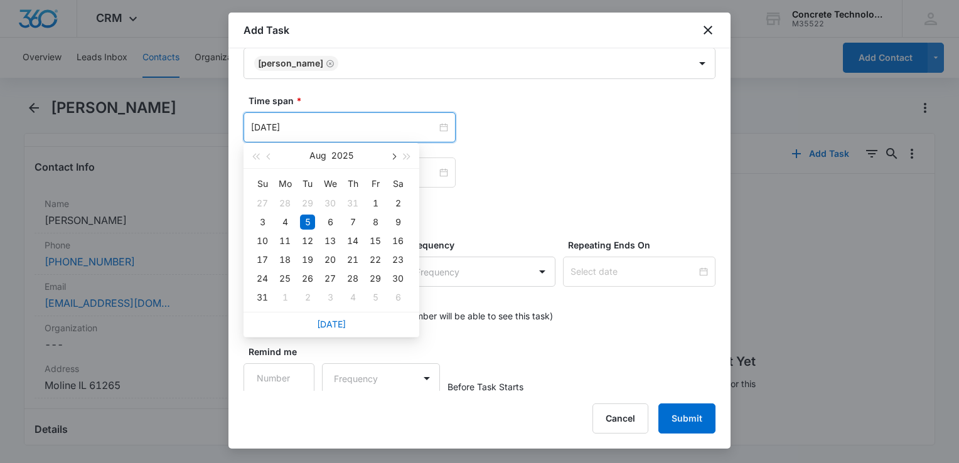
click at [394, 156] on span "button" at bounding box center [393, 157] width 6 height 6
type input "[DATE]"
click at [328, 223] on div "10" at bounding box center [329, 222] width 15 height 15
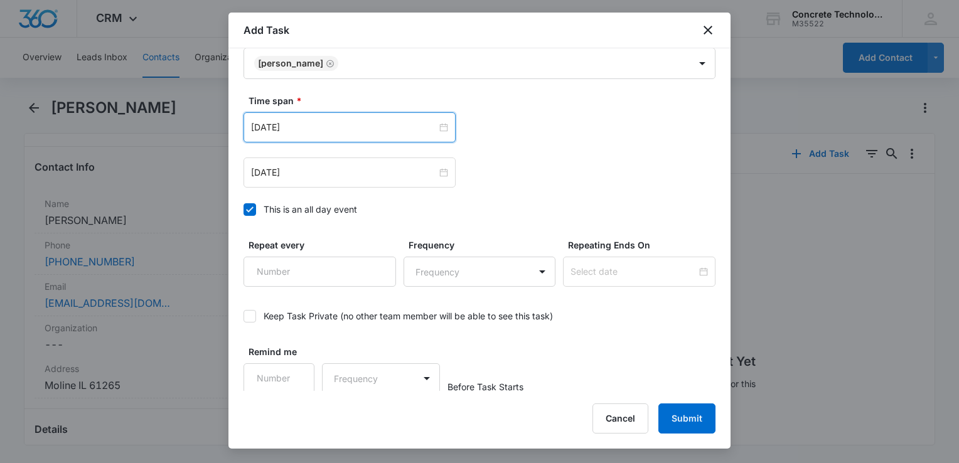
click at [248, 210] on icon at bounding box center [249, 209] width 11 height 11
click at [243, 210] on input "This is an all day event" at bounding box center [243, 210] width 0 height 0
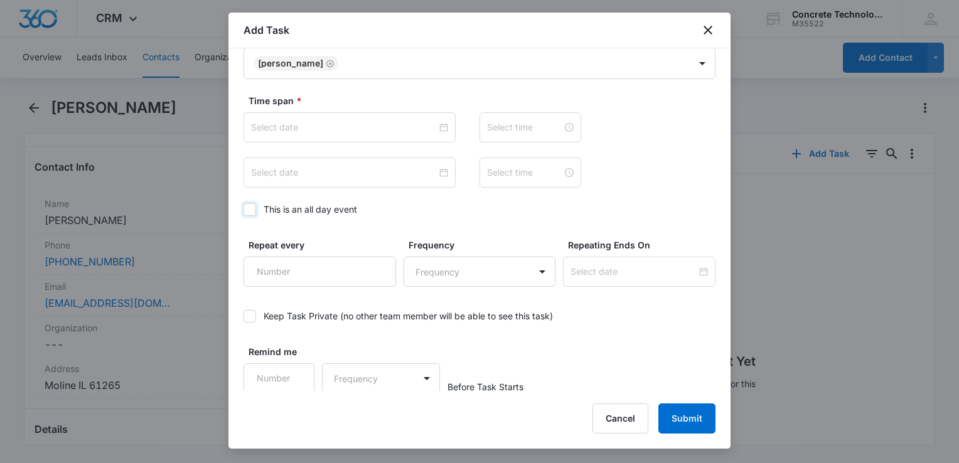
type input "[DATE]"
type input "12:00 am"
type input "[DATE]"
type input "12:00 am"
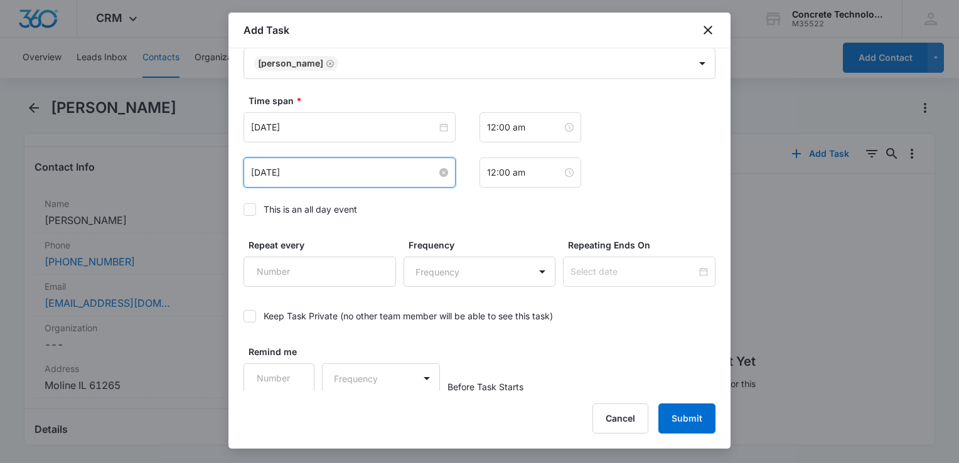
click at [361, 171] on input "[DATE]" at bounding box center [344, 173] width 186 height 14
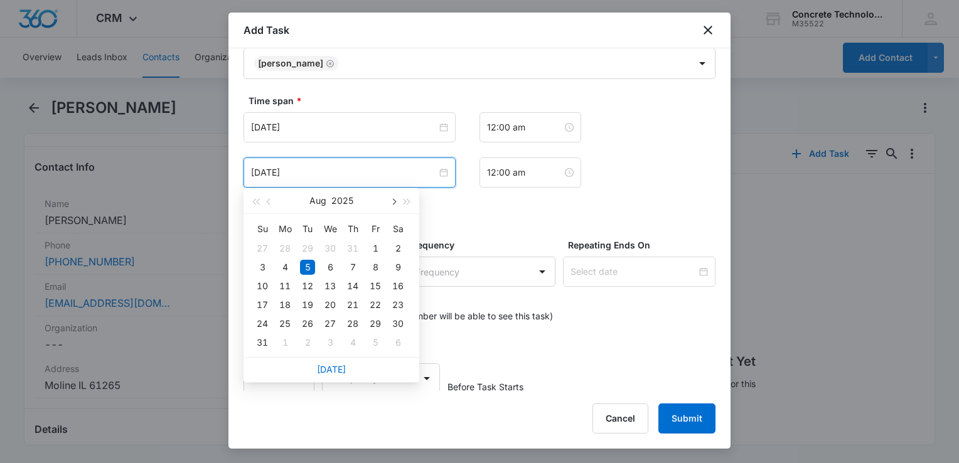
click at [394, 205] on button "button" at bounding box center [393, 200] width 14 height 25
type input "[DATE]"
click at [331, 271] on div "10" at bounding box center [329, 267] width 15 height 15
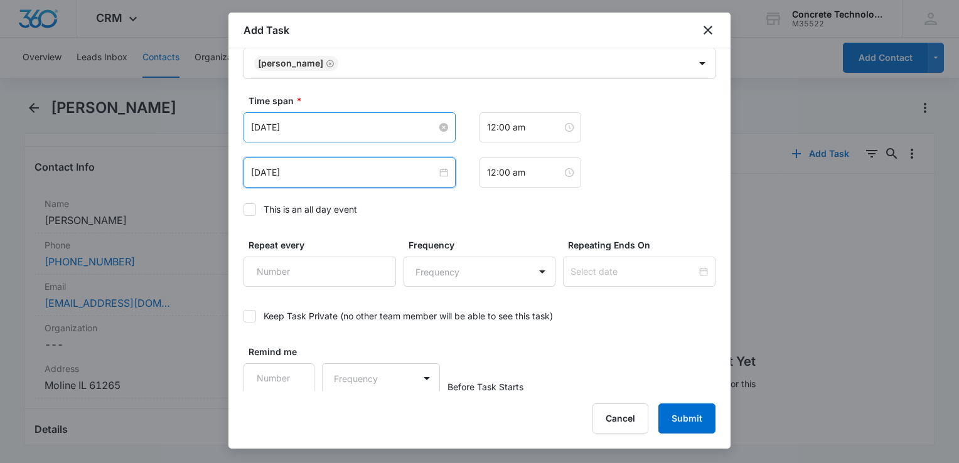
click at [341, 120] on input "[DATE]" at bounding box center [344, 127] width 186 height 14
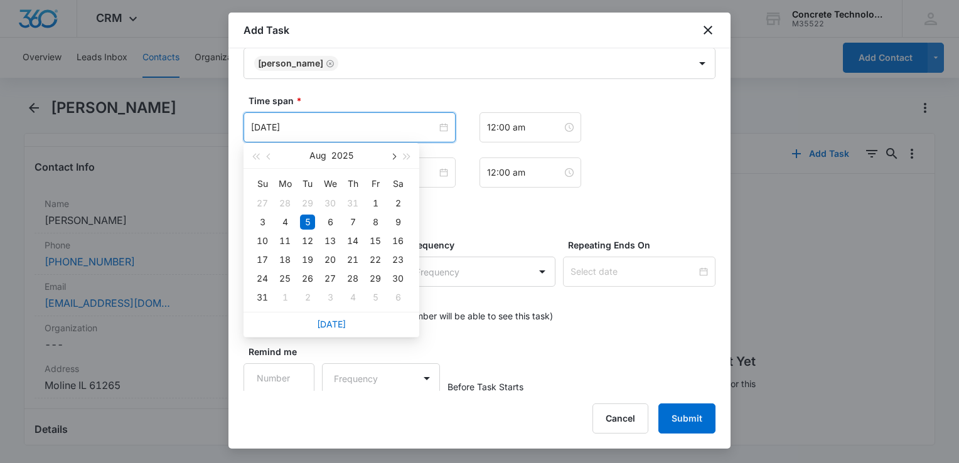
click at [392, 155] on span "button" at bounding box center [393, 157] width 6 height 6
type input "[DATE]"
click at [332, 222] on div "10" at bounding box center [329, 222] width 15 height 15
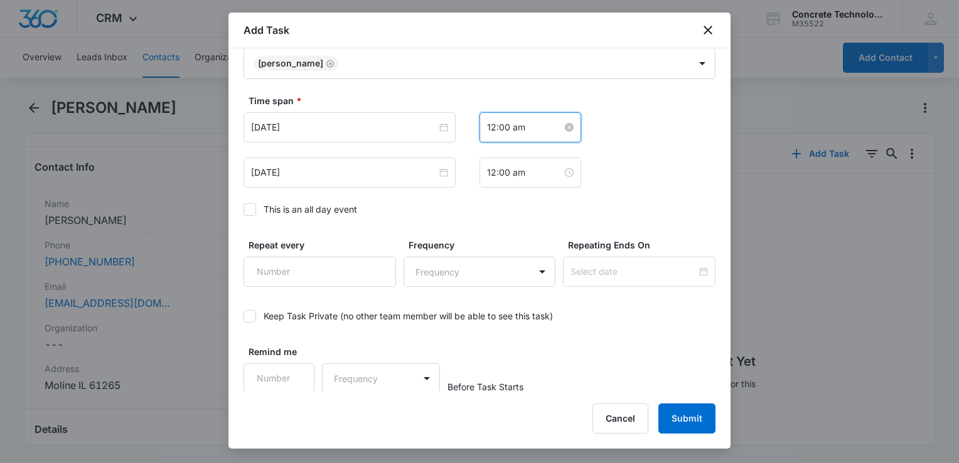
click at [538, 130] on input "12:00 am" at bounding box center [524, 127] width 75 height 14
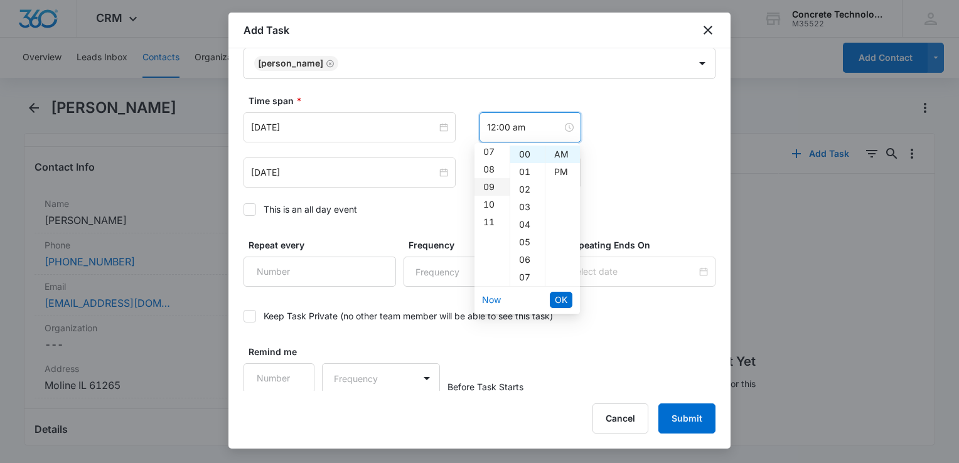
click at [490, 183] on div "09" at bounding box center [491, 187] width 35 height 18
type input "9:00 am"
click at [559, 300] on span "OK" at bounding box center [561, 300] width 13 height 14
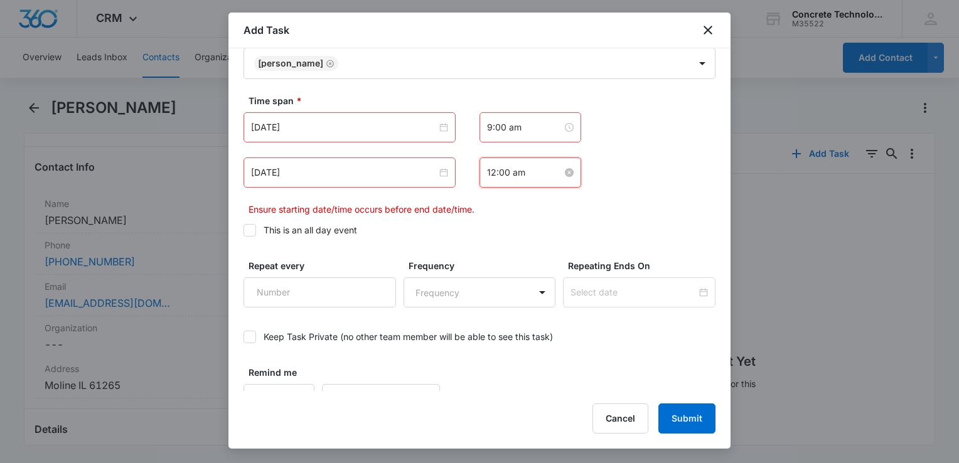
click at [514, 174] on input "12:00 am" at bounding box center [524, 173] width 75 height 14
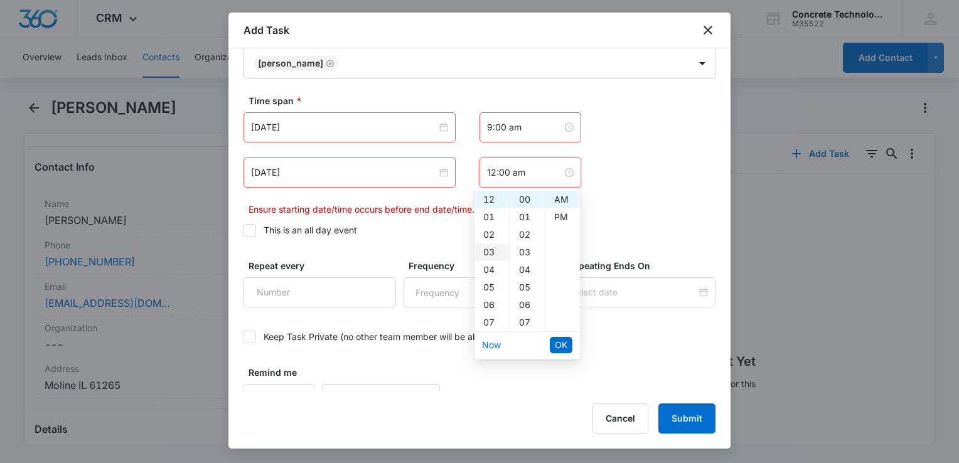
scroll to position [63, 0]
click at [489, 295] on div "09" at bounding box center [491, 295] width 35 height 18
click at [524, 285] on div "05" at bounding box center [527, 288] width 35 height 18
type input "9:05 am"
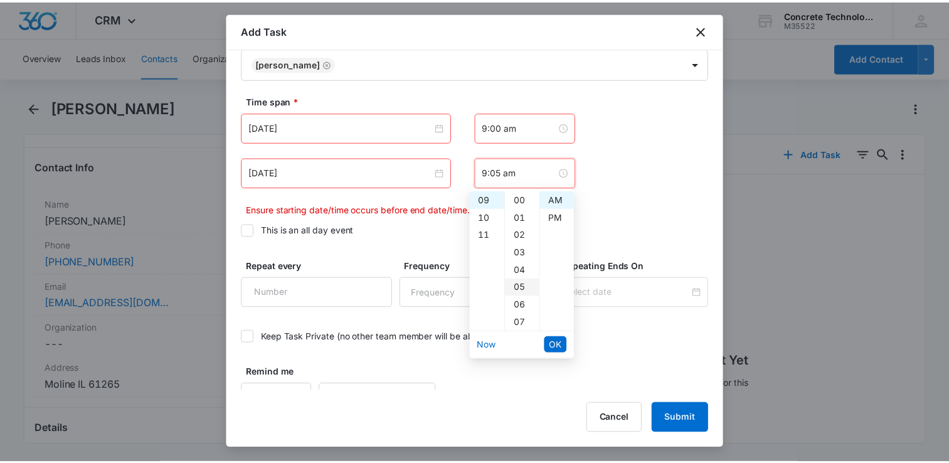
scroll to position [88, 0]
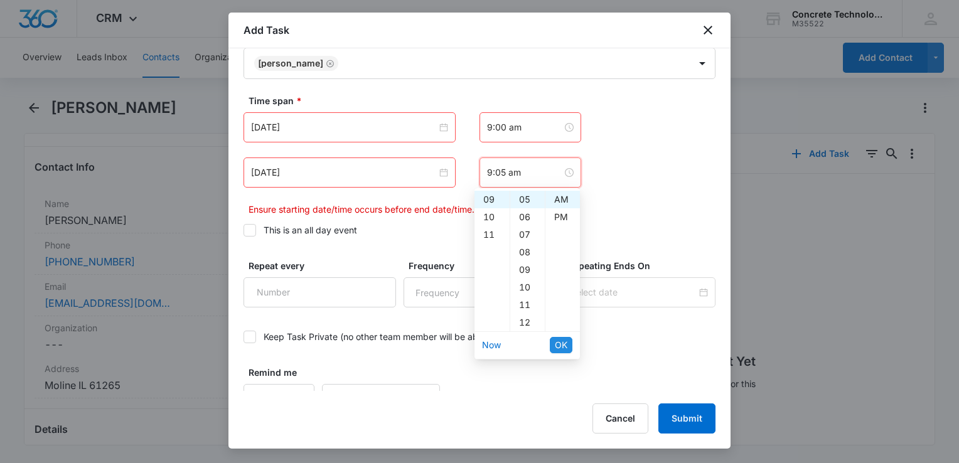
click at [564, 339] on span "OK" at bounding box center [561, 345] width 13 height 14
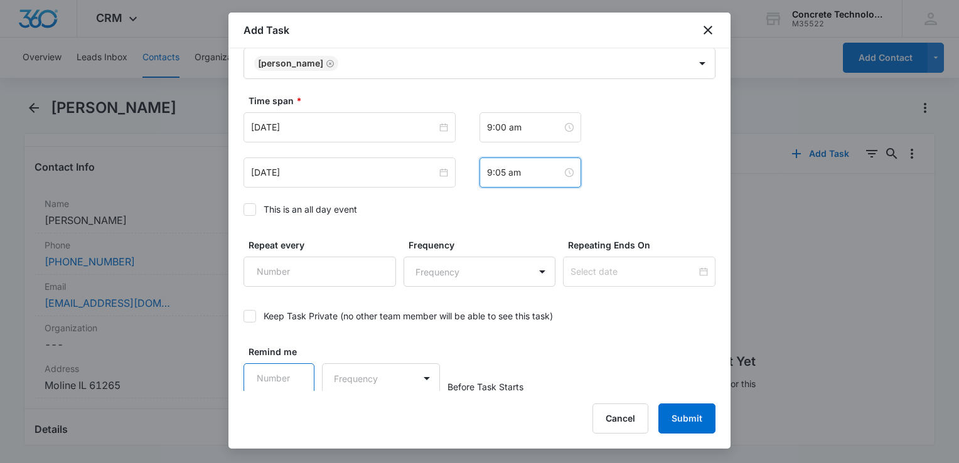
click at [303, 373] on input "Remind me" at bounding box center [278, 378] width 71 height 30
click at [299, 368] on input "Remind me" at bounding box center [278, 378] width 71 height 30
click at [294, 368] on input "1" at bounding box center [278, 378] width 71 height 30
click at [294, 368] on input "2" at bounding box center [278, 378] width 71 height 30
click at [294, 368] on input "3" at bounding box center [278, 378] width 71 height 30
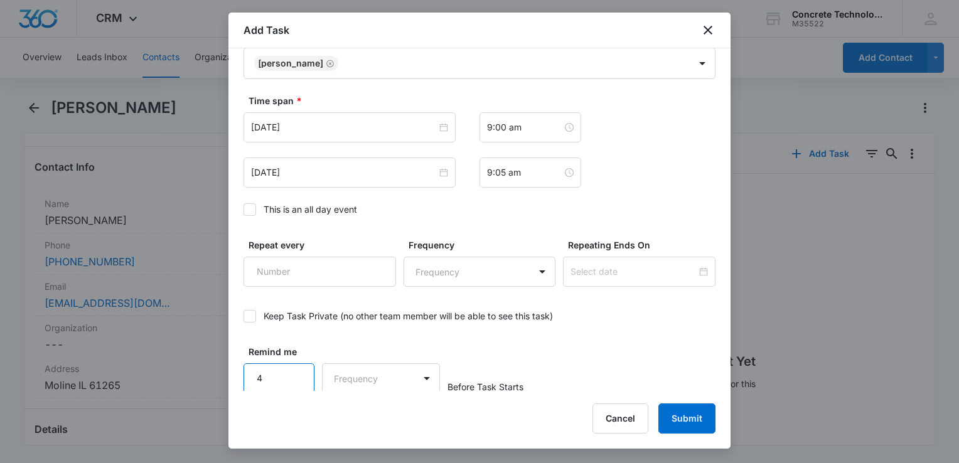
click at [294, 368] on input "4" at bounding box center [278, 378] width 71 height 30
type input "5"
click at [294, 368] on input "5" at bounding box center [278, 378] width 71 height 30
click at [342, 378] on body "CRM Apps Reputation Websites Forms CRM Email Social Content Ads Intelligence Fi…" at bounding box center [479, 231] width 959 height 463
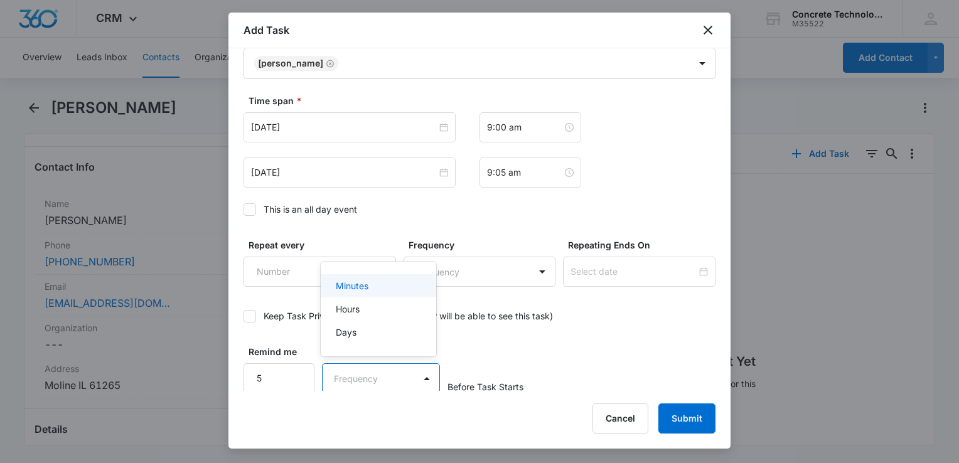
click at [363, 285] on p "Minutes" at bounding box center [352, 285] width 33 height 13
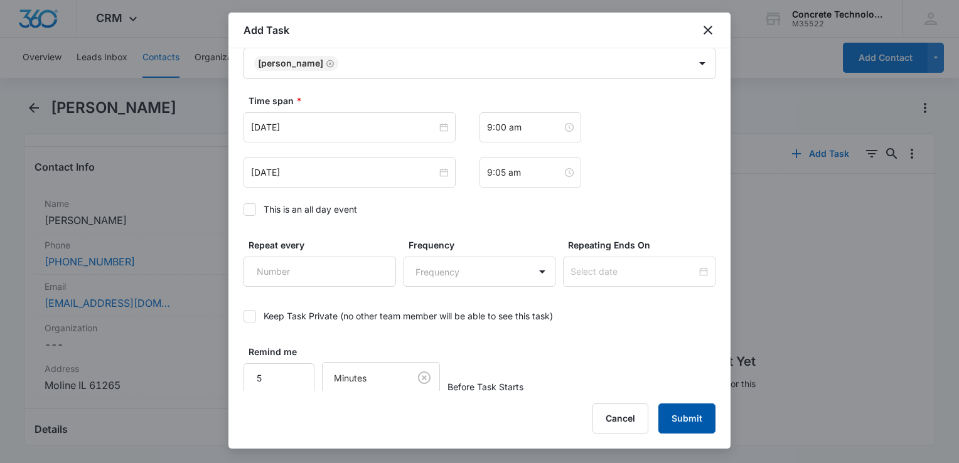
click at [670, 415] on button "Submit" at bounding box center [686, 418] width 57 height 30
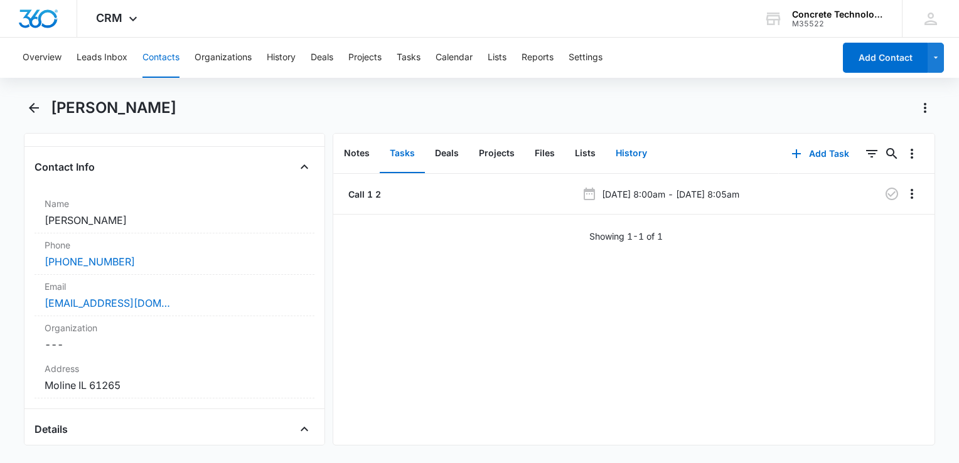
click at [630, 152] on button "History" at bounding box center [630, 153] width 51 height 39
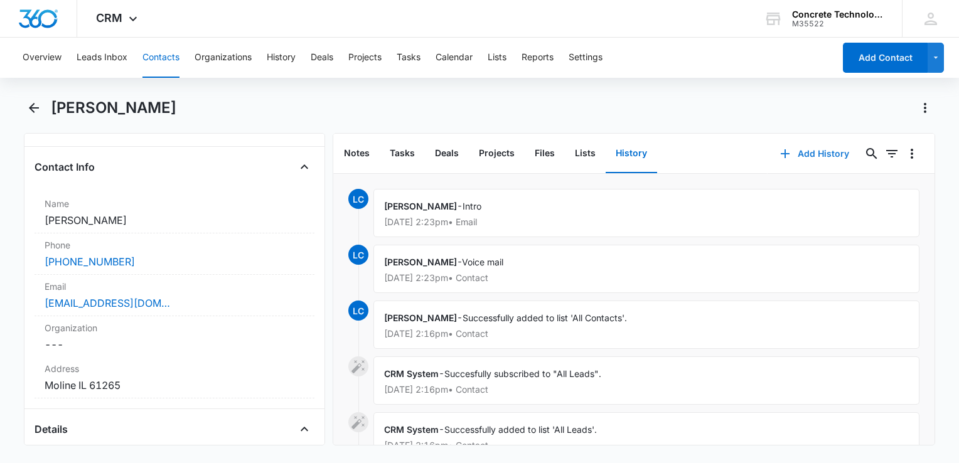
click at [803, 152] on button "Add History" at bounding box center [814, 154] width 94 height 30
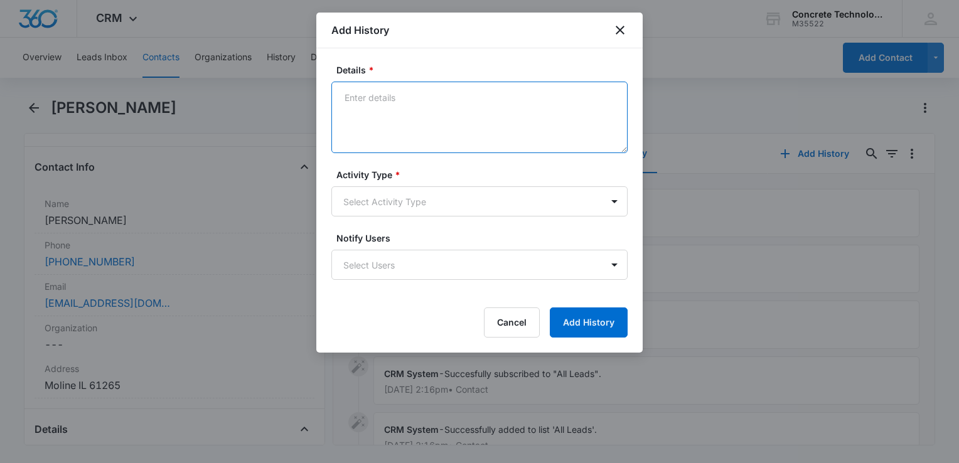
click at [439, 109] on textarea "Details *" at bounding box center [479, 118] width 296 height 72
type textarea "One"
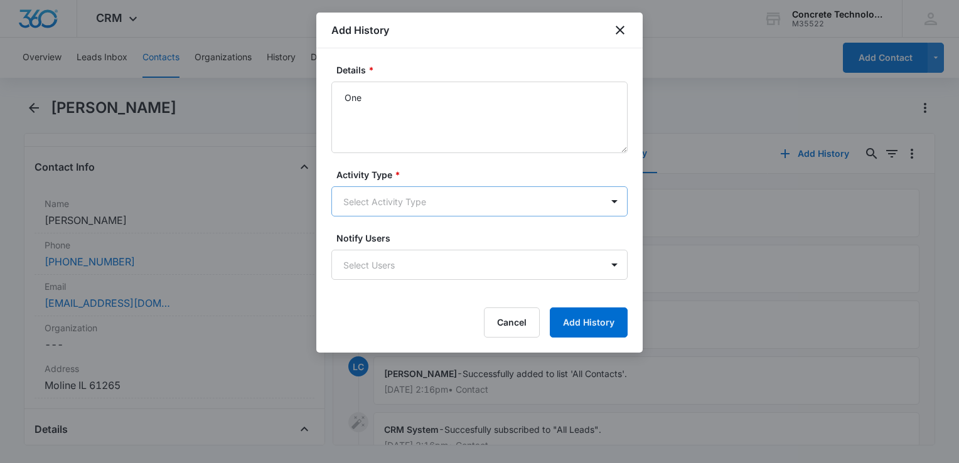
click at [384, 213] on body "CRM Apps Reputation Websites Forms CRM Email Social Content Ads Intelligence Fi…" at bounding box center [479, 231] width 959 height 463
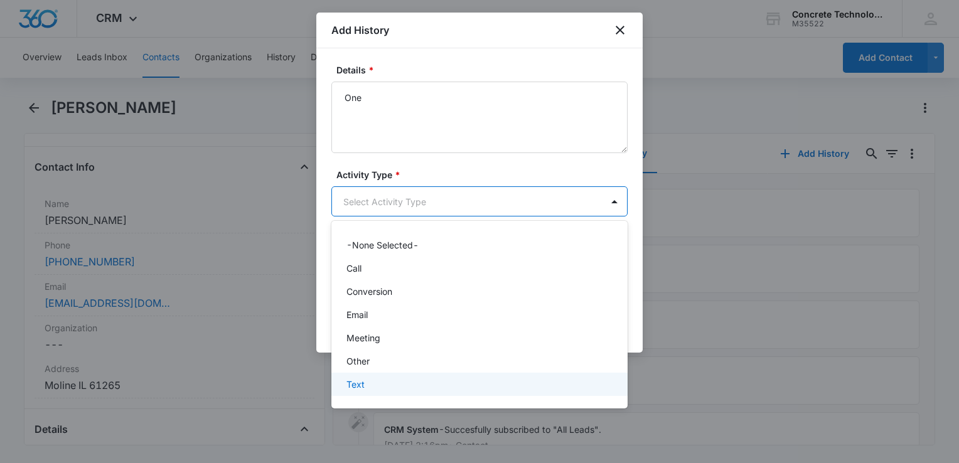
drag, startPoint x: 364, startPoint y: 382, endPoint x: 371, endPoint y: 368, distance: 16.3
click at [367, 378] on div "Text" at bounding box center [477, 384] width 263 height 13
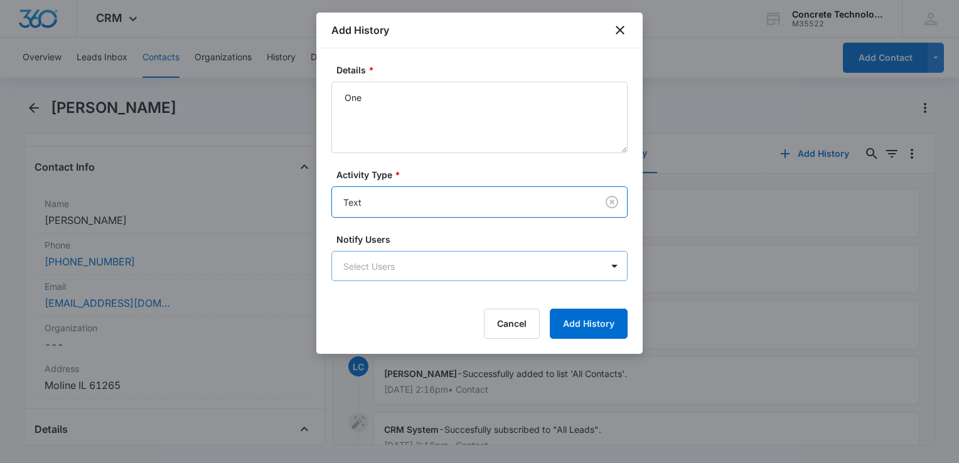
click at [406, 271] on body "CRM Apps Reputation Websites Forms CRM Email Social Content Ads Intelligence Fi…" at bounding box center [479, 231] width 959 height 463
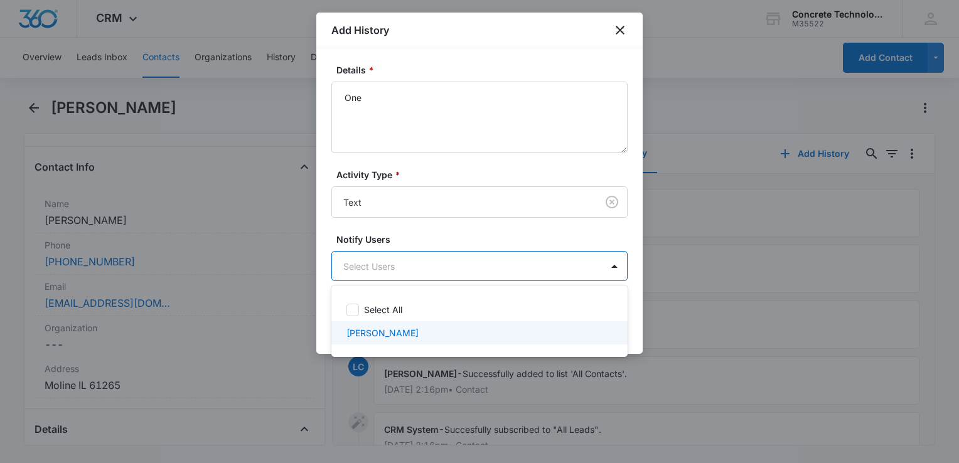
click at [382, 325] on div "[PERSON_NAME]" at bounding box center [479, 332] width 296 height 23
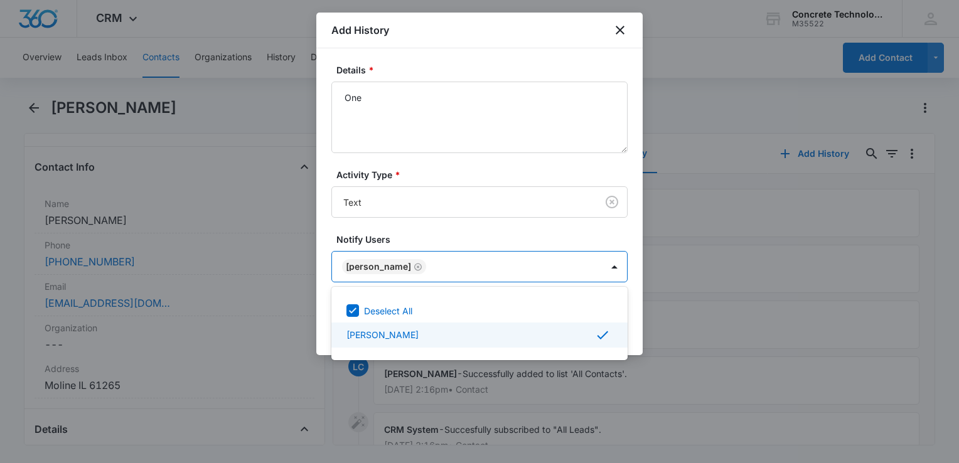
click at [637, 344] on div at bounding box center [479, 231] width 959 height 463
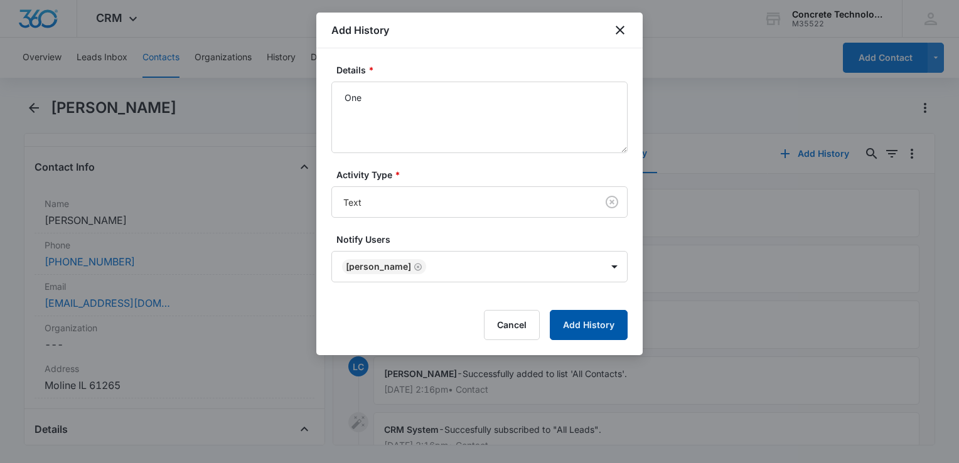
click at [605, 332] on button "Add History" at bounding box center [589, 325] width 78 height 30
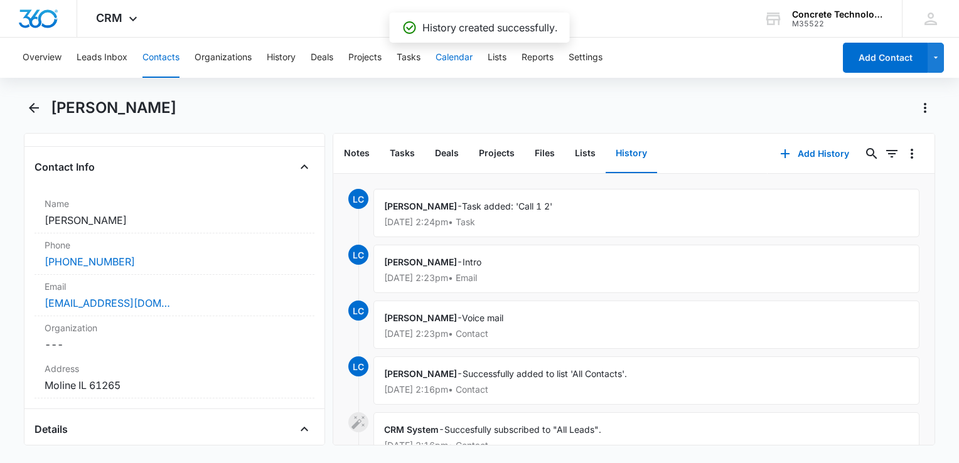
click at [452, 54] on button "Calendar" at bounding box center [453, 58] width 37 height 40
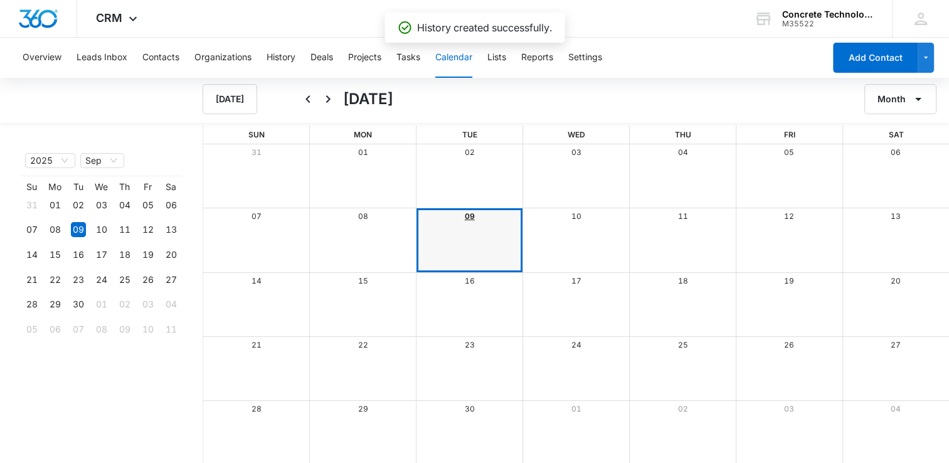
click at [467, 215] on link "09" at bounding box center [470, 215] width 10 height 9
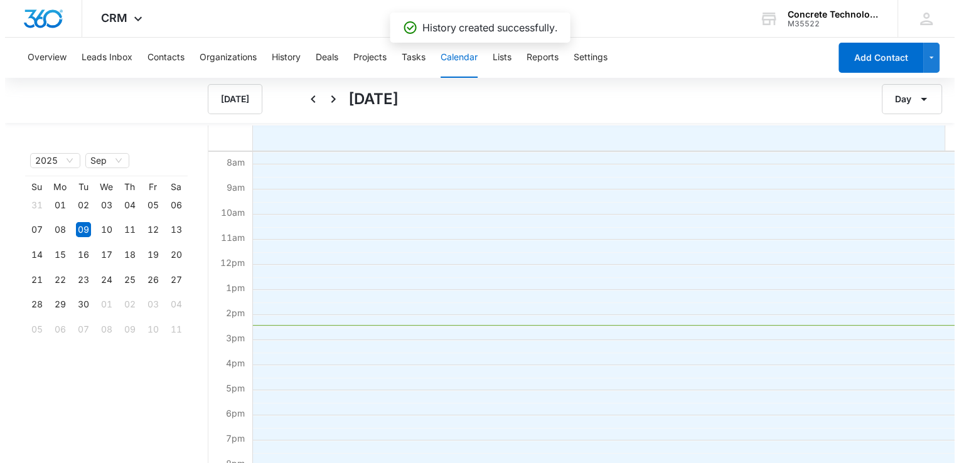
scroll to position [289, 0]
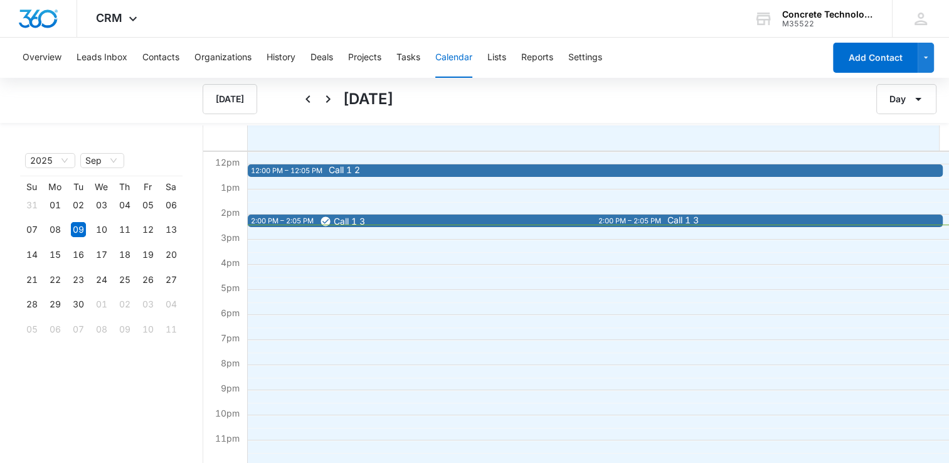
click at [629, 221] on div "2:00 PM – 2:05 PM" at bounding box center [631, 221] width 66 height 11
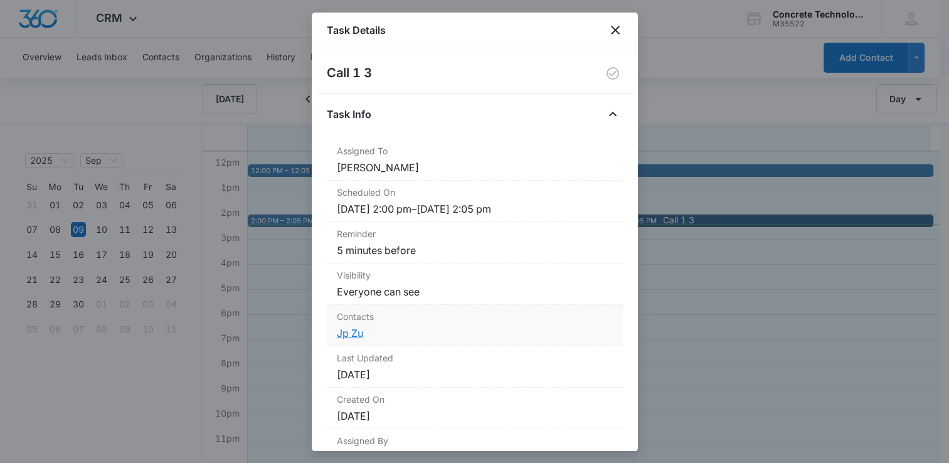
click at [353, 328] on link "Jp Zu" at bounding box center [350, 333] width 26 height 13
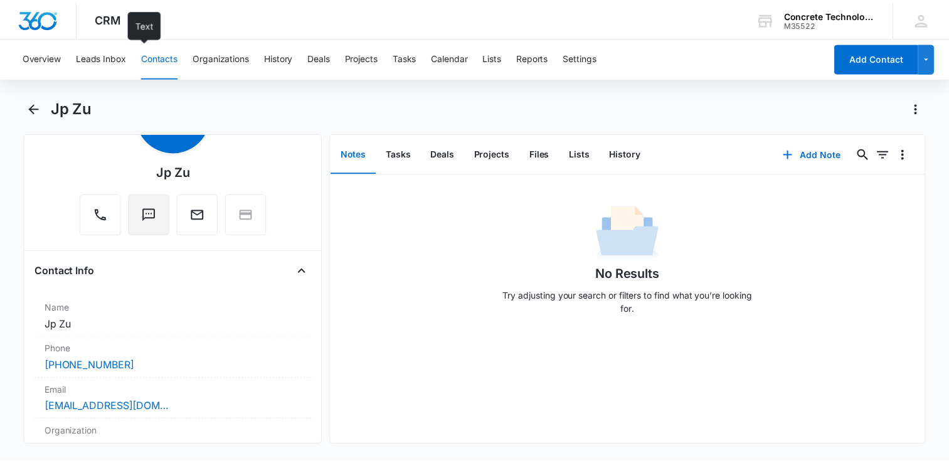
scroll to position [251, 0]
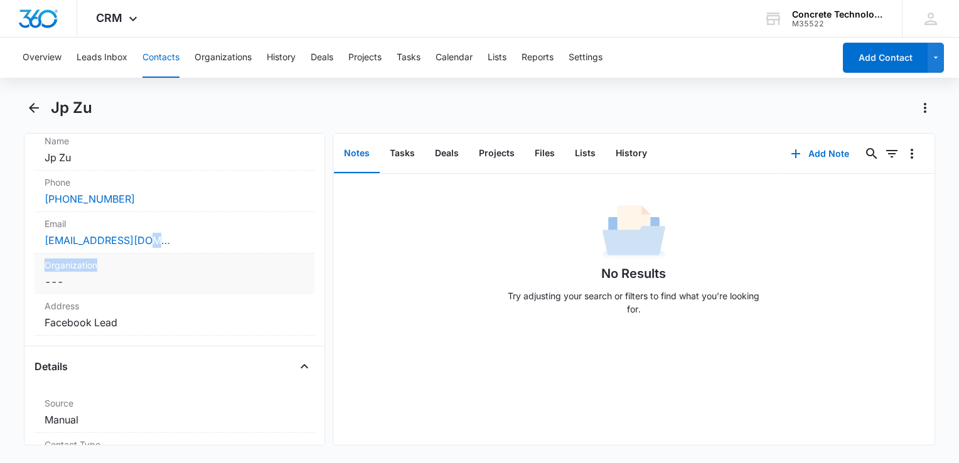
drag, startPoint x: 182, startPoint y: 238, endPoint x: 138, endPoint y: 255, distance: 47.1
click at [138, 255] on dl "Name Cancel Save Changes Jp Zu Phone Cancel Save Changes [PHONE_NUMBER] Email C…" at bounding box center [175, 232] width 280 height 206
click at [193, 245] on div "[EMAIL_ADDRESS][DOMAIN_NAME]" at bounding box center [175, 240] width 260 height 15
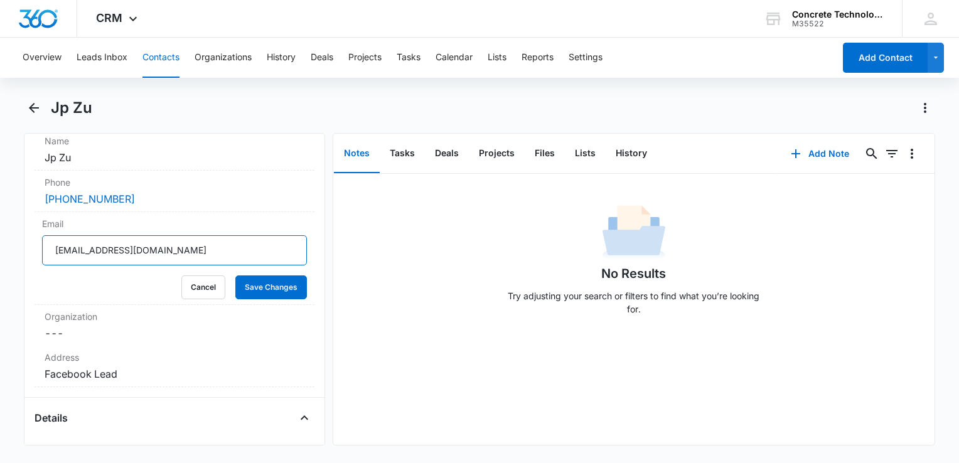
drag, startPoint x: 100, startPoint y: 252, endPoint x: -3, endPoint y: 249, distance: 102.3
click at [0, 249] on html "CRM Apps Reputation Websites Forms CRM Email Social Content Ads Intelligence Fi…" at bounding box center [479, 231] width 959 height 463
click at [406, 157] on button "Tasks" at bounding box center [402, 153] width 45 height 39
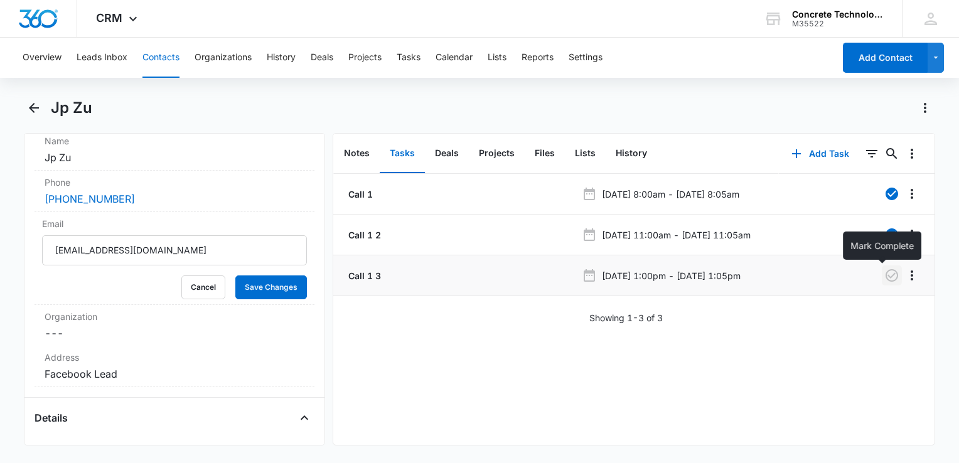
click at [884, 278] on icon "button" at bounding box center [891, 275] width 15 height 15
click at [640, 149] on button "History" at bounding box center [630, 153] width 51 height 39
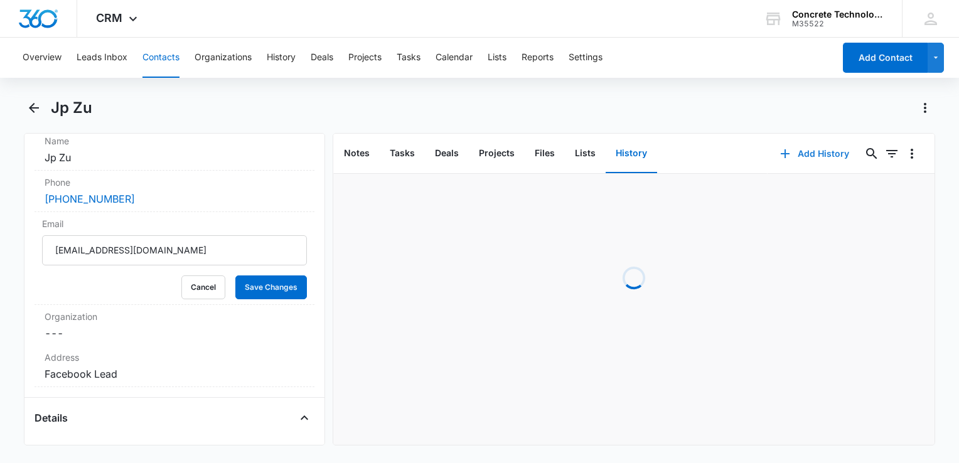
click at [800, 158] on button "Add History" at bounding box center [814, 154] width 94 height 30
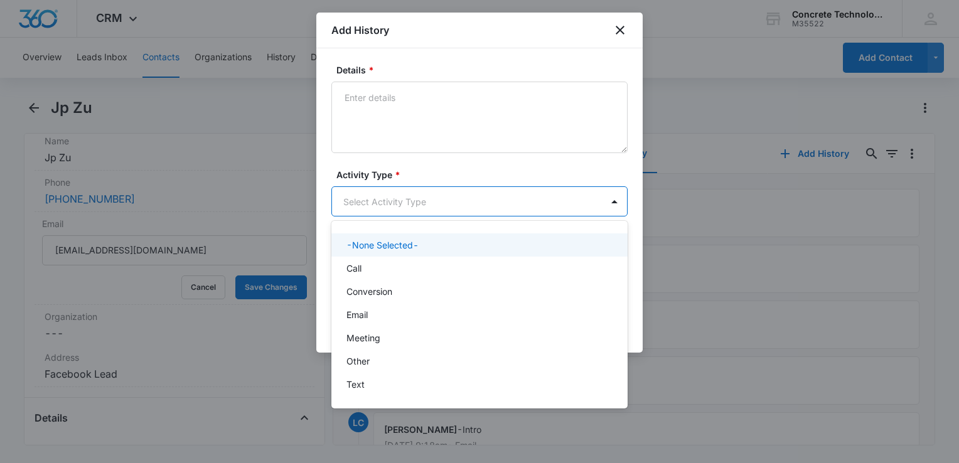
click at [449, 202] on body "CRM Apps Reputation Websites Forms CRM Email Social Content Ads Intelligence Fi…" at bounding box center [479, 231] width 959 height 463
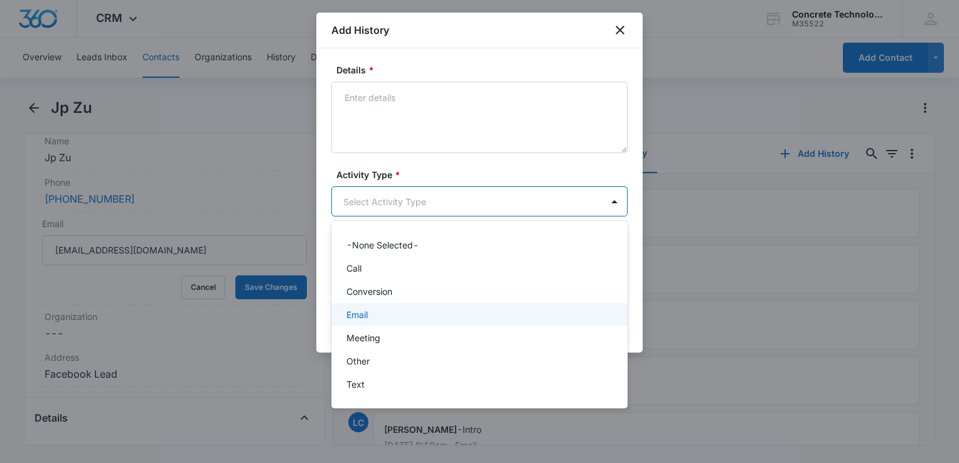
click at [399, 321] on div "Email" at bounding box center [477, 314] width 263 height 13
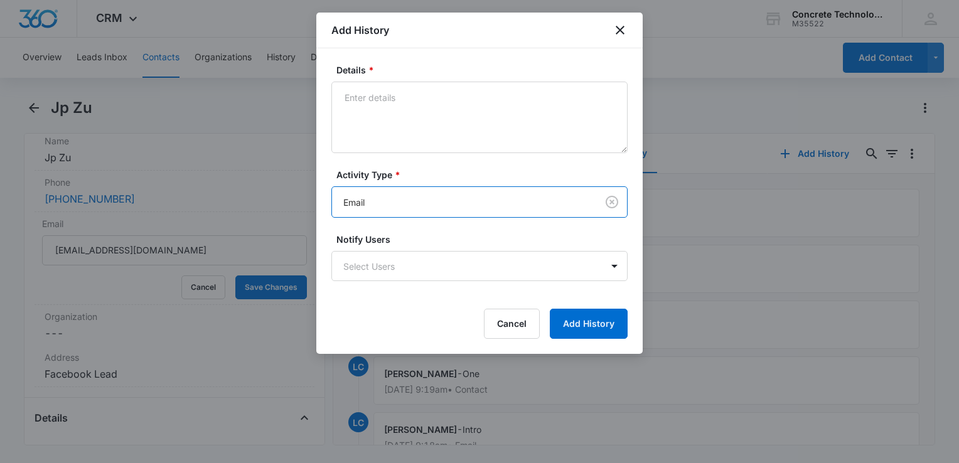
click at [421, 77] on div "Details *" at bounding box center [479, 108] width 296 height 90
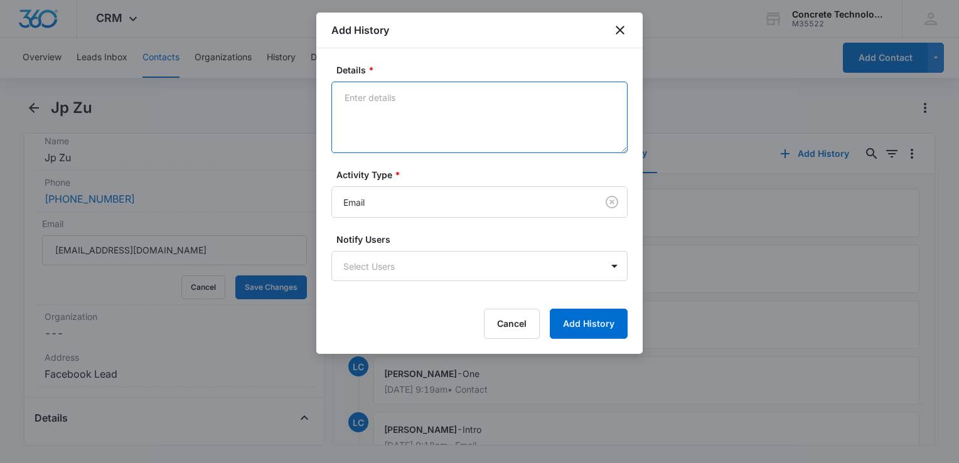
click at [419, 104] on textarea "Details *" at bounding box center [479, 118] width 296 height 72
type textarea "Next step"
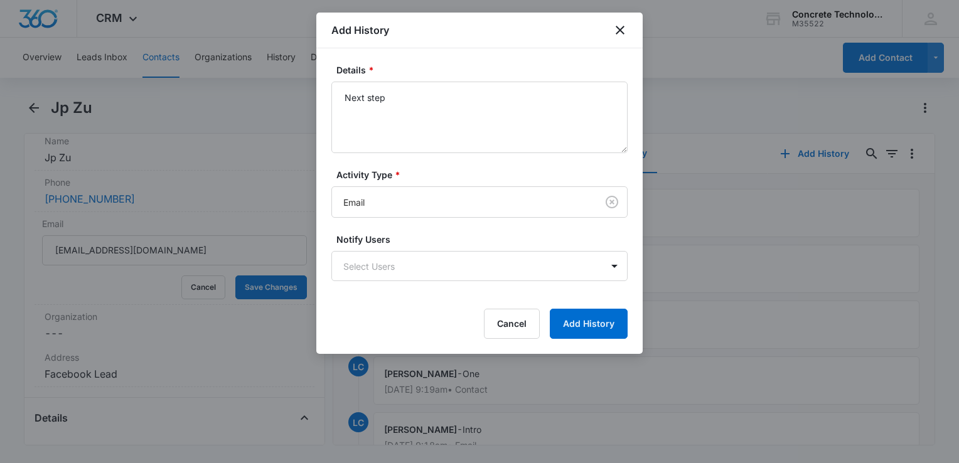
click at [406, 287] on form "Details * Next step Activity Type * Email Notify Users Select Users Cancel Add …" at bounding box center [479, 200] width 296 height 275
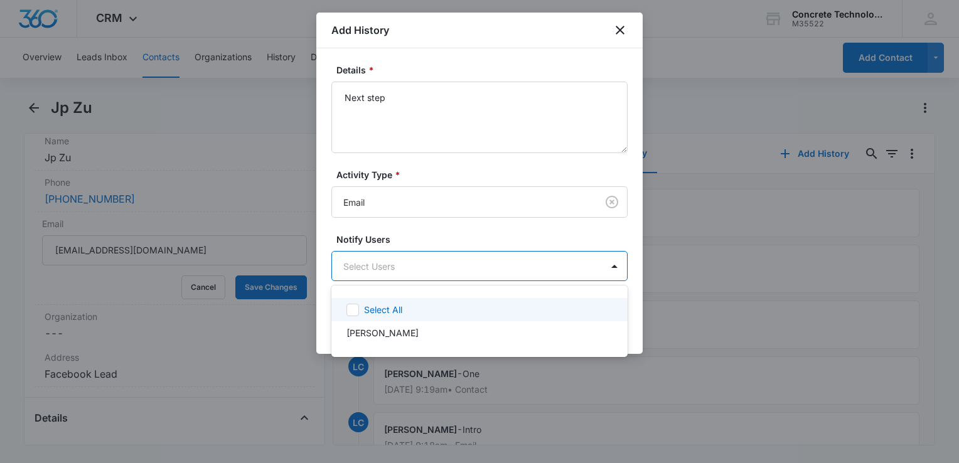
click at [406, 267] on body "CRM Apps Reputation Websites Forms CRM Email Social Content Ads Intelligence Fi…" at bounding box center [479, 231] width 959 height 463
click at [374, 305] on p "Select All" at bounding box center [383, 309] width 38 height 13
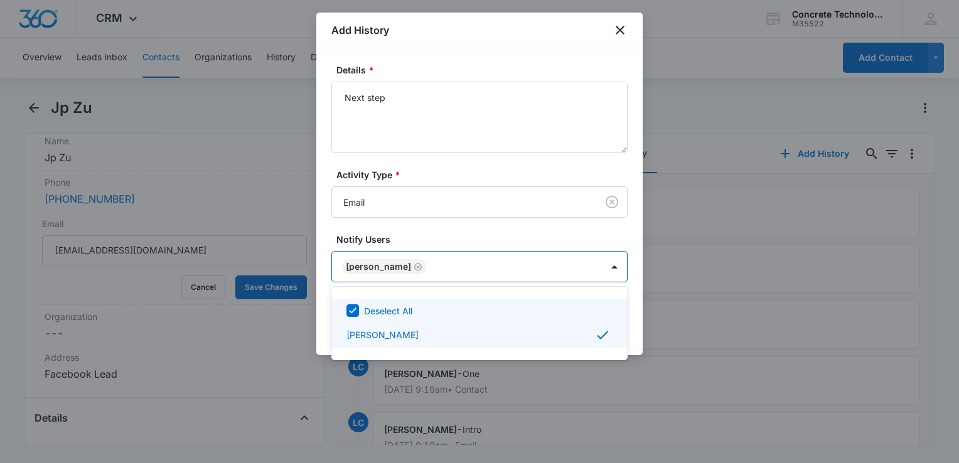
click at [634, 319] on div at bounding box center [479, 231] width 959 height 463
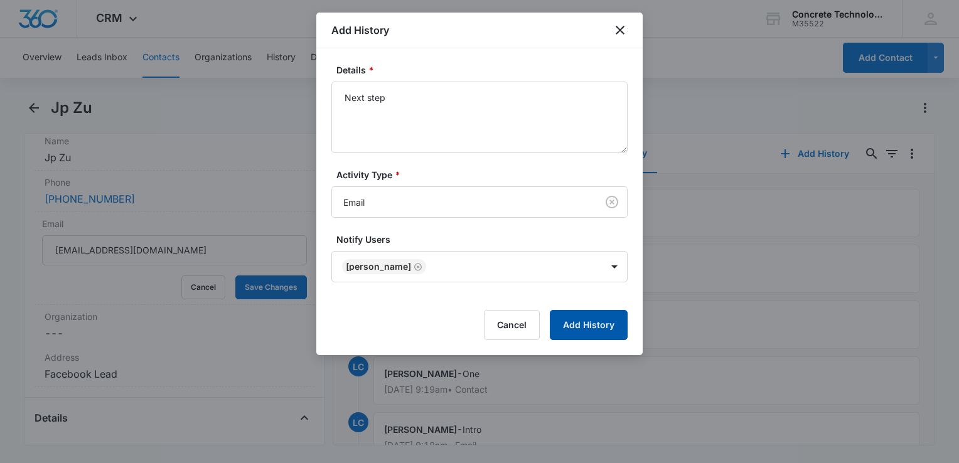
click at [587, 317] on button "Add History" at bounding box center [589, 325] width 78 height 30
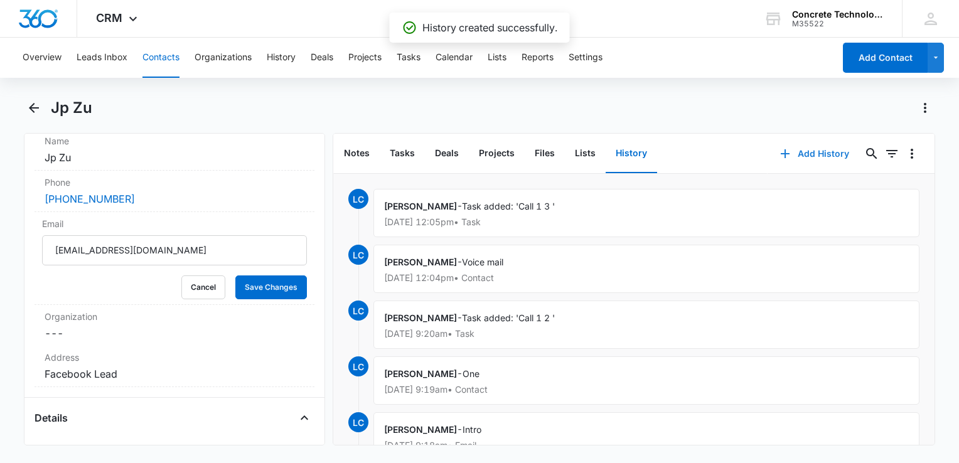
click at [787, 154] on button "Add History" at bounding box center [814, 154] width 94 height 30
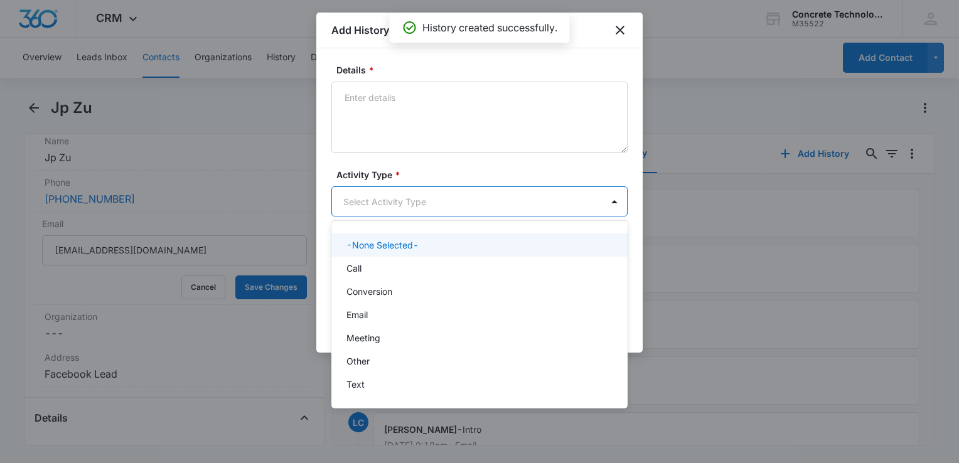
click at [381, 208] on body "CRM Apps Reputation Websites Forms CRM Email Social Content Ads Intelligence Fi…" at bounding box center [479, 231] width 959 height 463
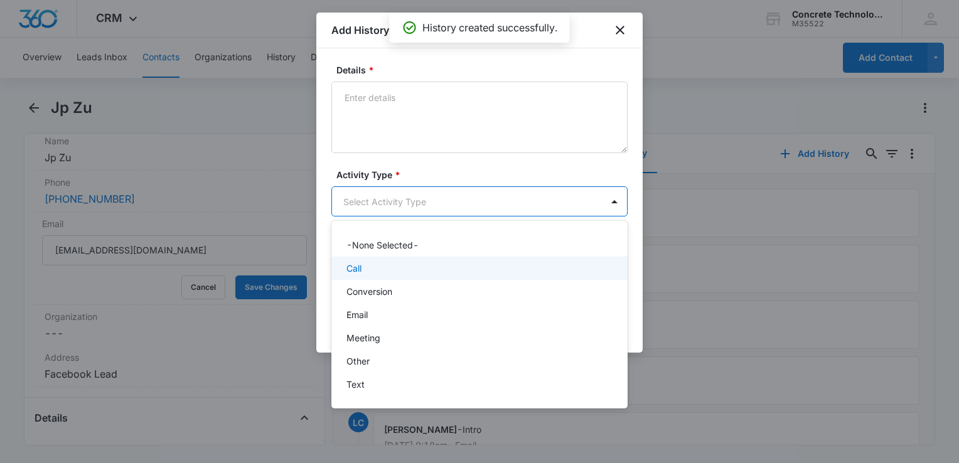
click at [360, 260] on div "Call" at bounding box center [479, 268] width 296 height 23
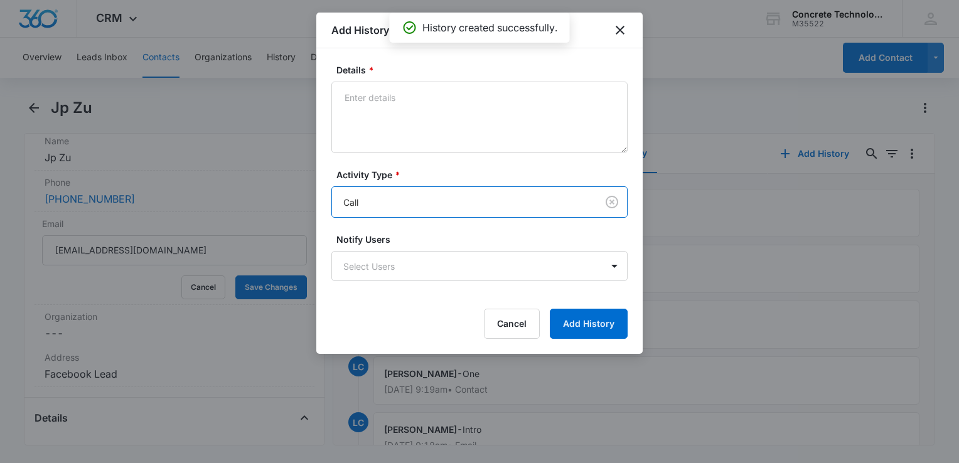
click at [360, 260] on body "CRM Apps Reputation Websites Forms CRM Email Social Content Ads Intelligence Fi…" at bounding box center [479, 231] width 959 height 463
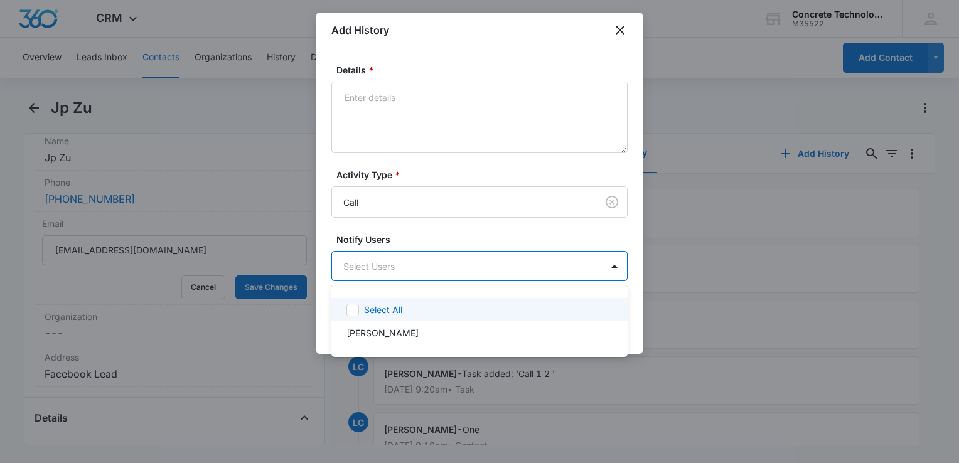
click at [374, 327] on p "[PERSON_NAME]" at bounding box center [382, 332] width 72 height 13
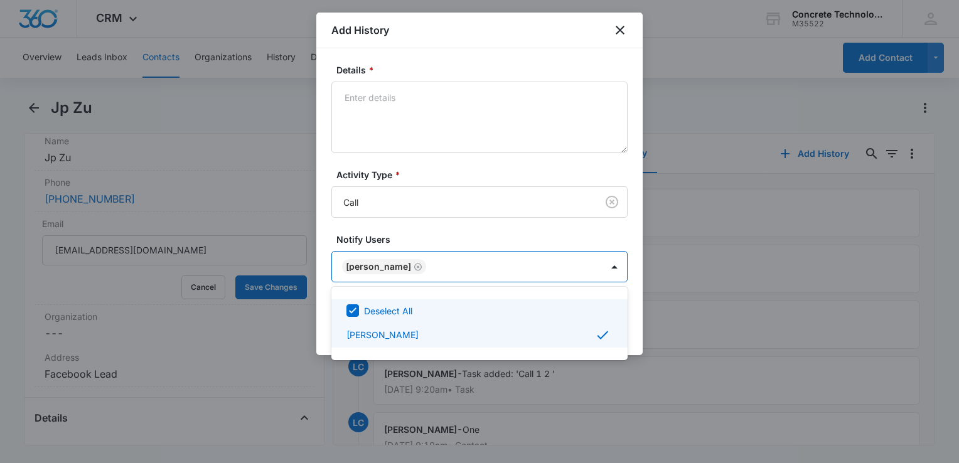
click at [468, 123] on div at bounding box center [479, 231] width 959 height 463
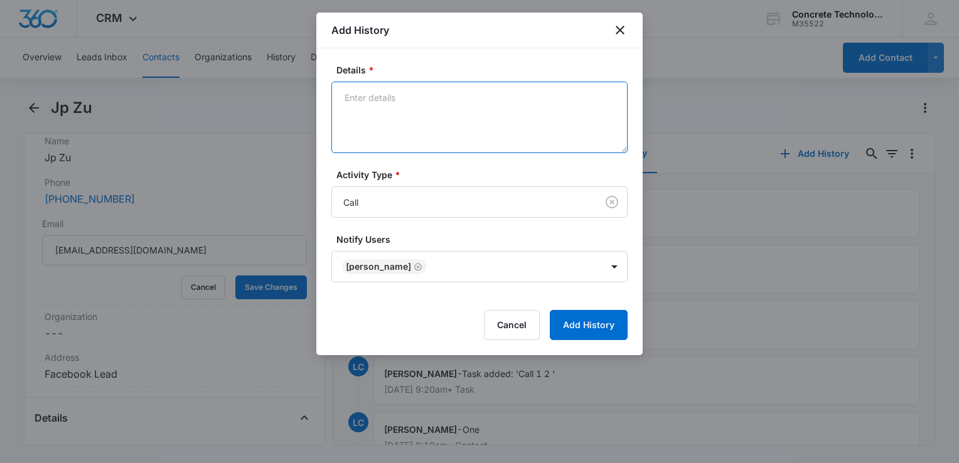
click at [474, 108] on textarea "Details *" at bounding box center [479, 118] width 296 height 72
click at [483, 99] on textarea "Details *" at bounding box center [479, 118] width 296 height 72
type textarea "Voice mail"
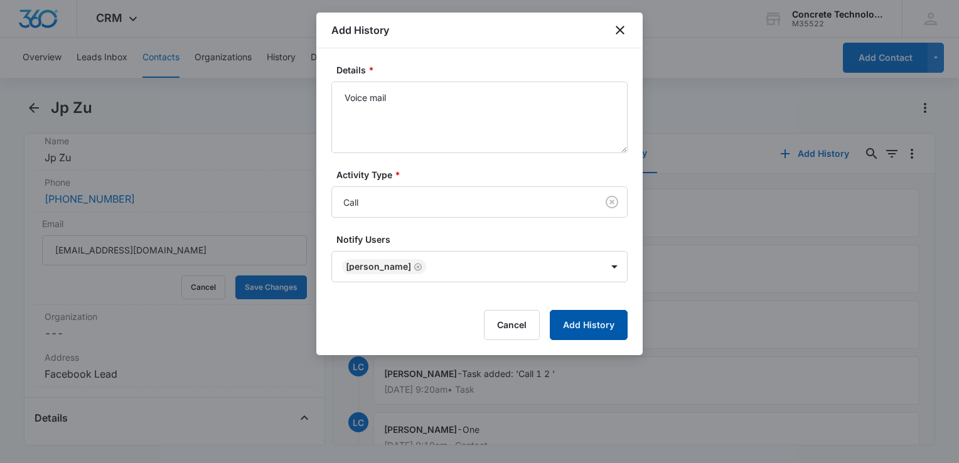
click at [581, 323] on button "Add History" at bounding box center [589, 325] width 78 height 30
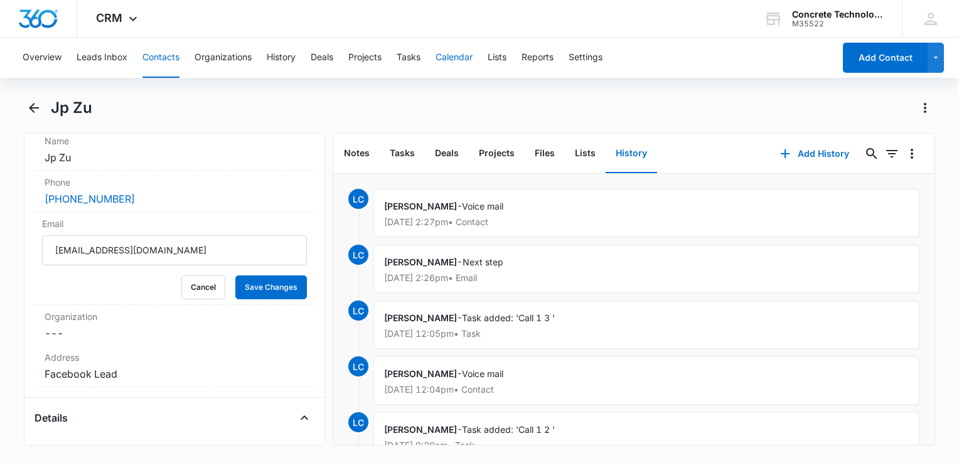
click at [466, 61] on button "Calendar" at bounding box center [453, 58] width 37 height 40
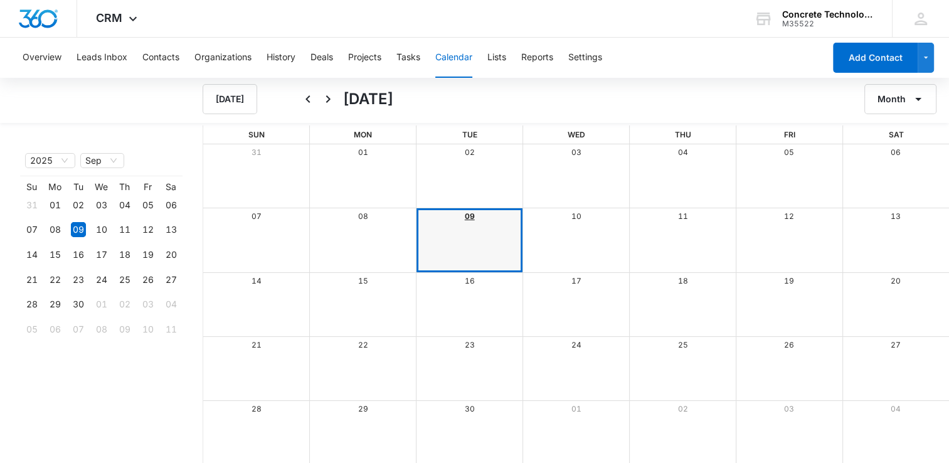
click at [470, 215] on link "09" at bounding box center [470, 215] width 10 height 9
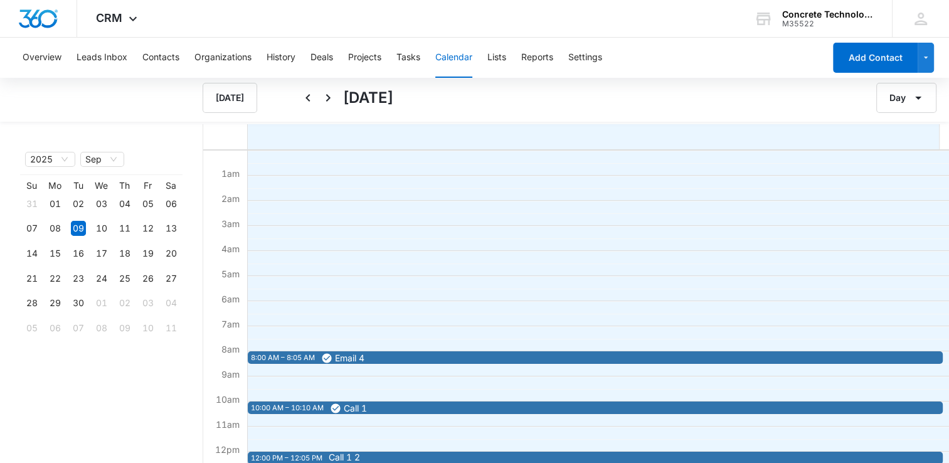
scroll to position [125, 0]
